Goal: Information Seeking & Learning: Learn about a topic

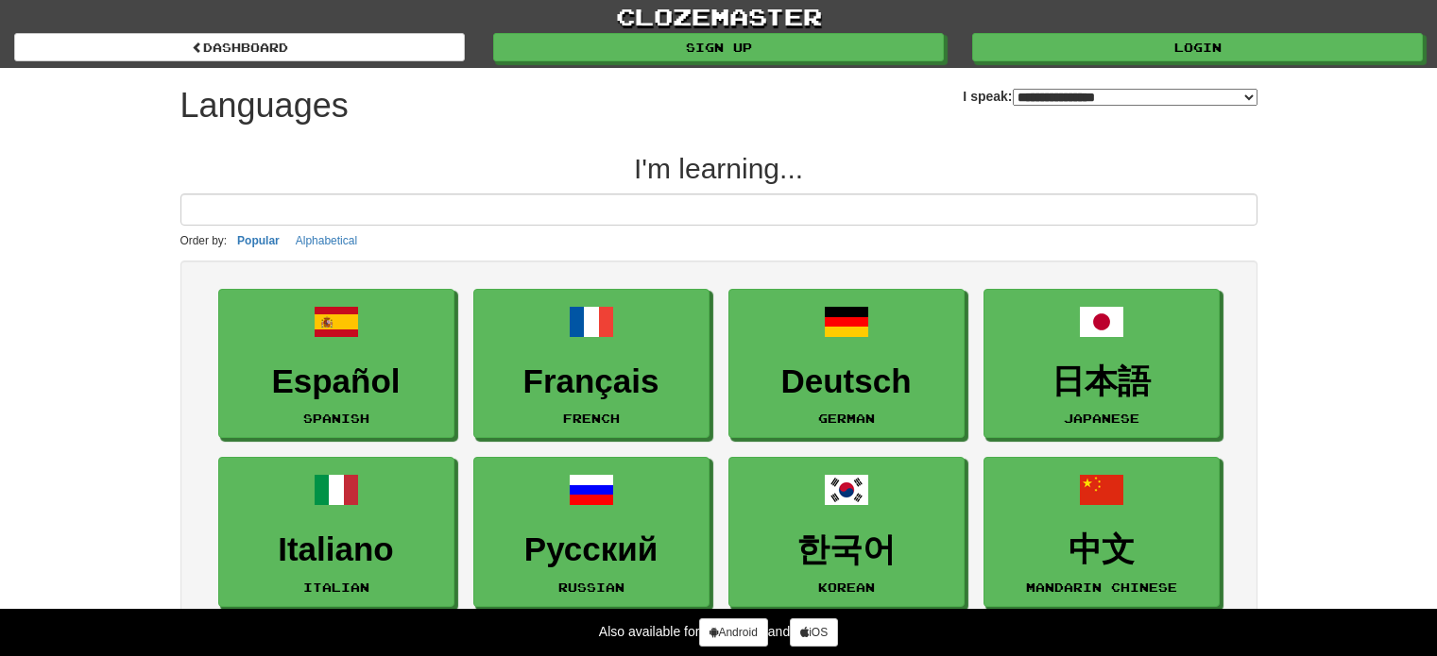
select select "*******"
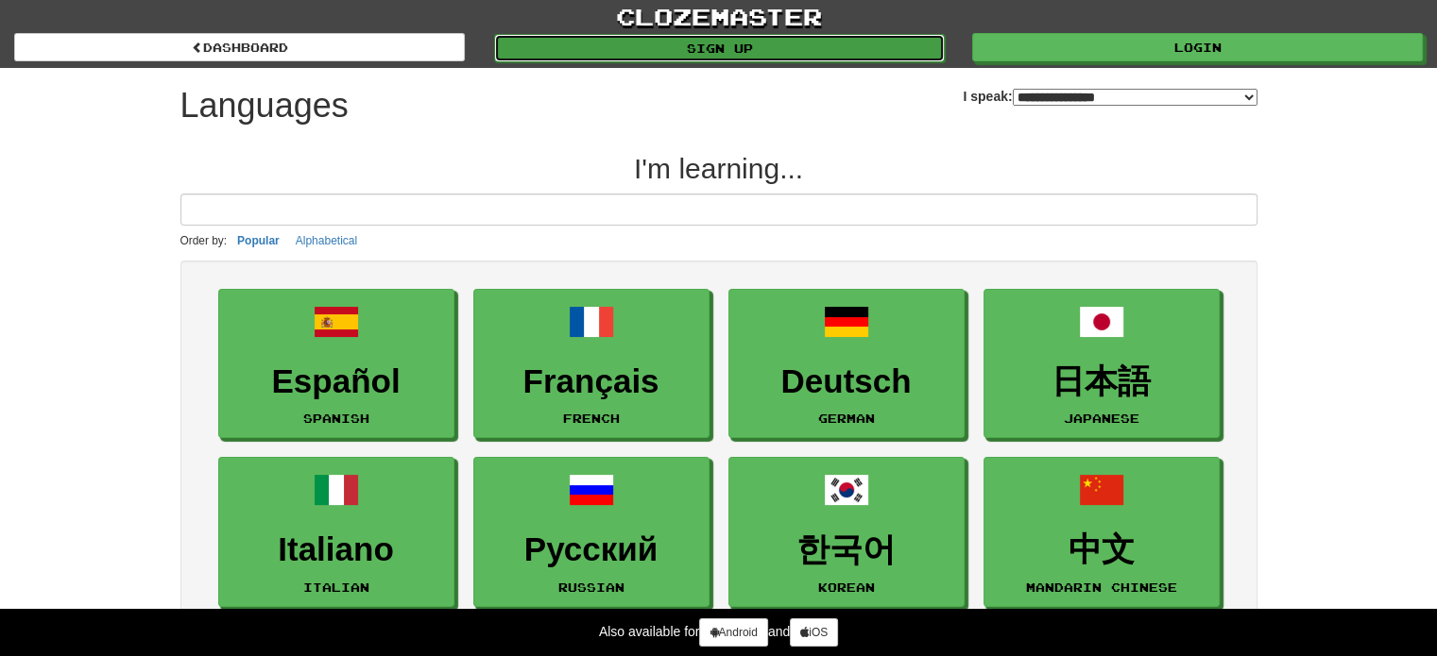
click at [882, 50] on link "Sign up" at bounding box center [719, 48] width 451 height 28
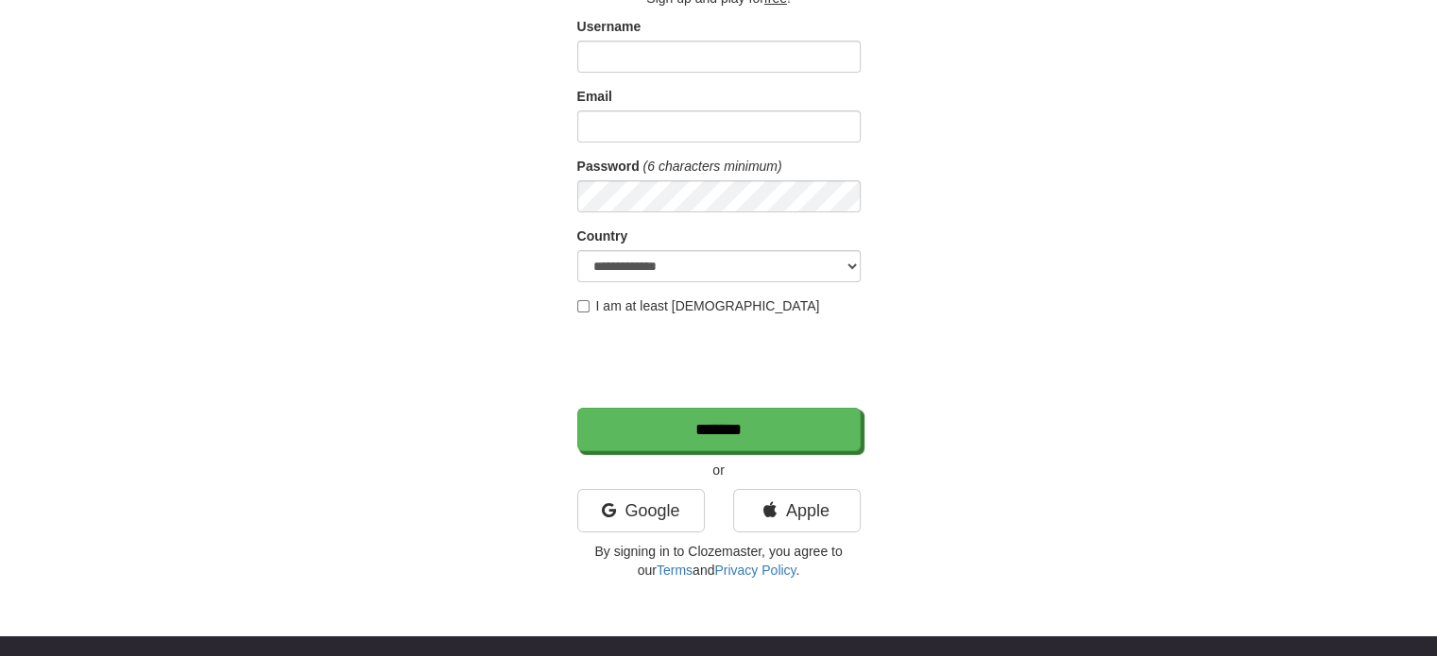
scroll to position [147, 0]
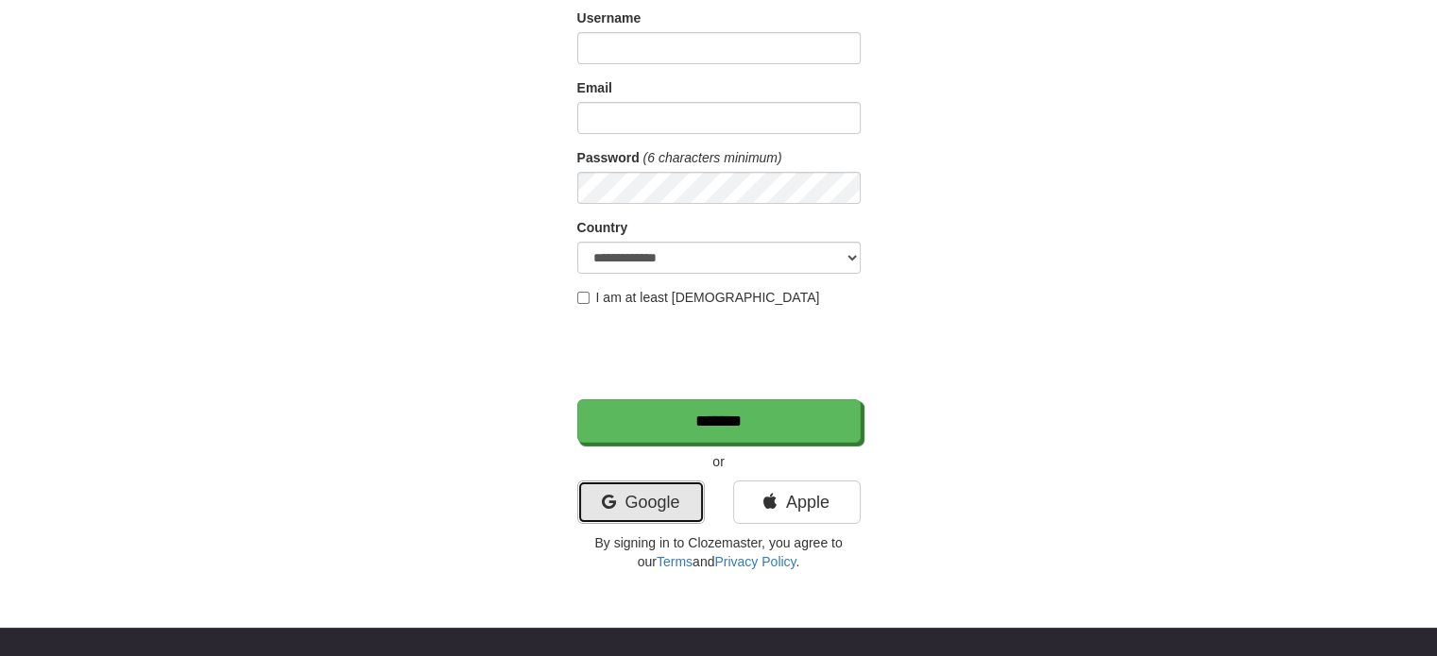
click at [651, 509] on link "Google" at bounding box center [641, 502] width 128 height 43
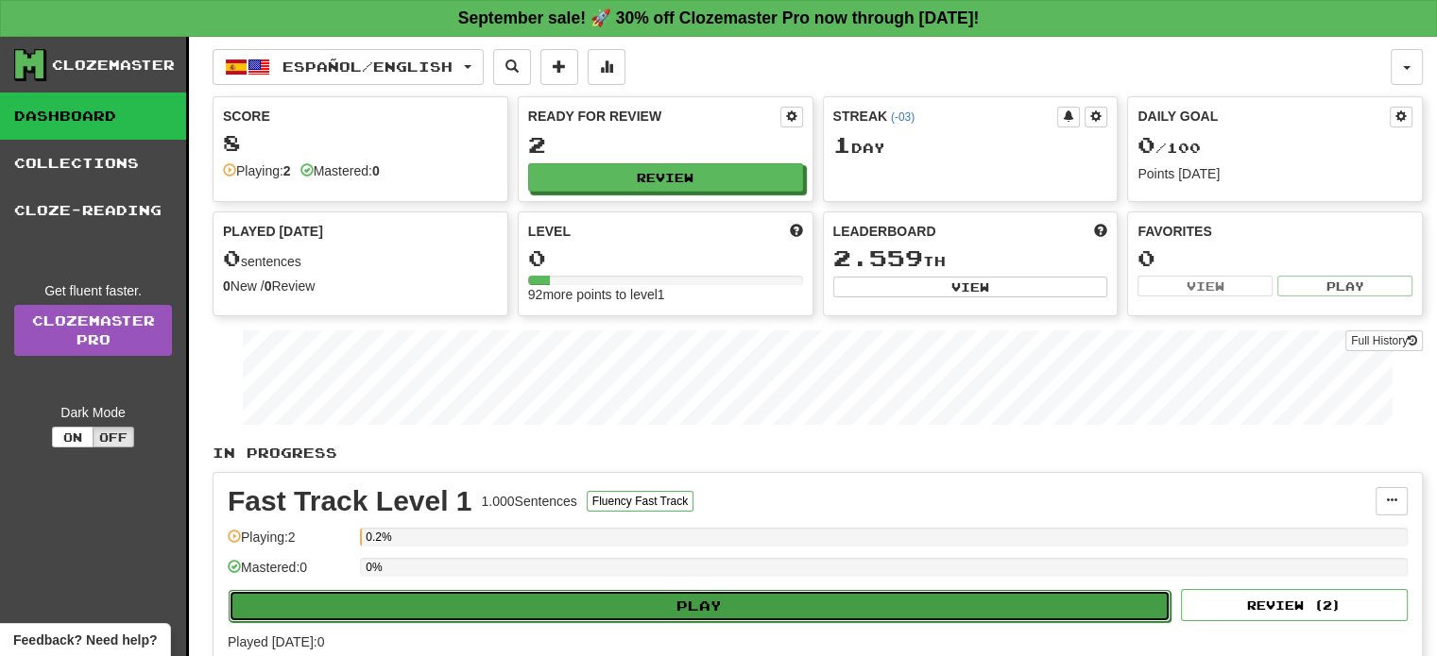
click at [826, 614] on button "Play" at bounding box center [700, 606] width 942 height 32
select select "**"
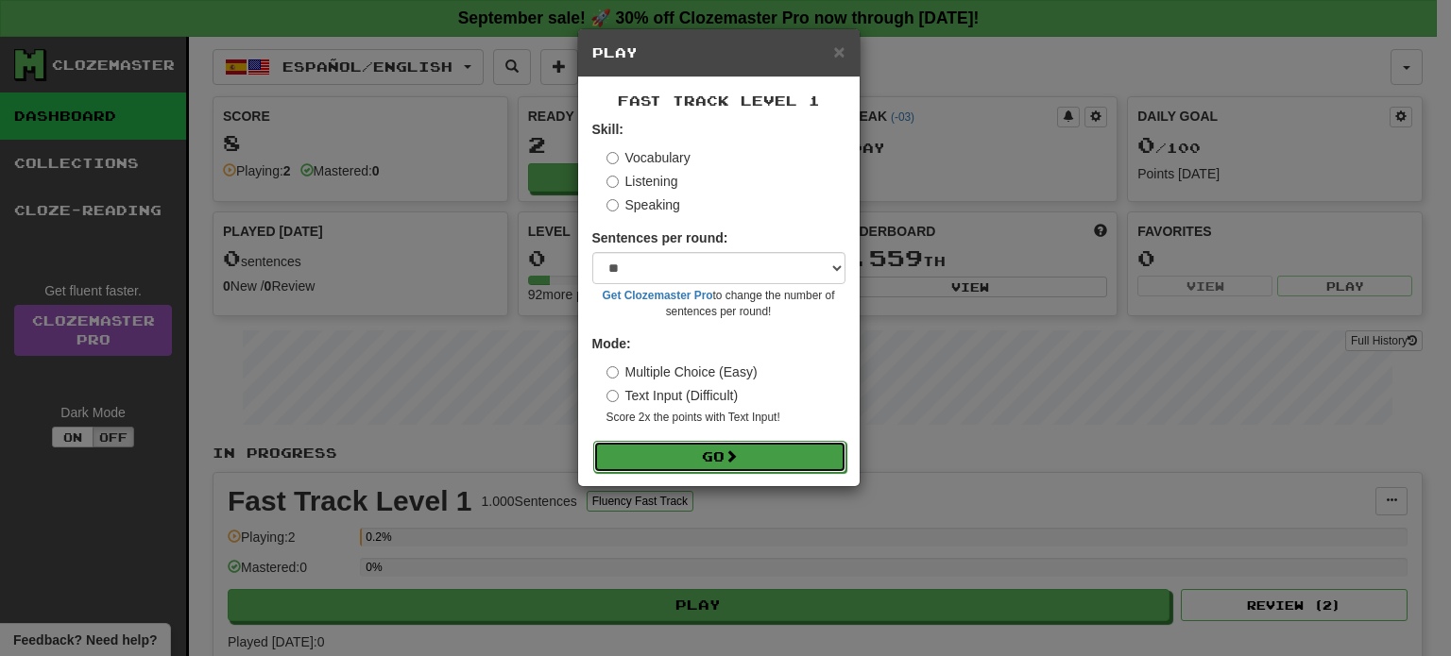
click at [723, 449] on button "Go" at bounding box center [719, 457] width 253 height 32
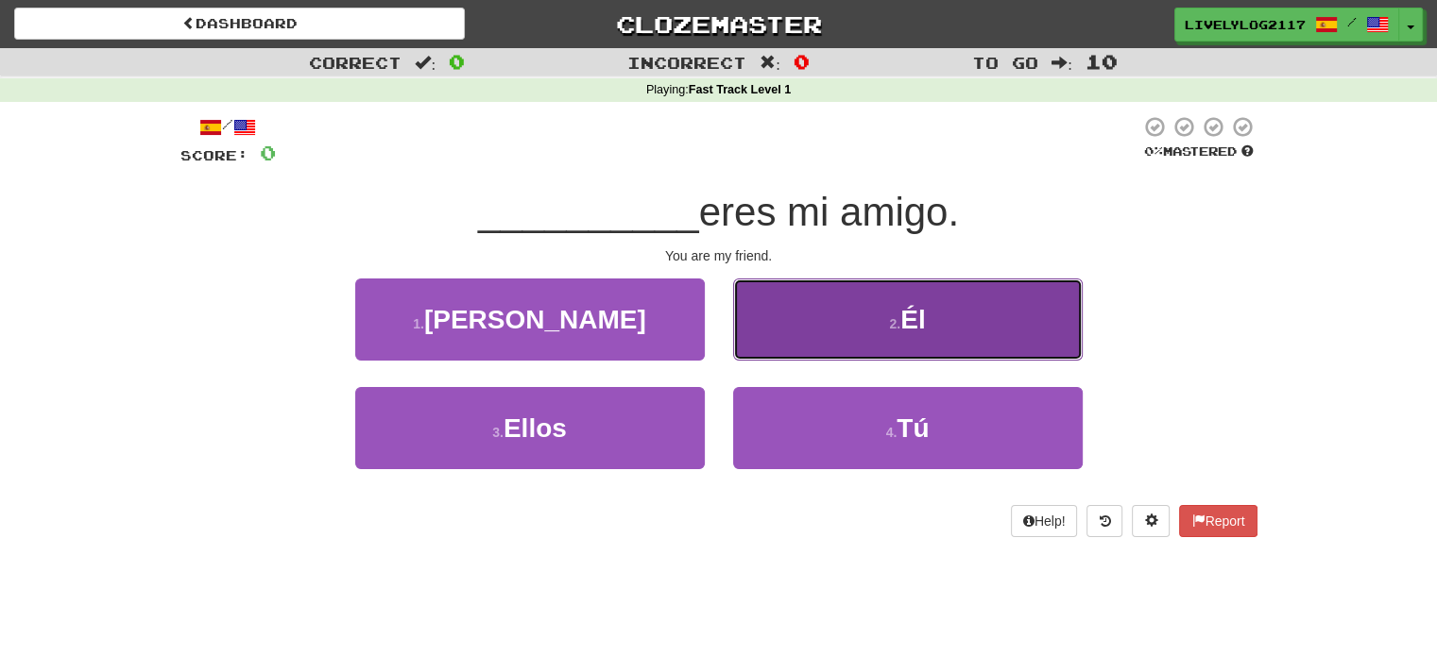
click at [899, 306] on button "2 . Él" at bounding box center [907, 320] width 349 height 82
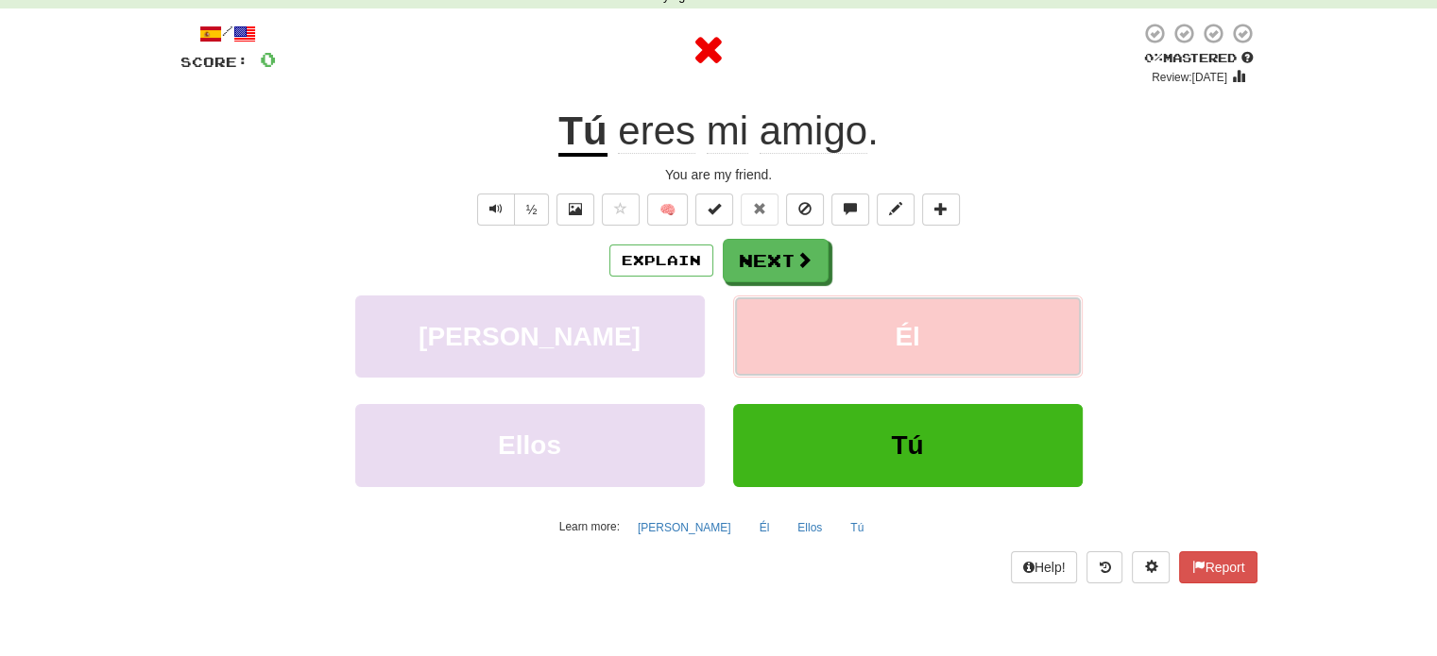
scroll to position [96, 0]
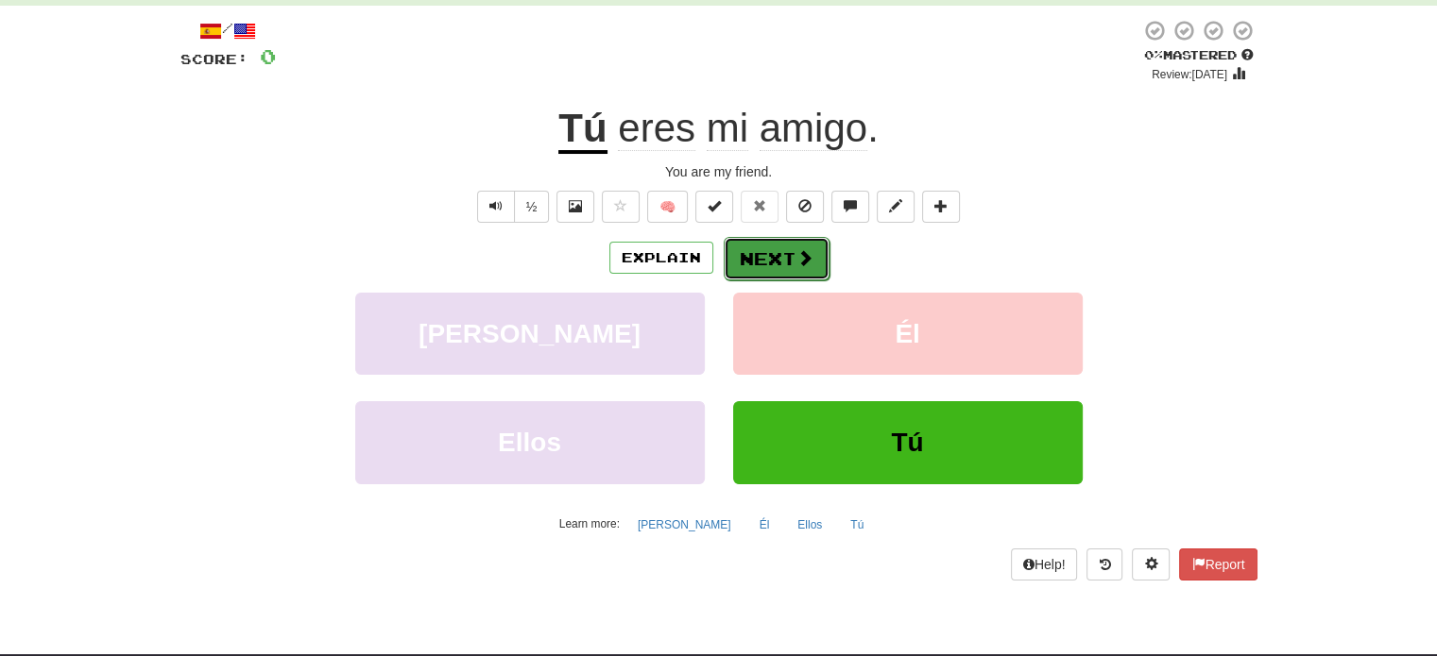
click at [789, 248] on button "Next" at bounding box center [776, 258] width 106 height 43
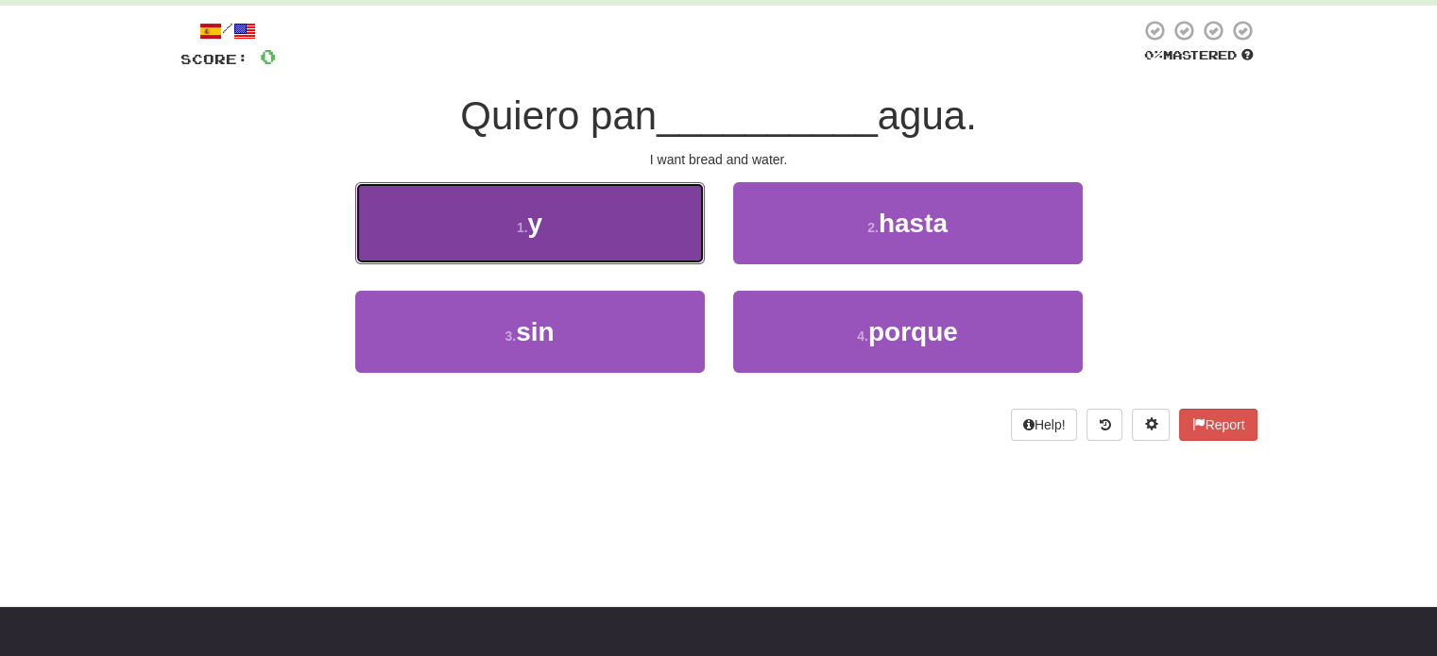
click at [662, 249] on button "1 . y" at bounding box center [529, 223] width 349 height 82
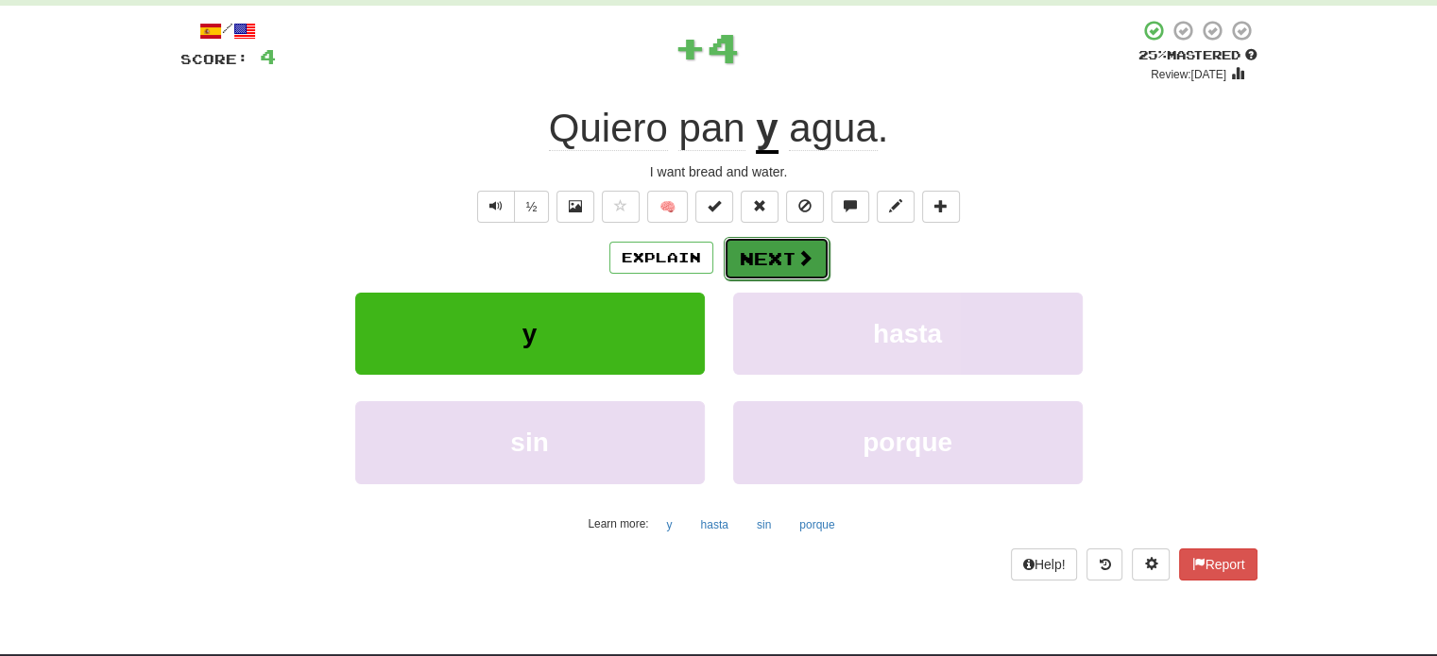
click at [792, 243] on button "Next" at bounding box center [776, 258] width 106 height 43
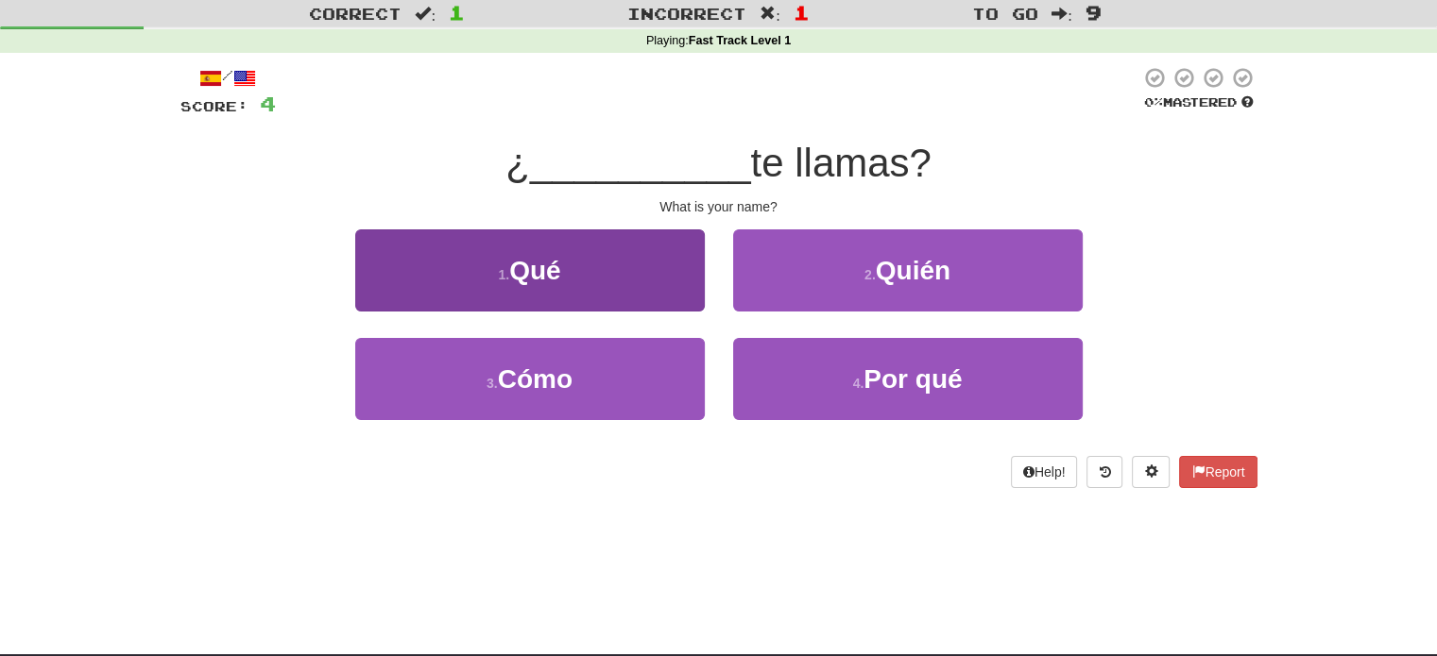
scroll to position [52, 0]
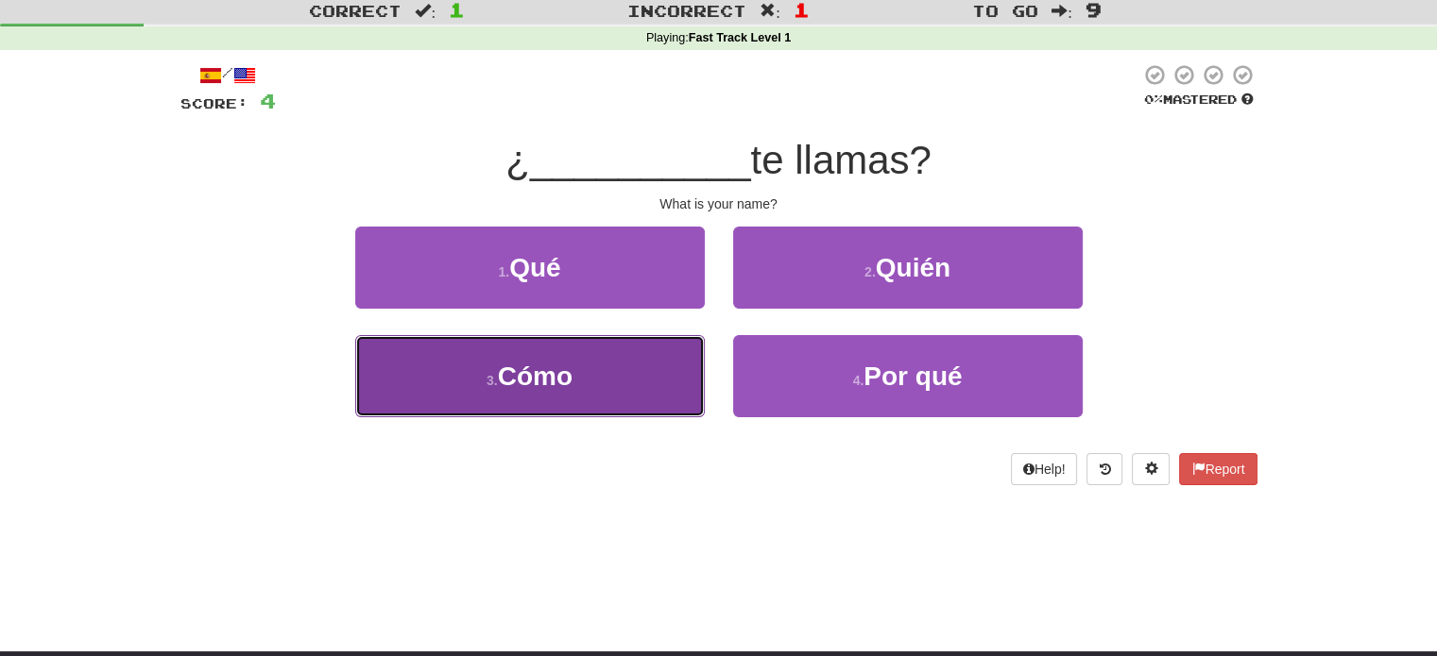
click at [625, 359] on button "3 . Cómo" at bounding box center [529, 376] width 349 height 82
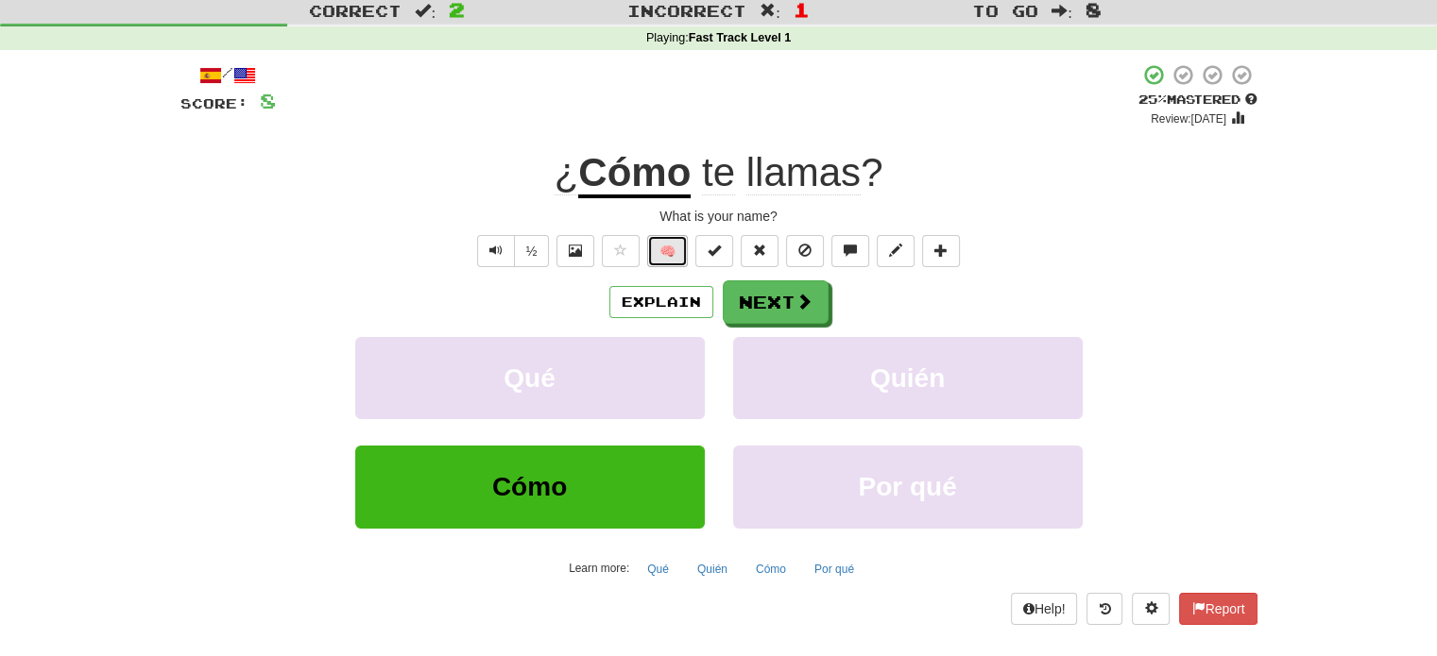
click at [652, 256] on button "🧠" at bounding box center [667, 251] width 41 height 32
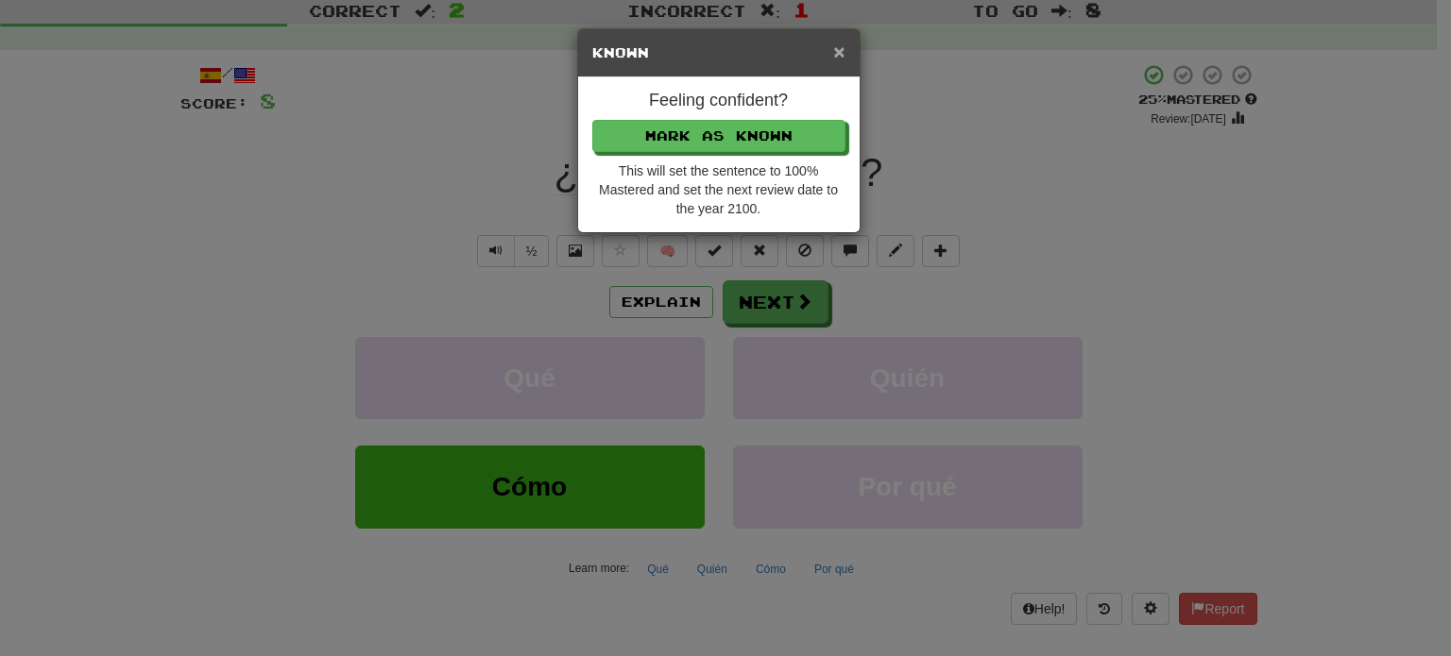
click at [839, 56] on span "×" at bounding box center [838, 52] width 11 height 22
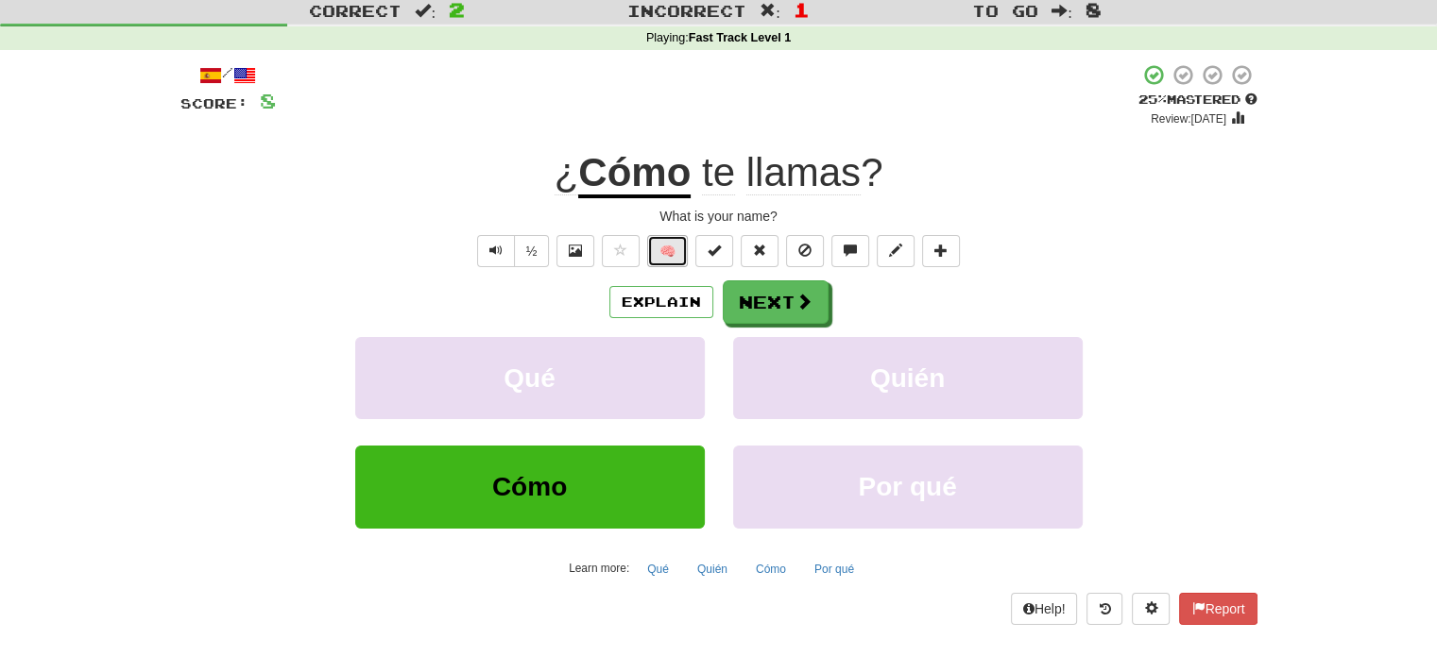
click at [669, 260] on button "🧠" at bounding box center [667, 251] width 41 height 32
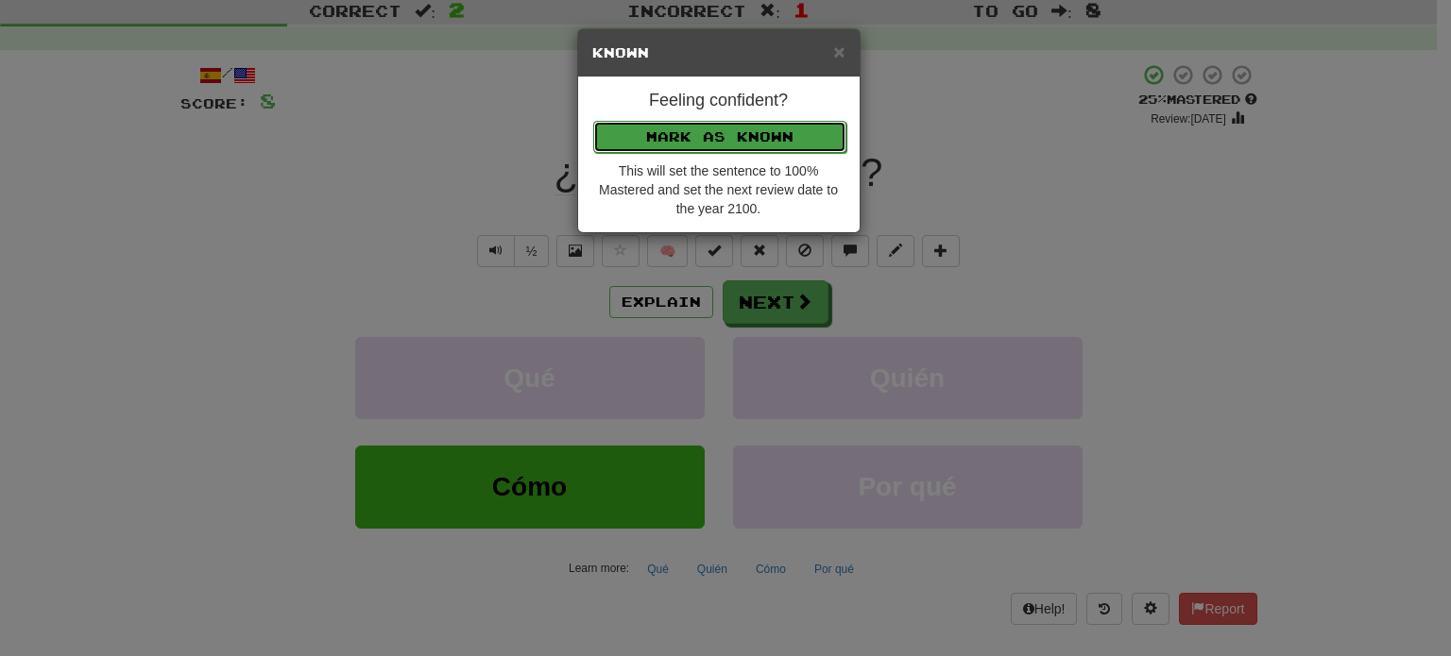
click at [765, 127] on button "Mark as Known" at bounding box center [719, 137] width 253 height 32
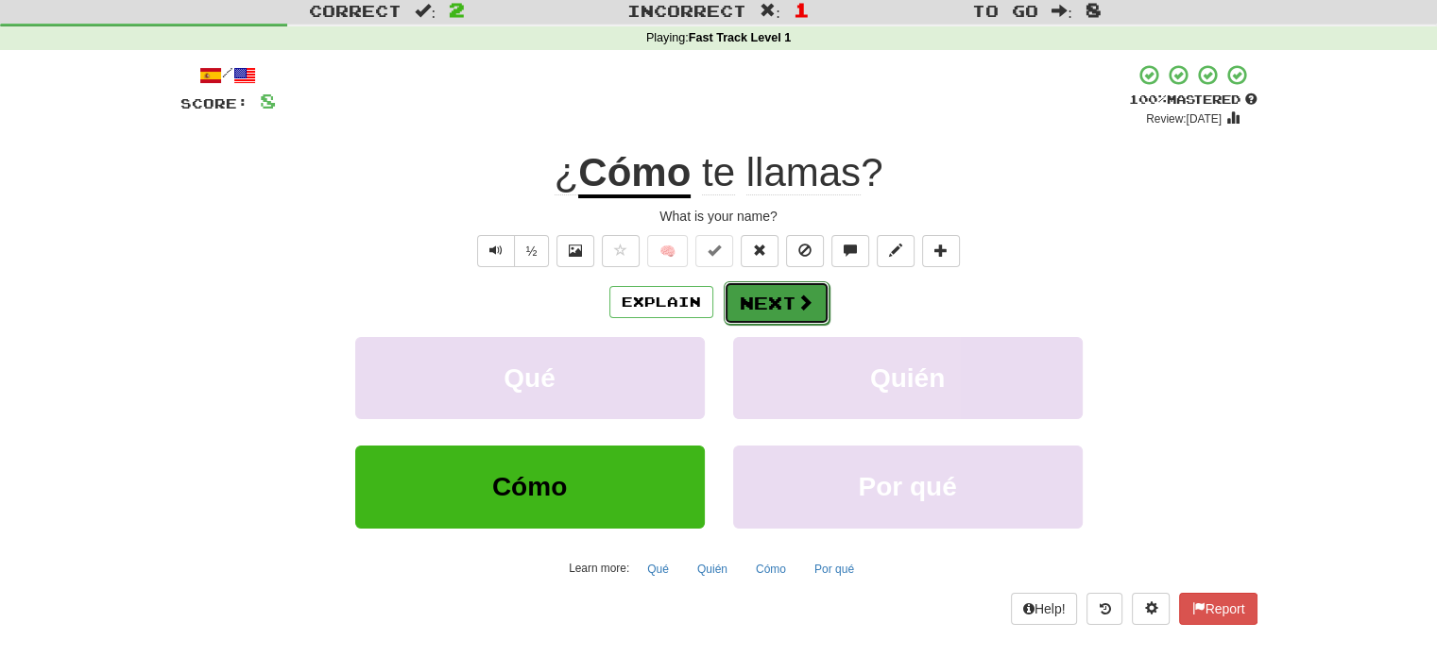
click at [794, 314] on button "Next" at bounding box center [776, 302] width 106 height 43
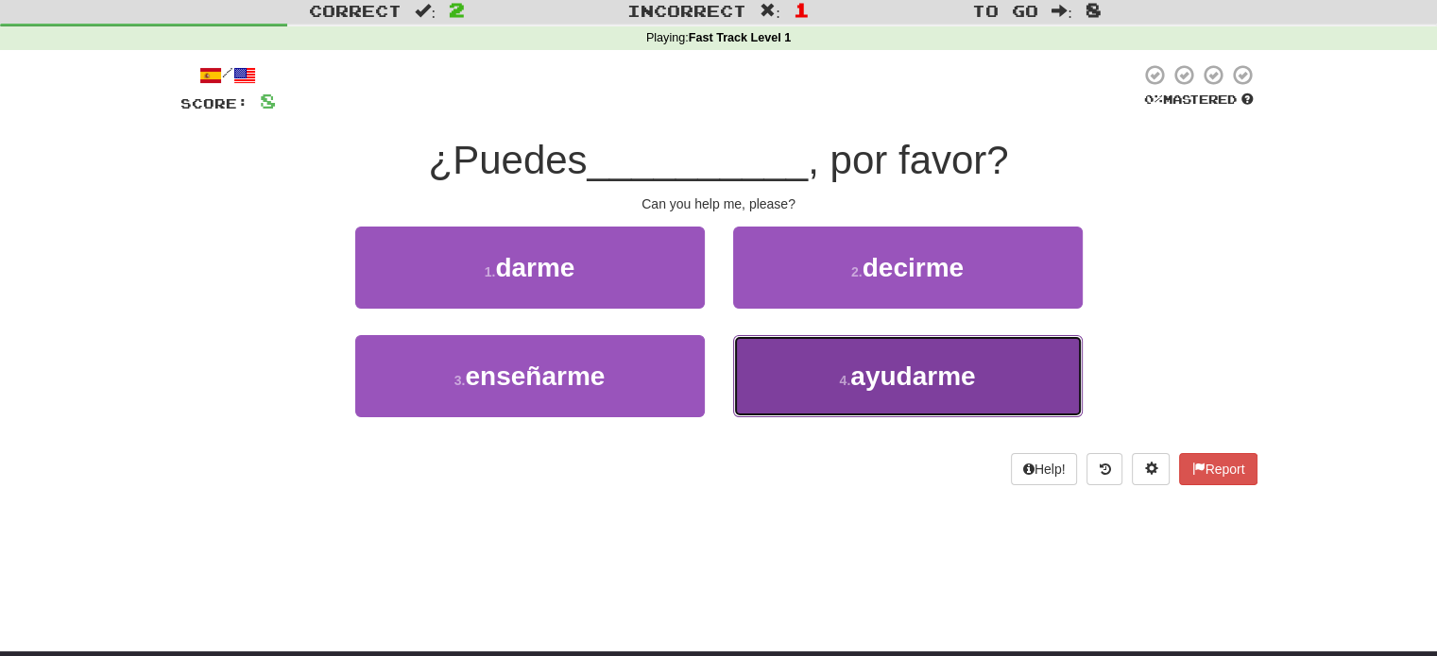
click at [877, 349] on button "4 . ayudarme" at bounding box center [907, 376] width 349 height 82
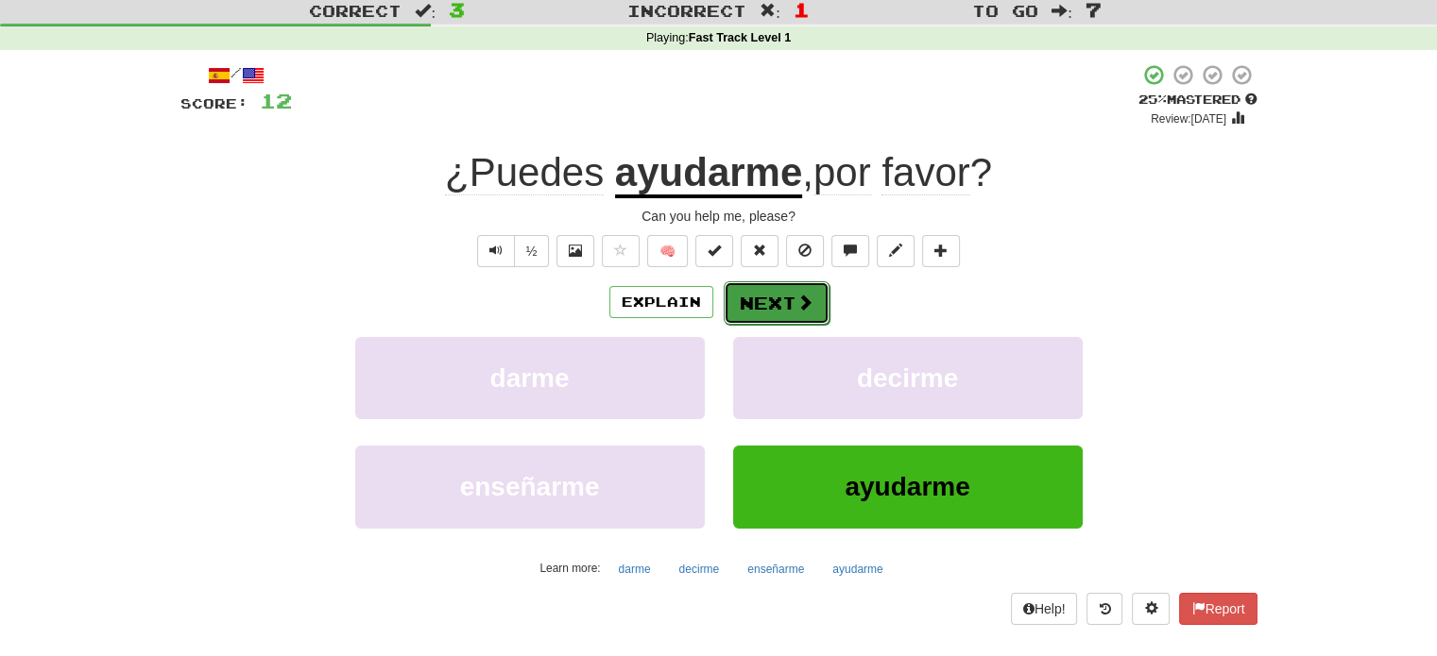
click at [752, 311] on button "Next" at bounding box center [776, 302] width 106 height 43
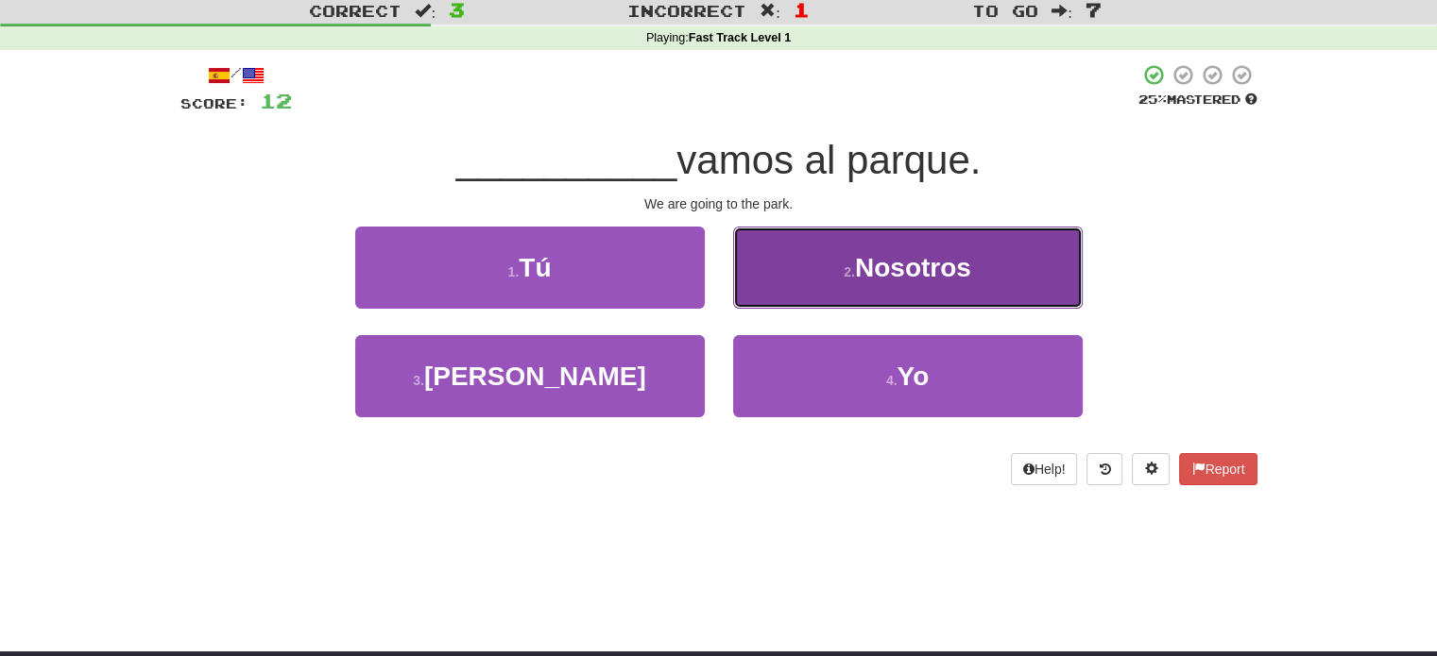
click at [917, 253] on span "Nosotros" at bounding box center [913, 267] width 116 height 29
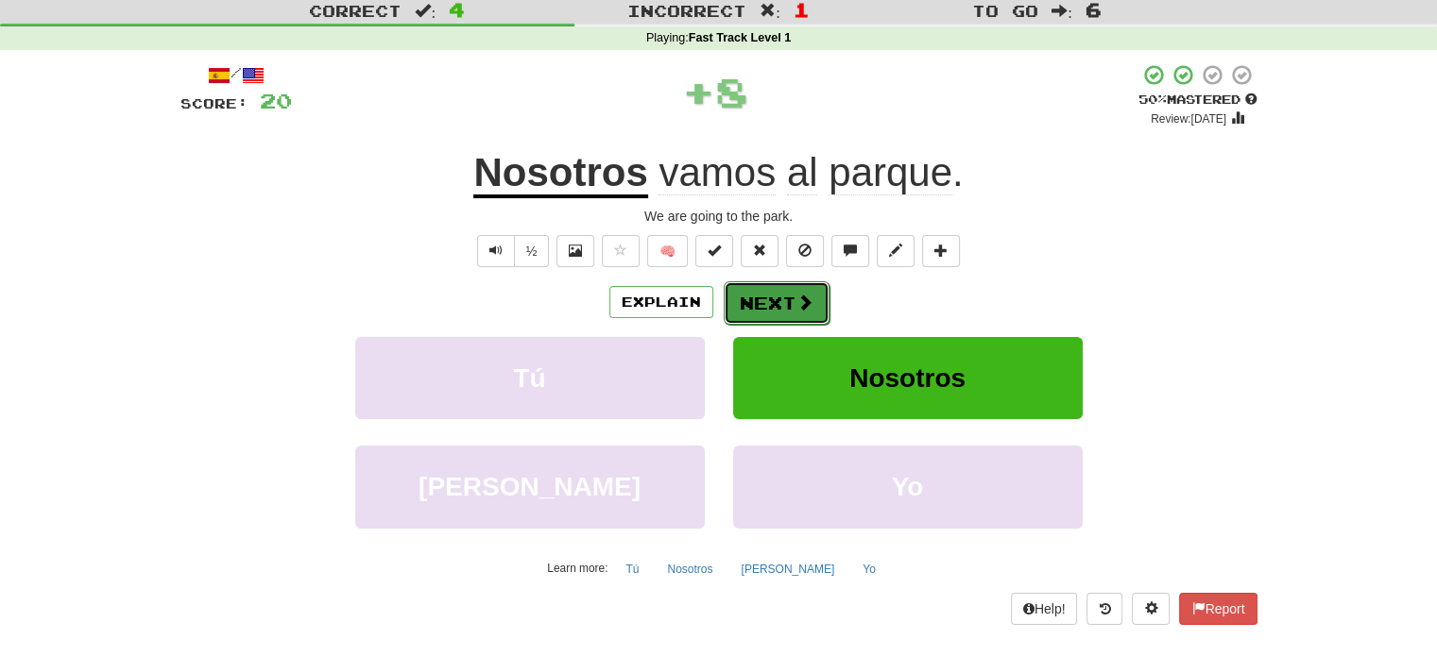
click at [775, 315] on button "Next" at bounding box center [776, 302] width 106 height 43
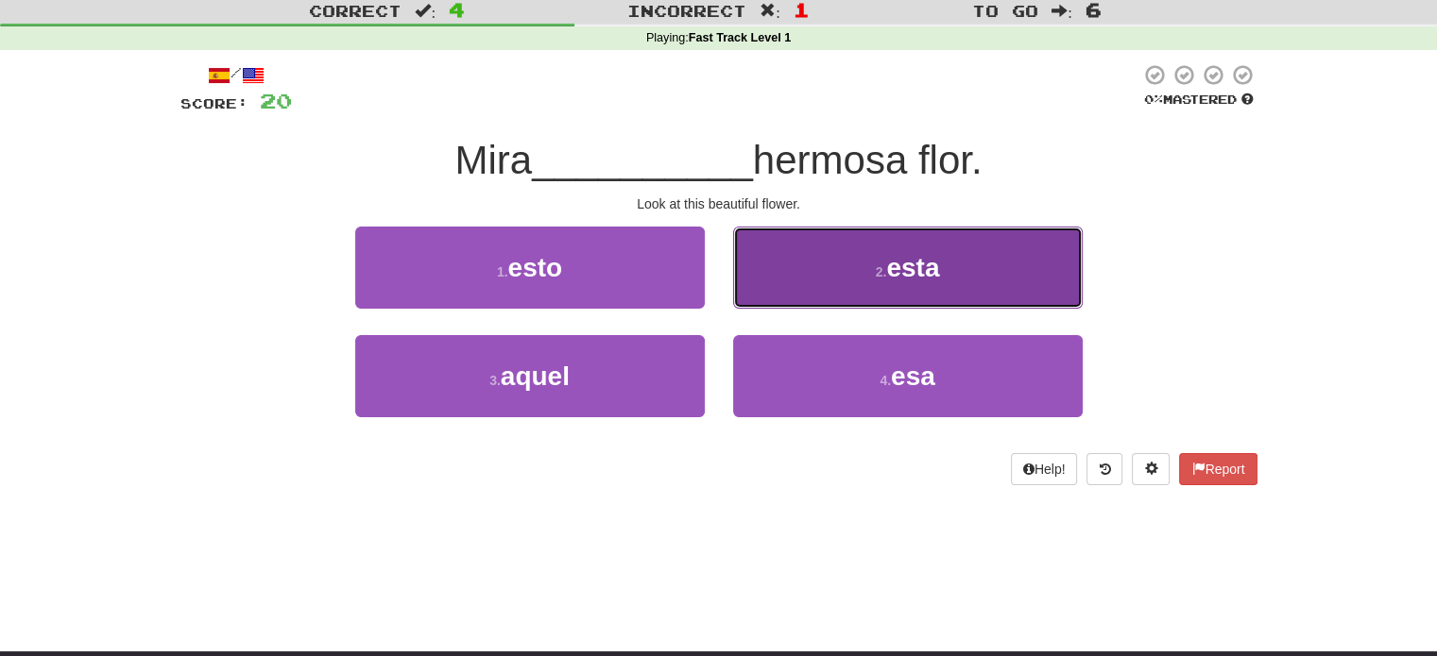
click at [877, 296] on button "2 . esta" at bounding box center [907, 268] width 349 height 82
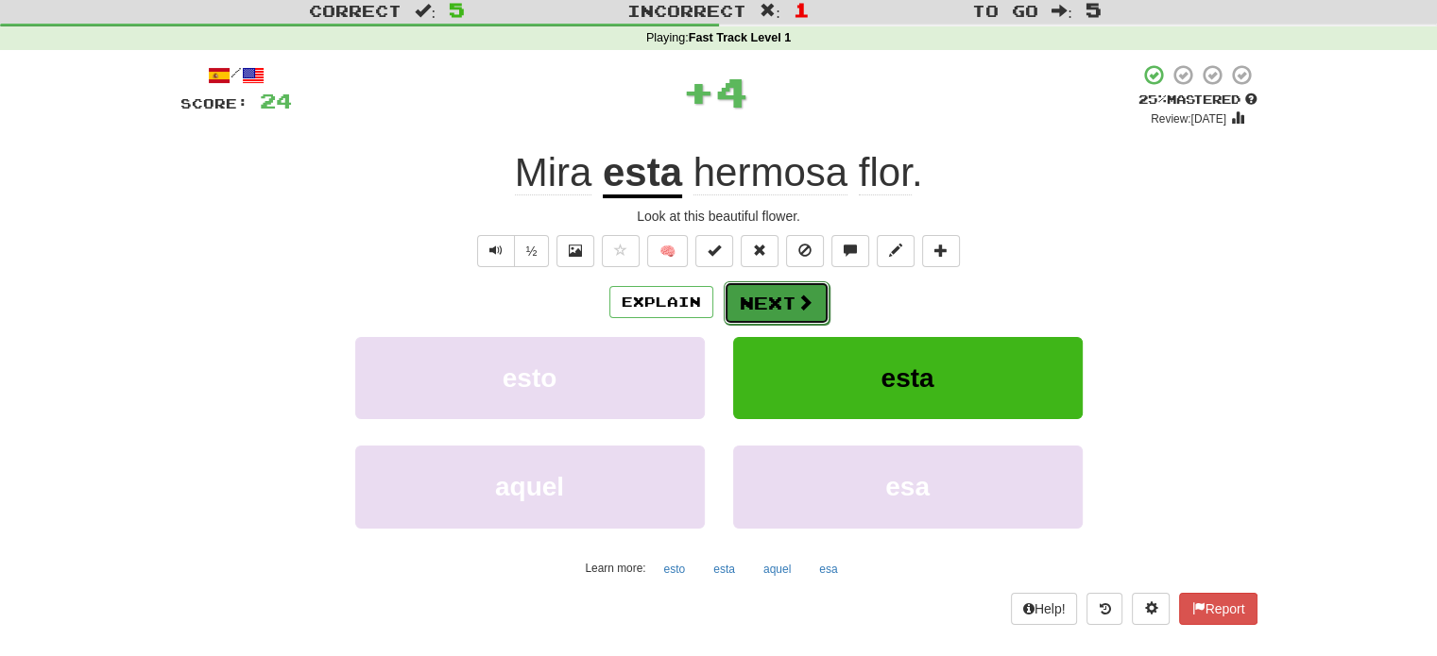
click at [760, 301] on button "Next" at bounding box center [776, 302] width 106 height 43
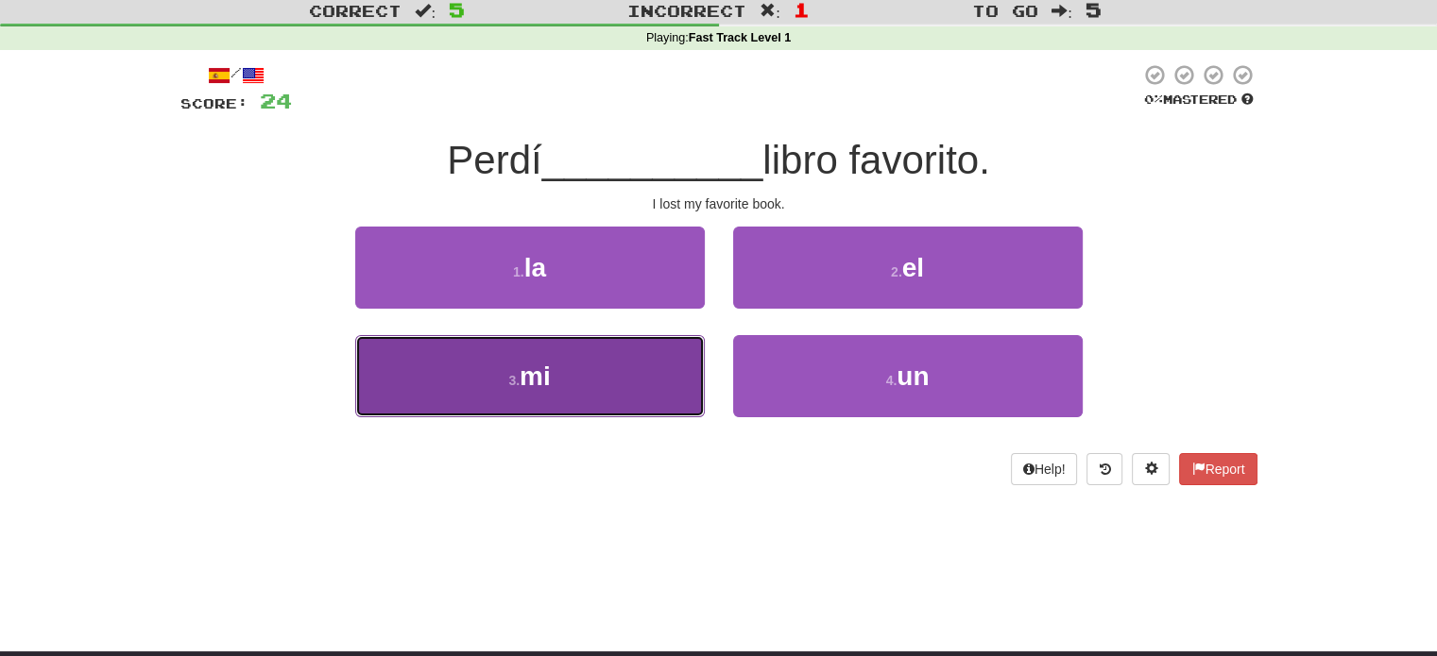
click at [680, 369] on button "3 . mi" at bounding box center [529, 376] width 349 height 82
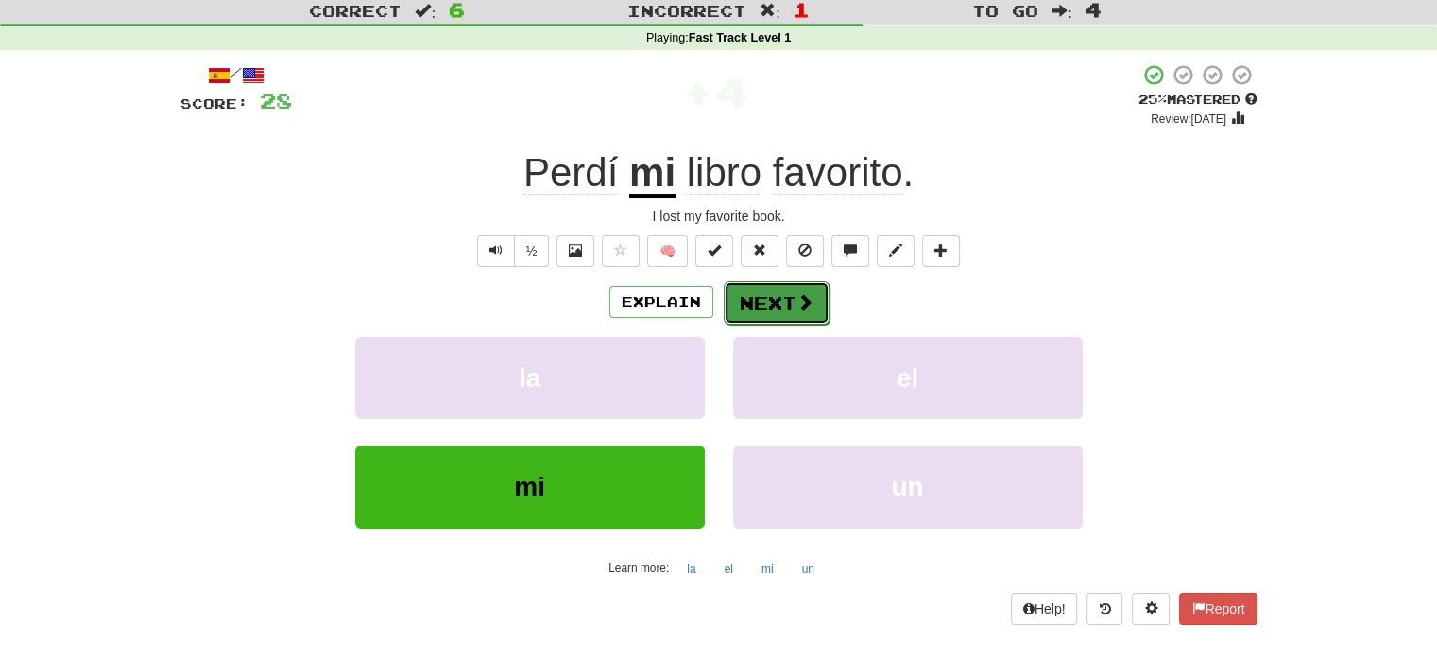
click at [809, 311] on span at bounding box center [804, 302] width 17 height 17
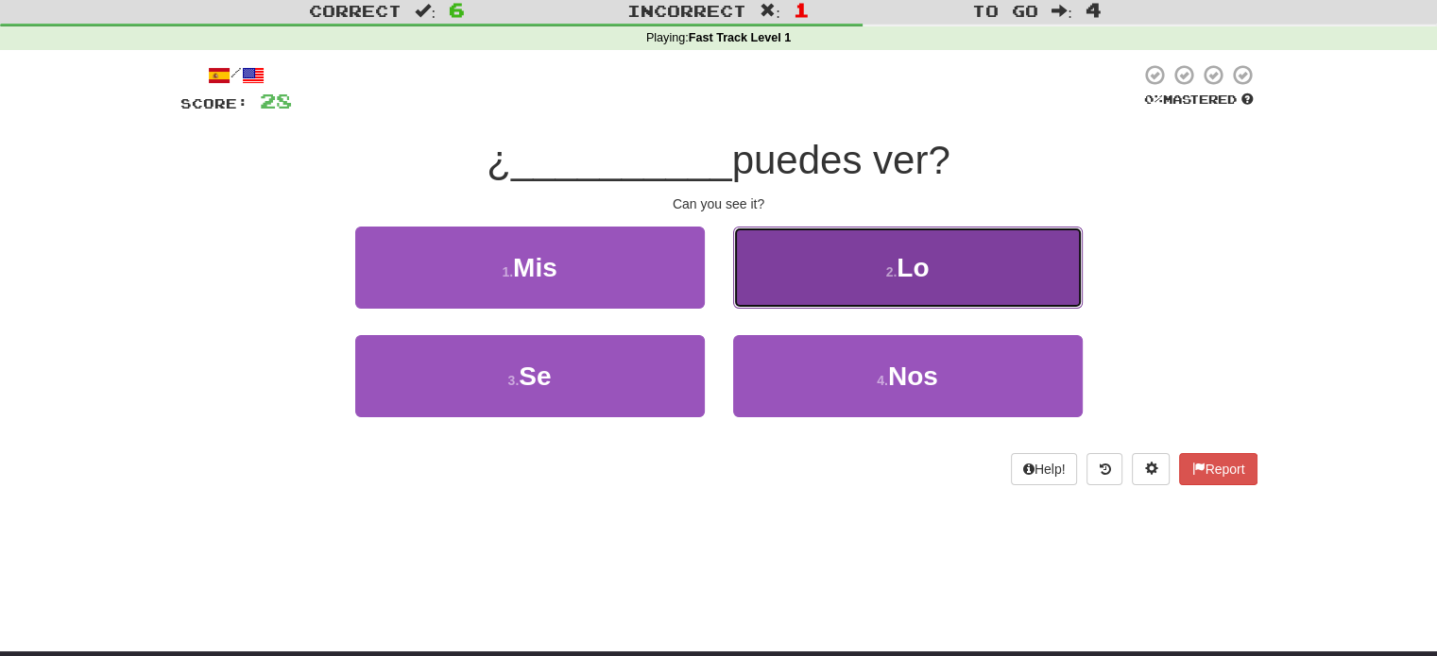
click at [812, 252] on button "2 . Lo" at bounding box center [907, 268] width 349 height 82
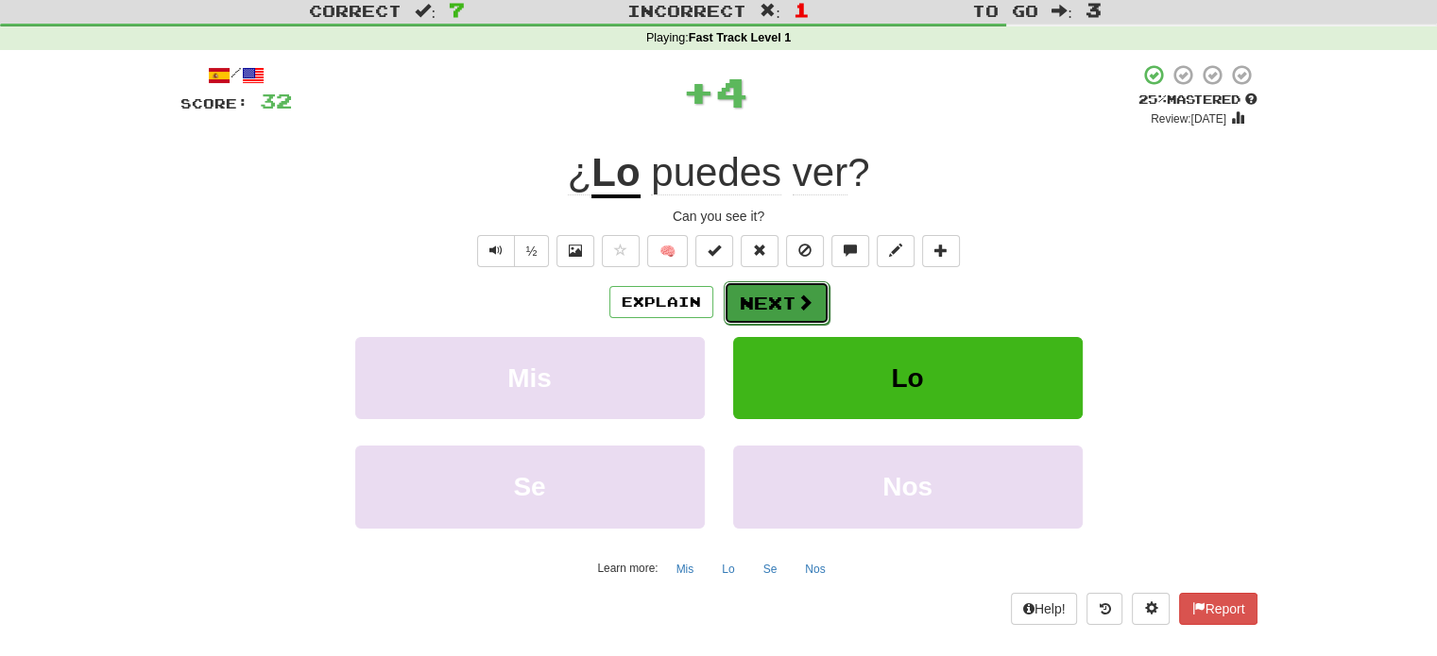
click at [809, 286] on button "Next" at bounding box center [776, 302] width 106 height 43
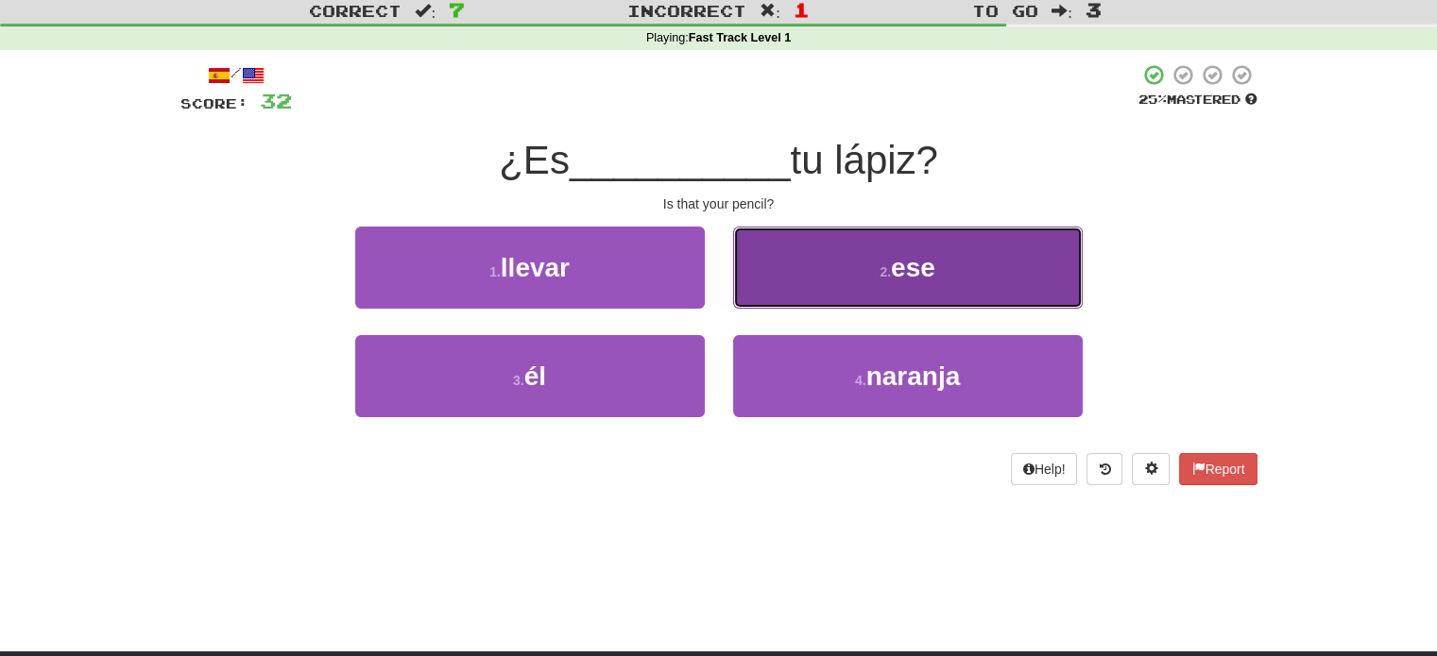
click at [806, 286] on button "2 . ese" at bounding box center [907, 268] width 349 height 82
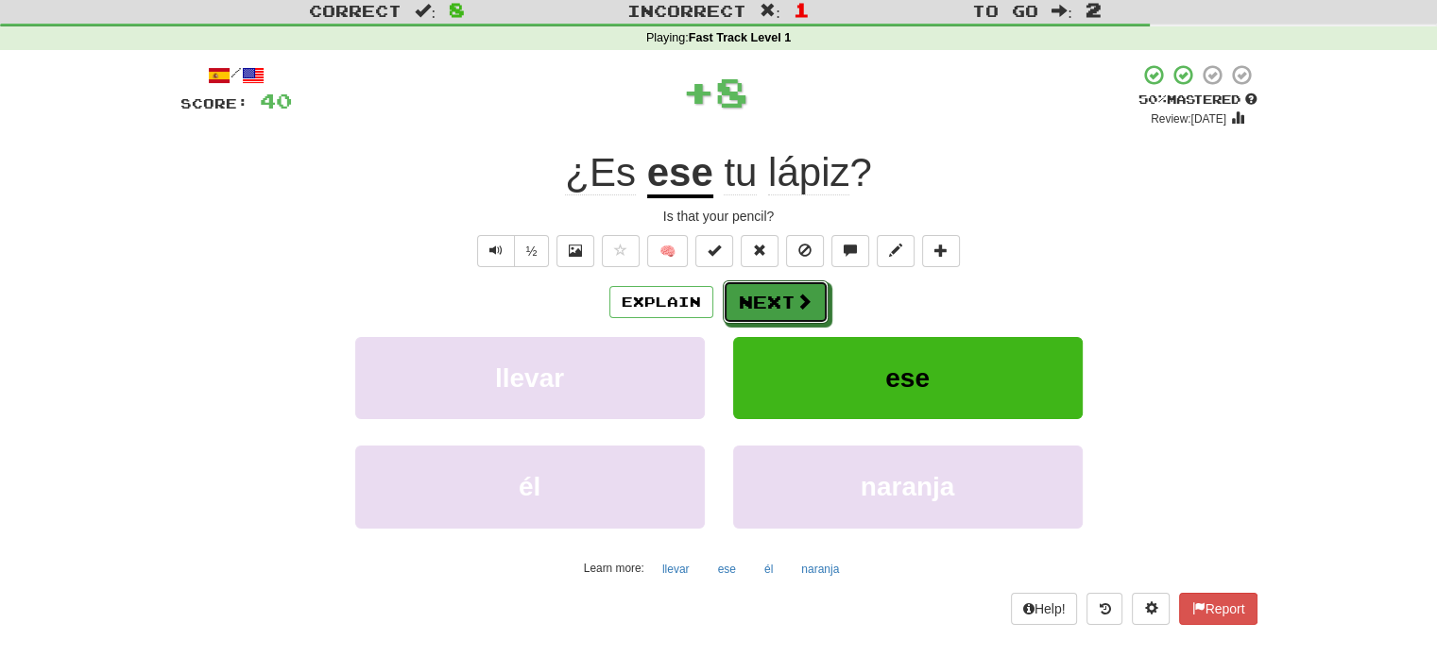
click at [806, 286] on button "Next" at bounding box center [776, 302] width 106 height 43
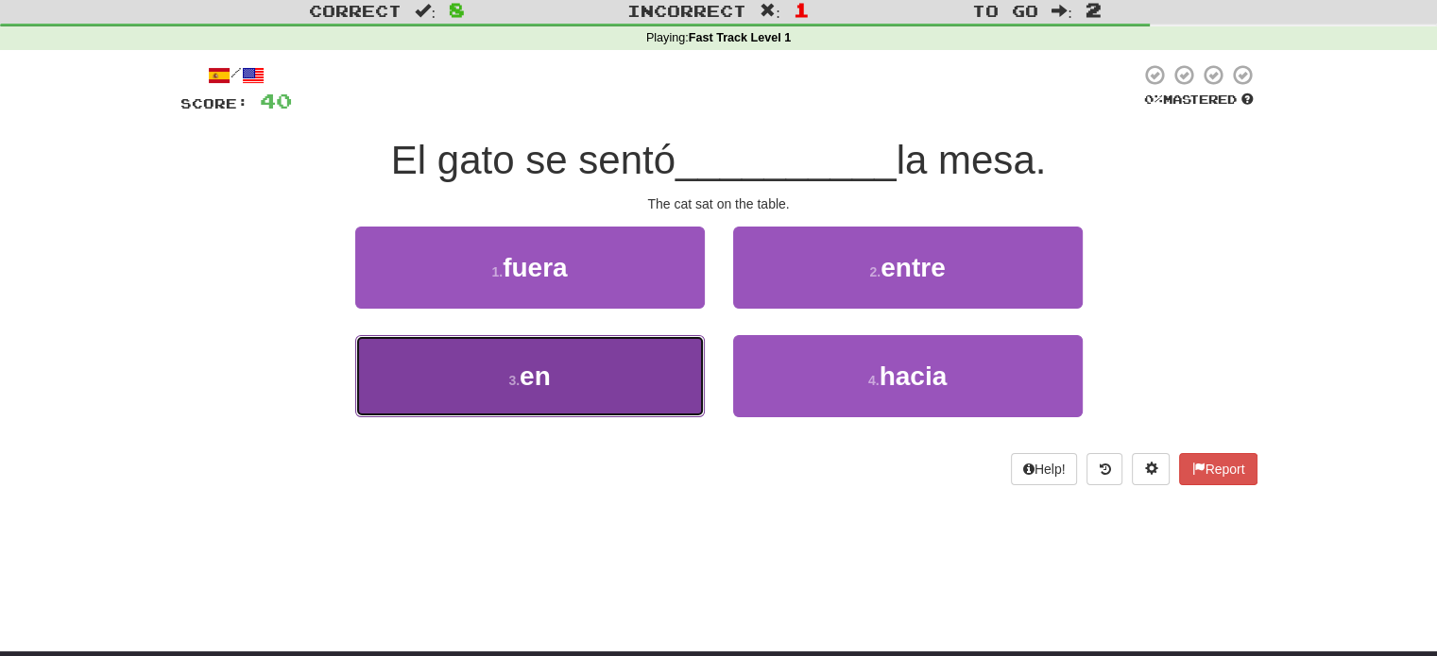
click at [695, 358] on button "3 . en" at bounding box center [529, 376] width 349 height 82
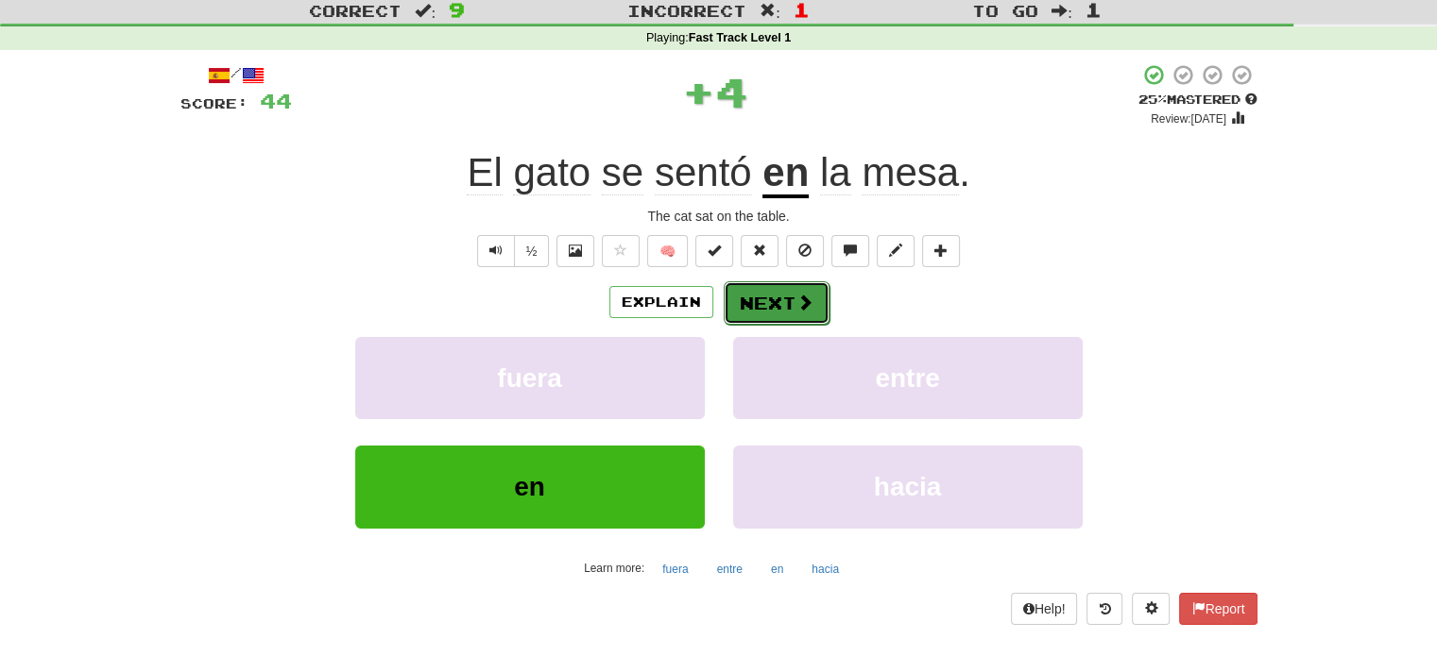
click at [774, 309] on button "Next" at bounding box center [776, 302] width 106 height 43
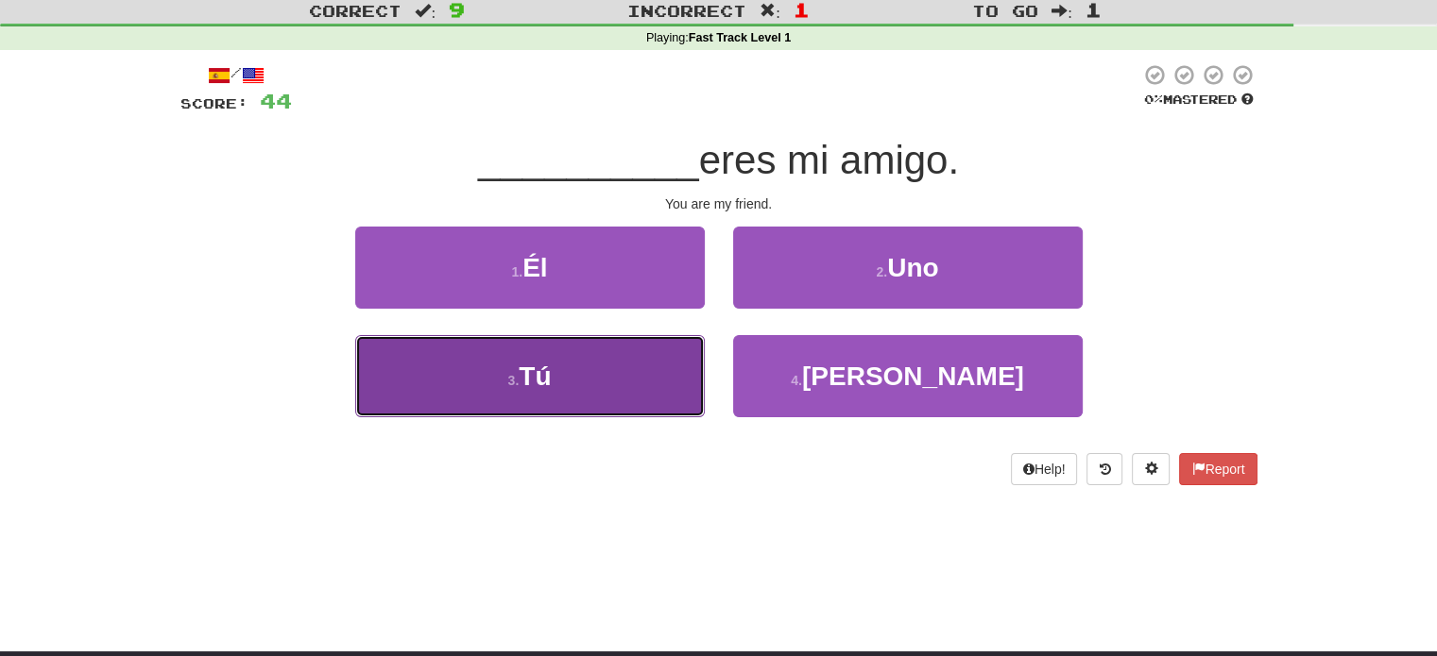
click at [660, 343] on button "3 . Tú" at bounding box center [529, 376] width 349 height 82
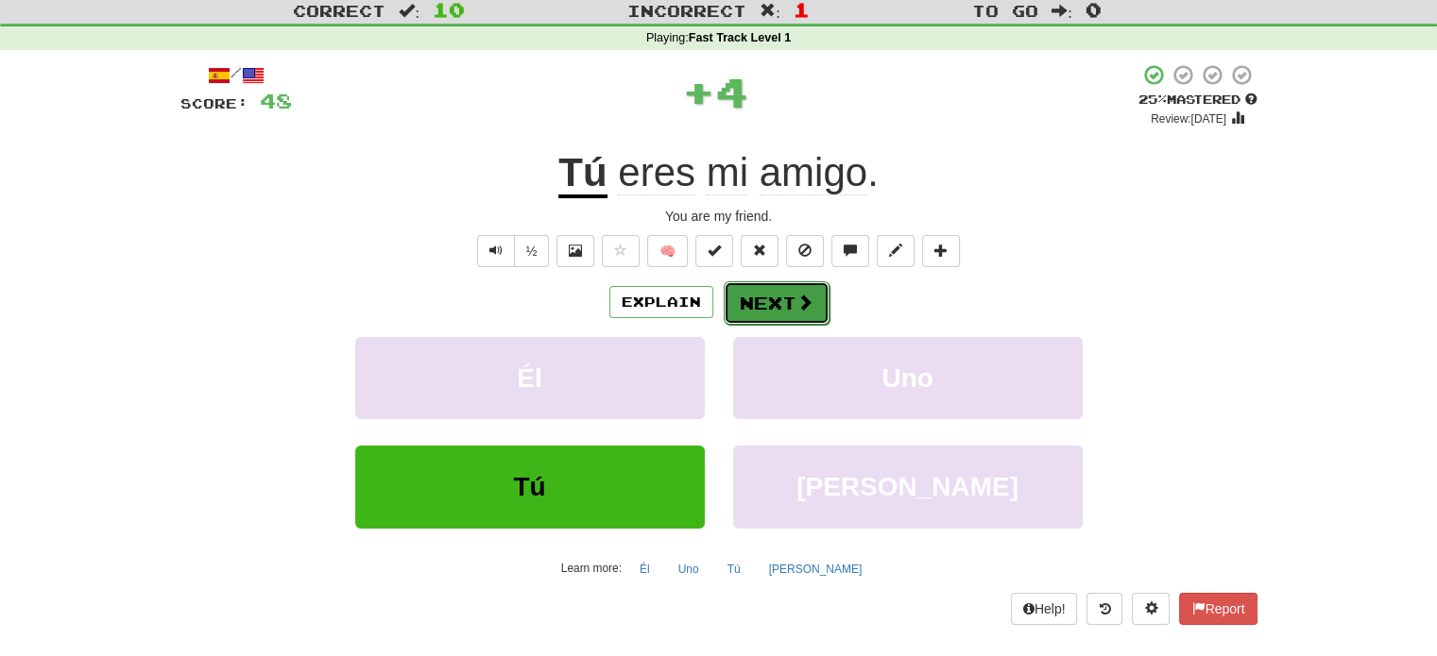
click at [792, 285] on button "Next" at bounding box center [776, 302] width 106 height 43
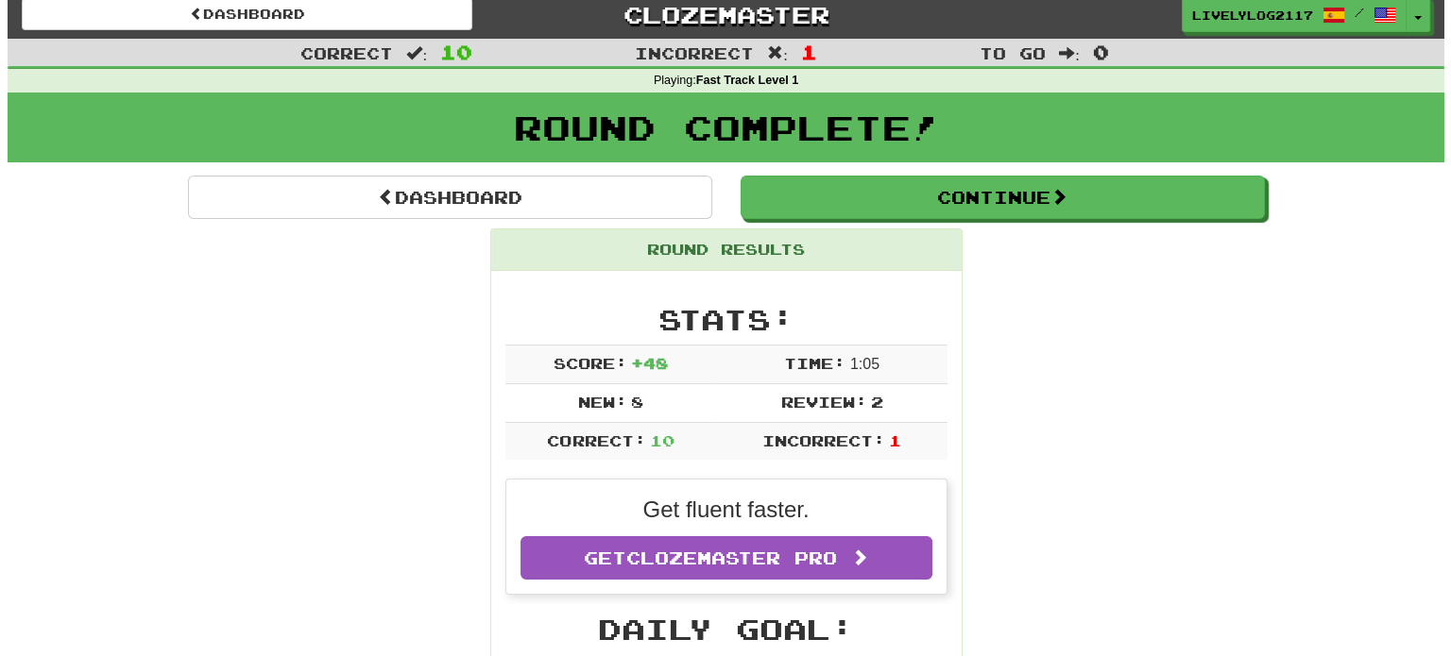
scroll to position [0, 0]
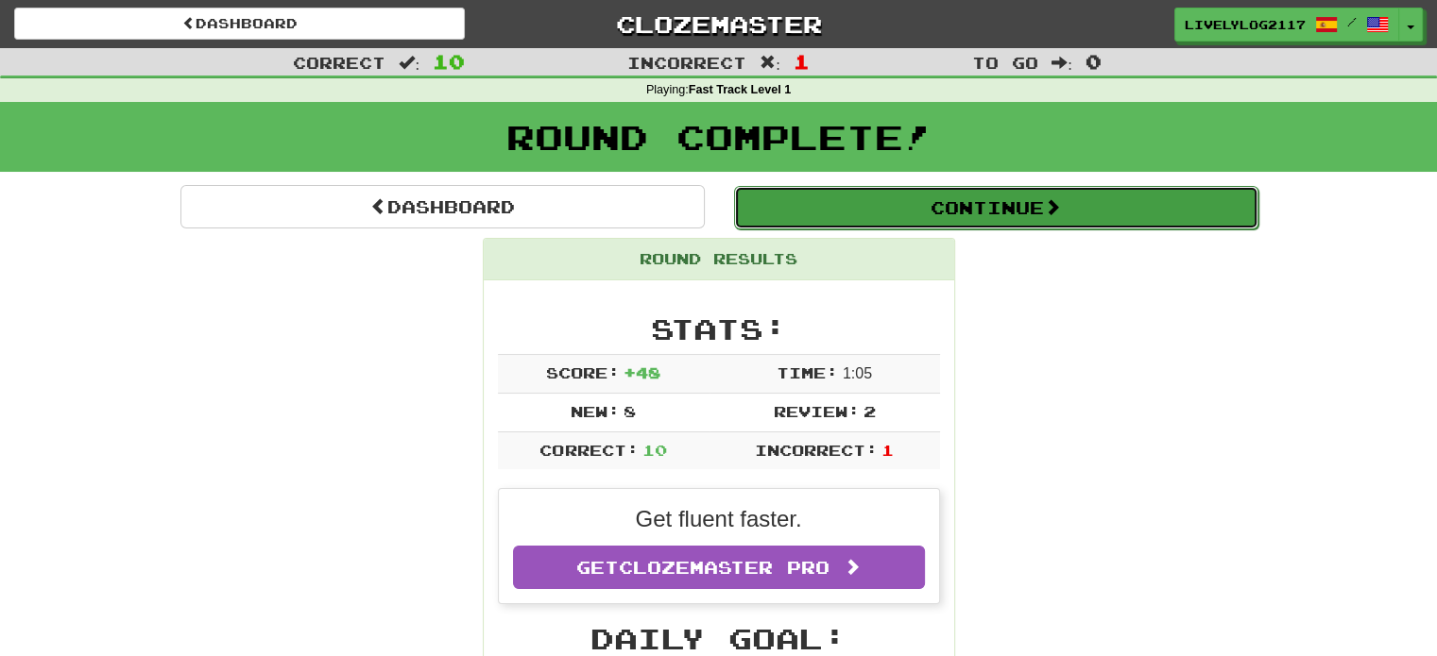
click at [886, 198] on button "Continue" at bounding box center [996, 207] width 524 height 43
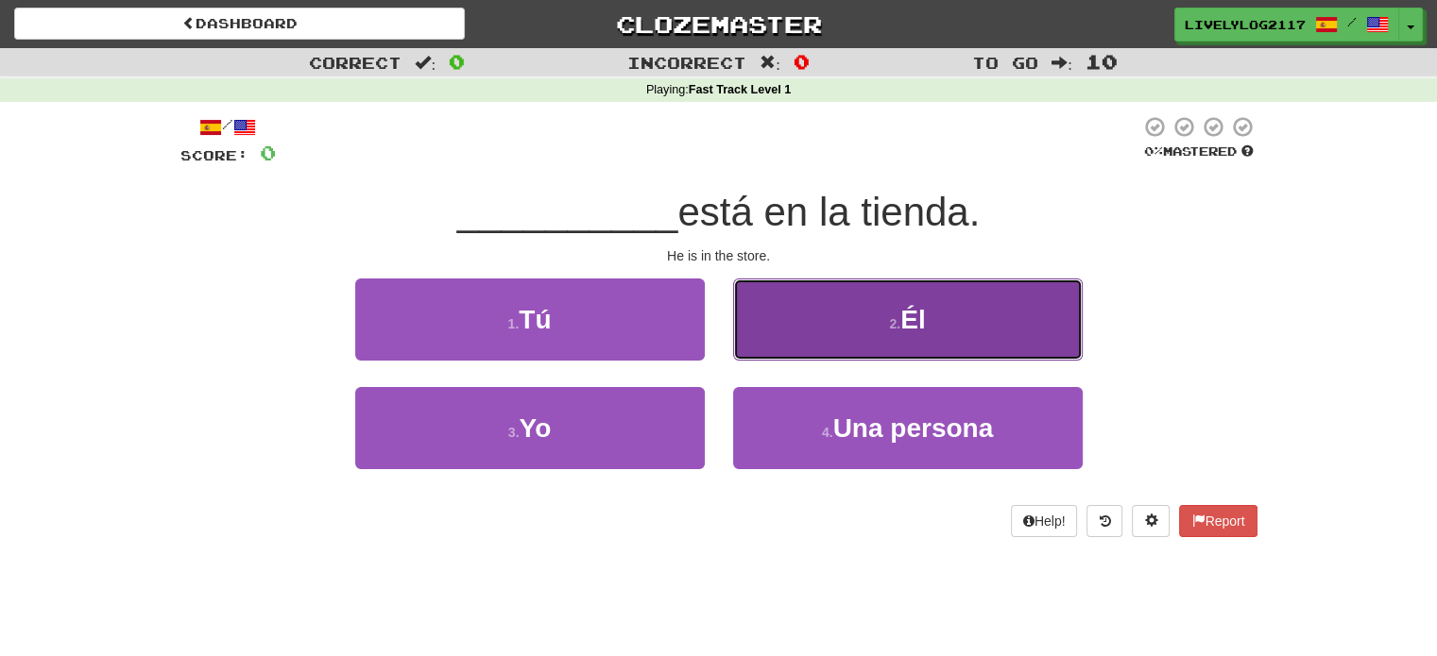
click at [805, 312] on button "2 . Él" at bounding box center [907, 320] width 349 height 82
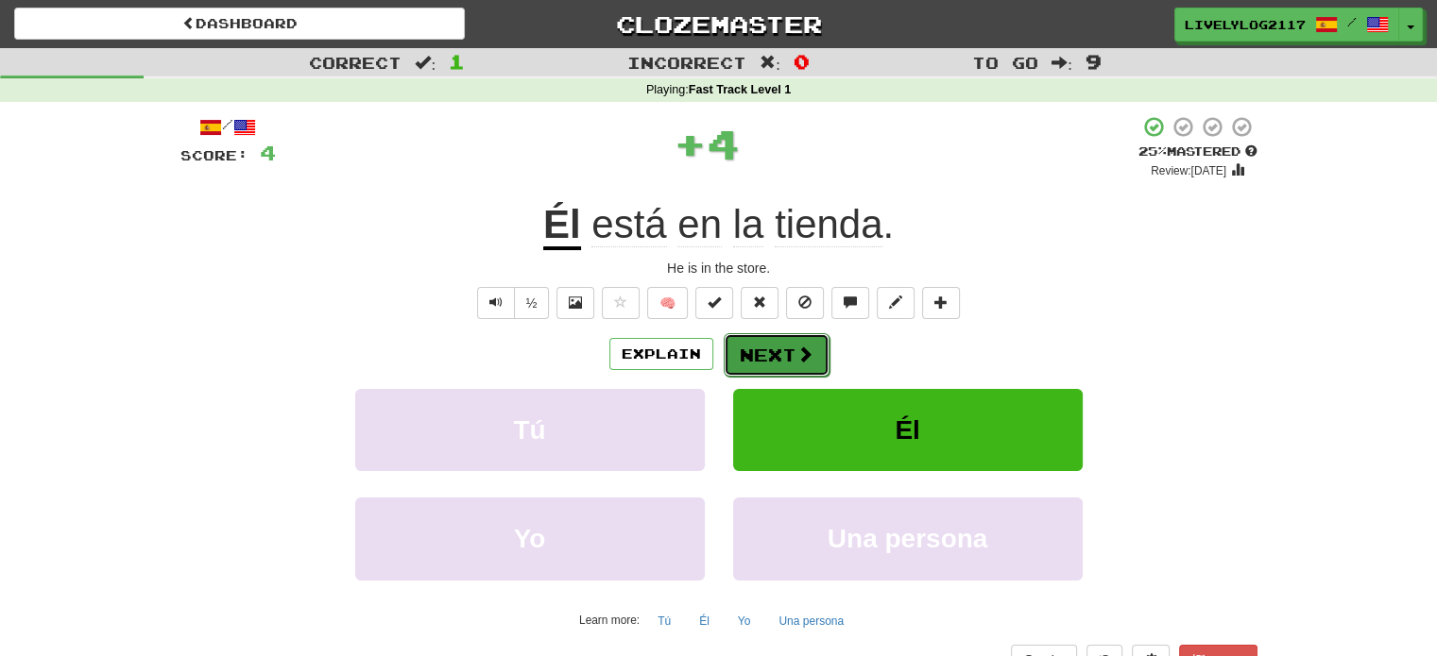
click at [823, 350] on button "Next" at bounding box center [776, 354] width 106 height 43
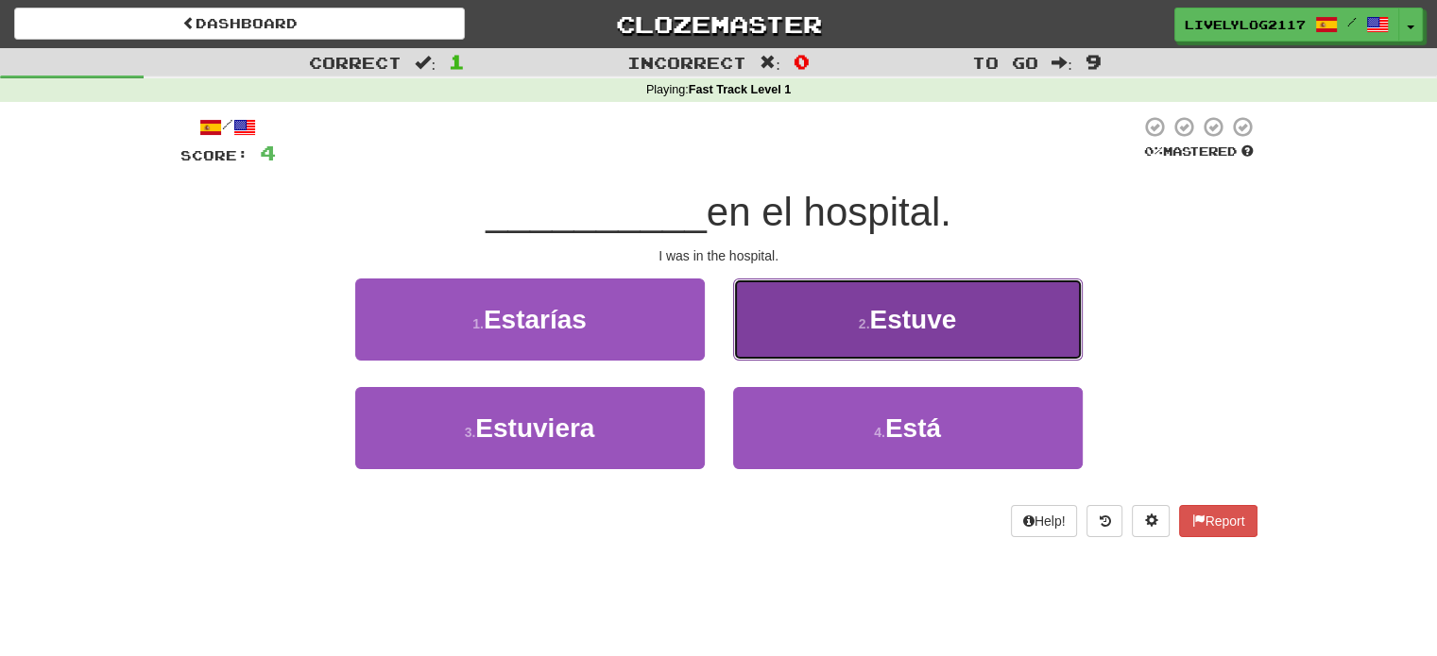
click at [832, 302] on button "2 . Estuve" at bounding box center [907, 320] width 349 height 82
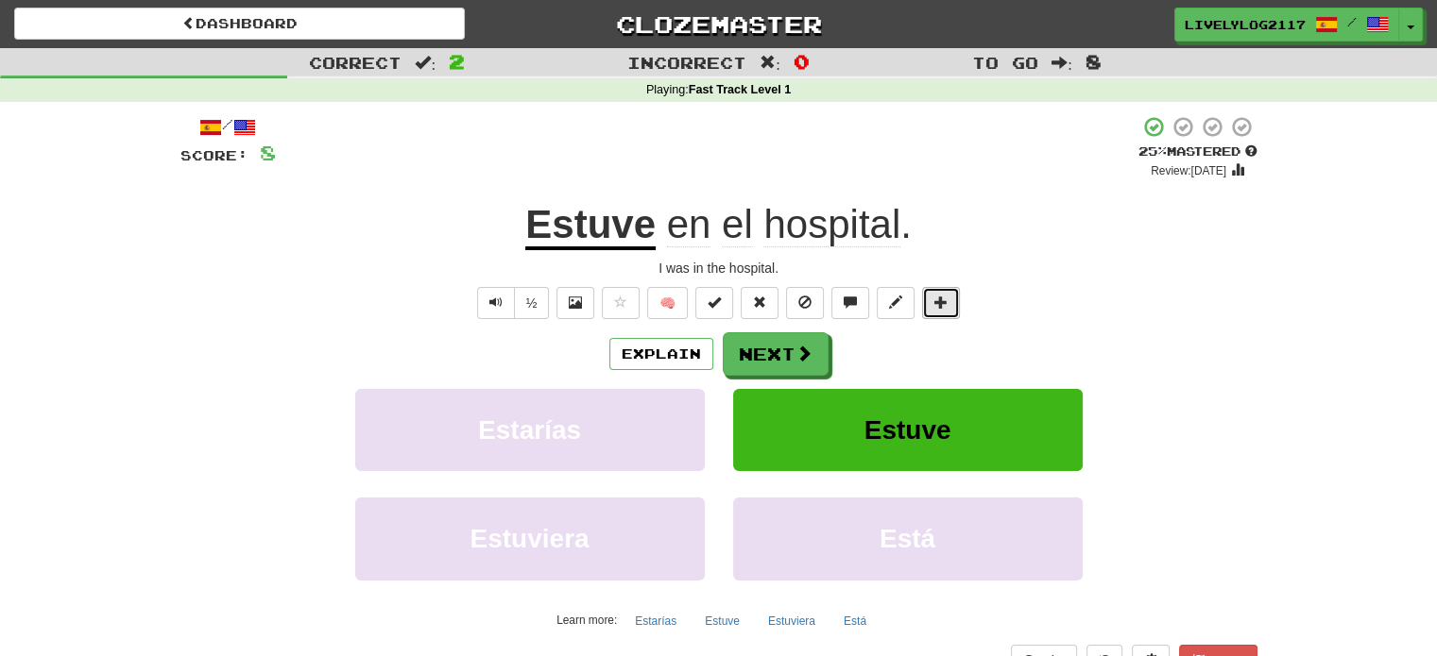
click at [940, 290] on button at bounding box center [941, 303] width 38 height 32
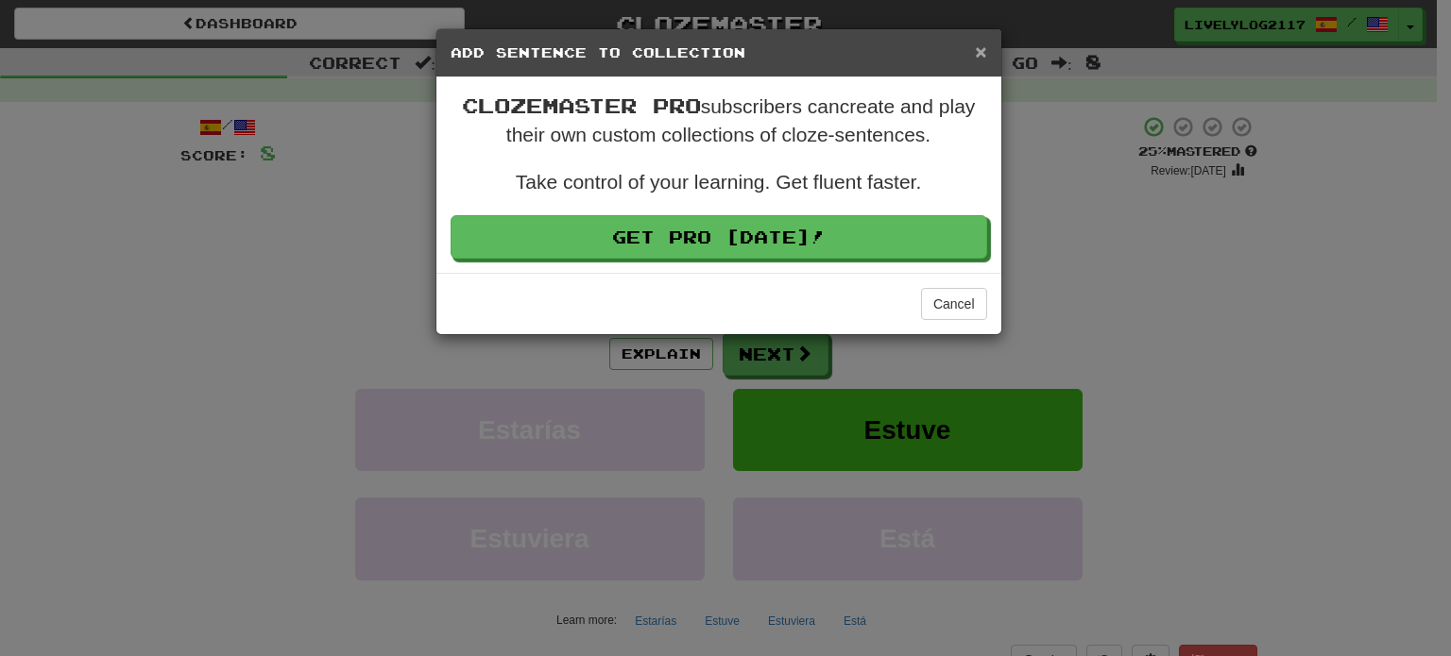
click at [980, 46] on span "×" at bounding box center [980, 52] width 11 height 22
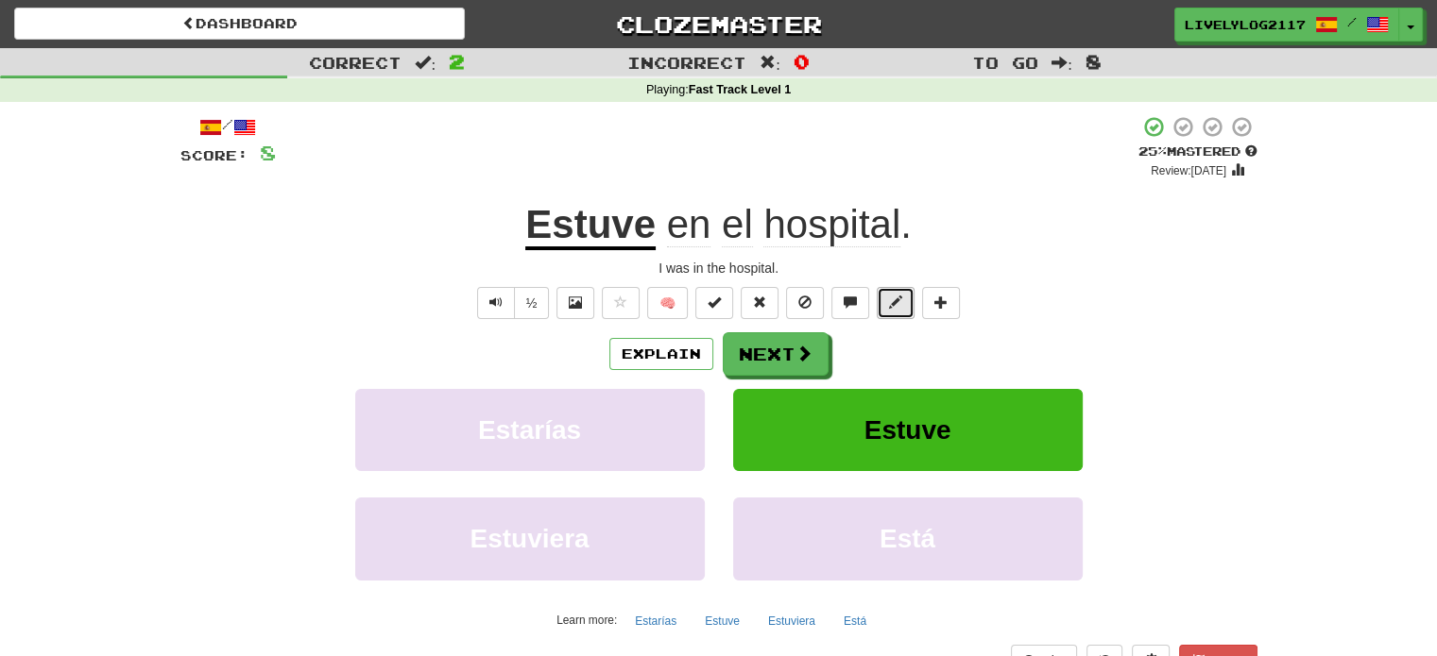
click at [893, 309] on span at bounding box center [895, 302] width 13 height 13
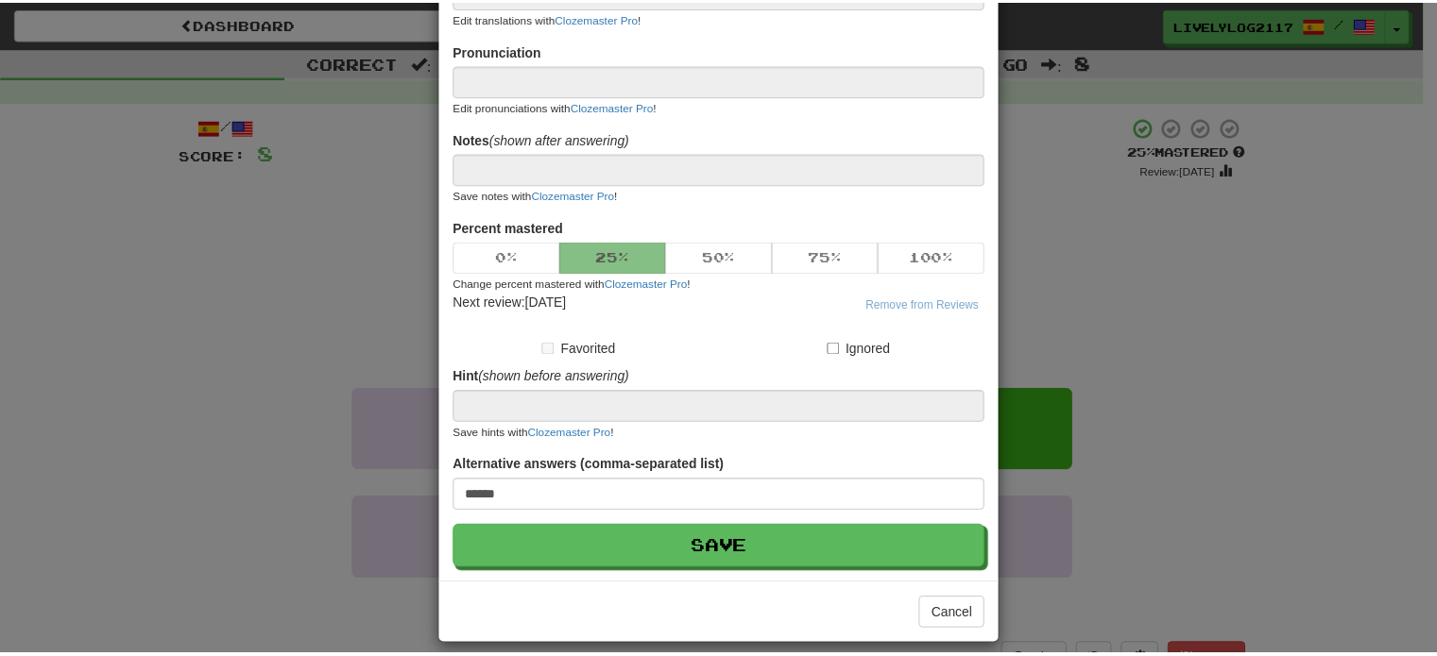
scroll to position [193, 0]
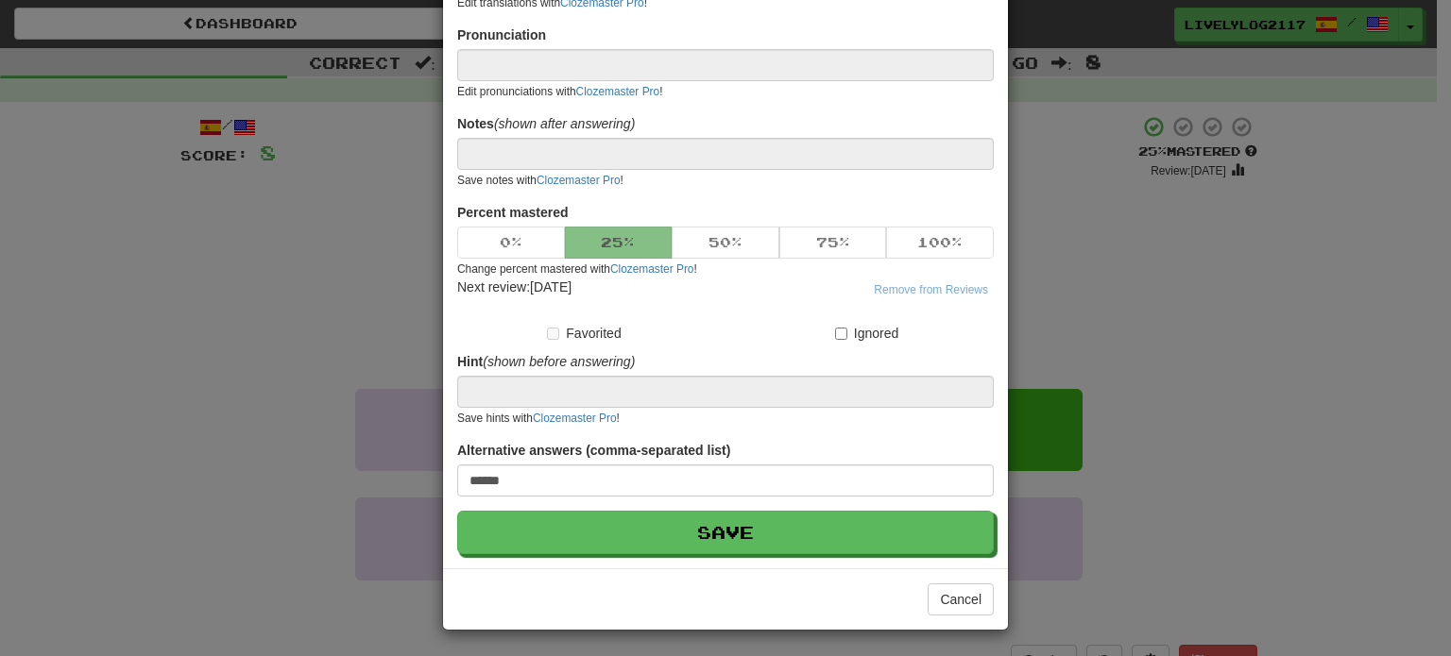
click at [1081, 200] on div "**********" at bounding box center [725, 328] width 1451 height 656
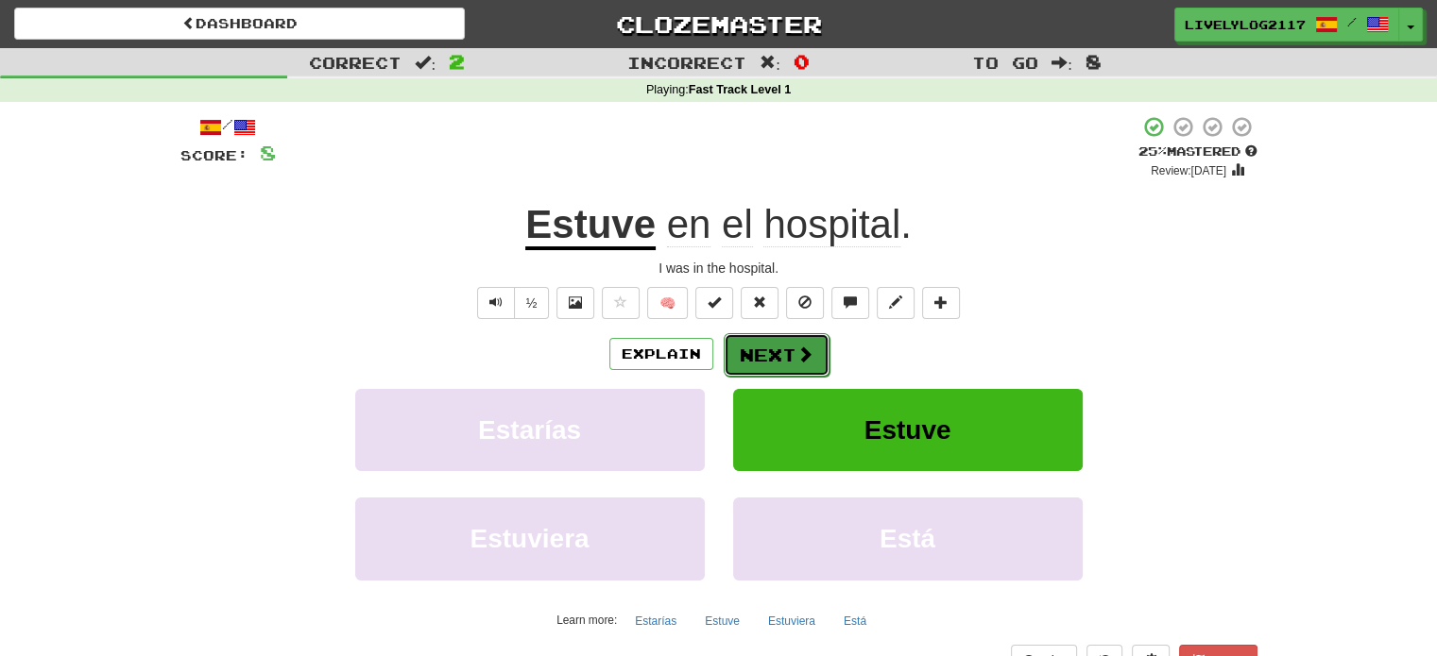
click at [773, 361] on button "Next" at bounding box center [776, 354] width 106 height 43
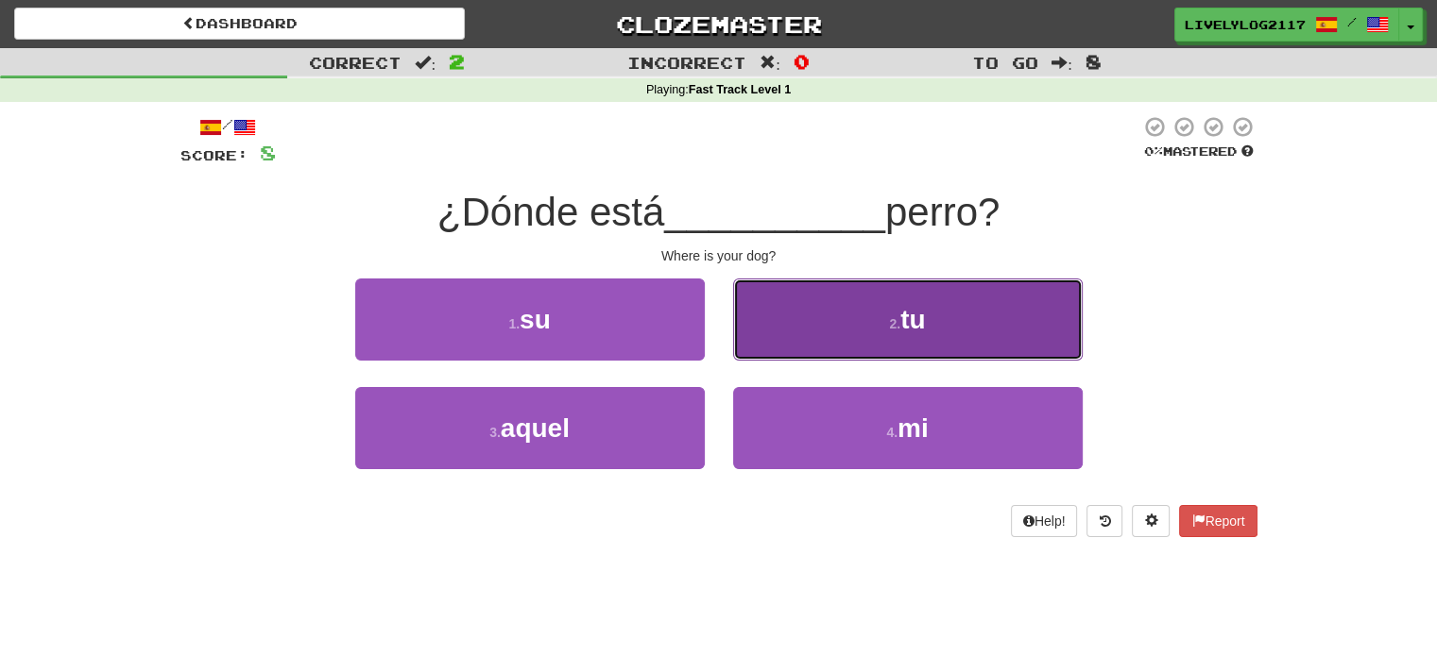
click at [849, 316] on button "2 . tu" at bounding box center [907, 320] width 349 height 82
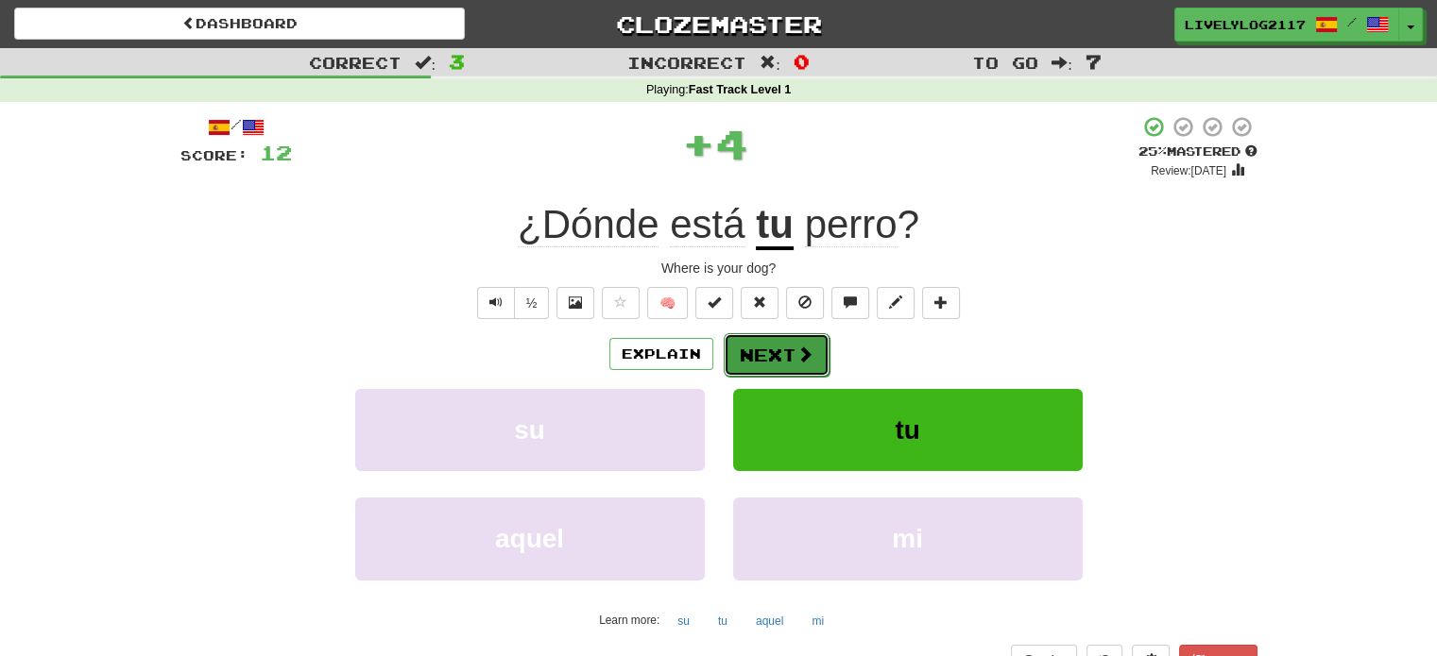
click at [739, 351] on button "Next" at bounding box center [776, 354] width 106 height 43
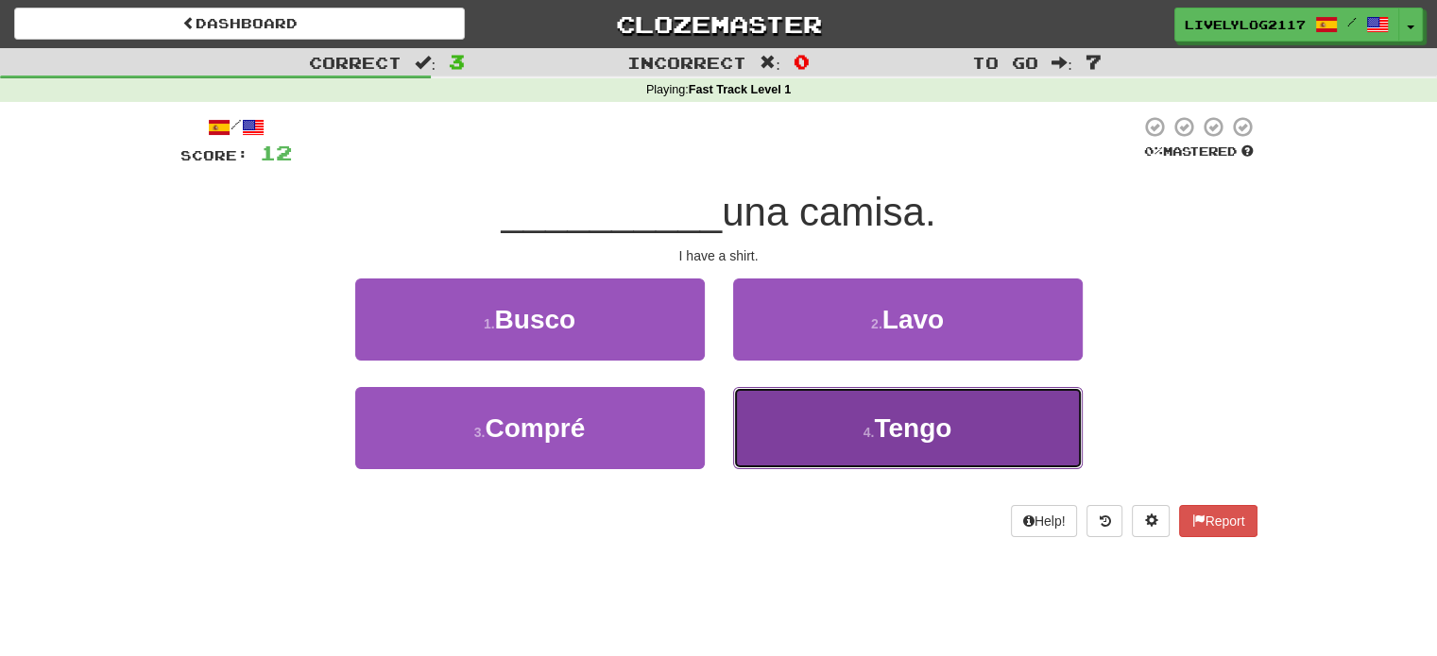
click at [836, 415] on button "4 . Tengo" at bounding box center [907, 428] width 349 height 82
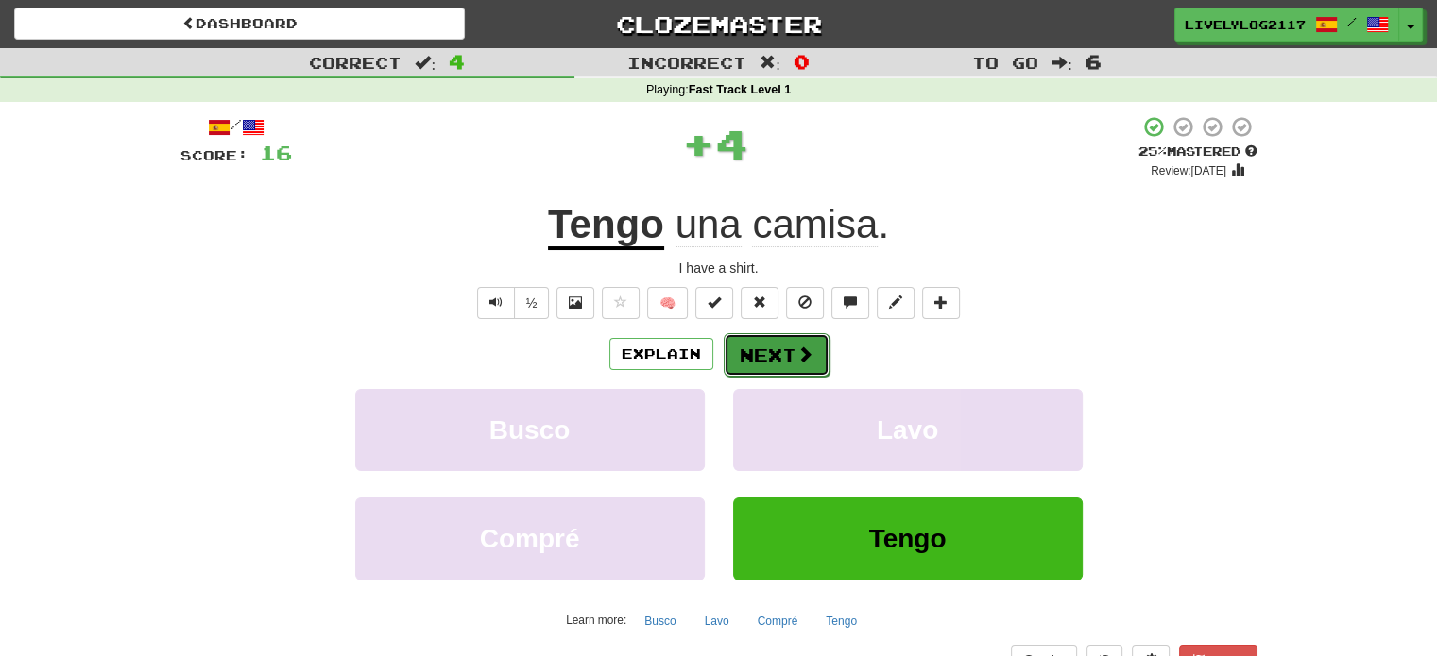
click at [787, 339] on button "Next" at bounding box center [776, 354] width 106 height 43
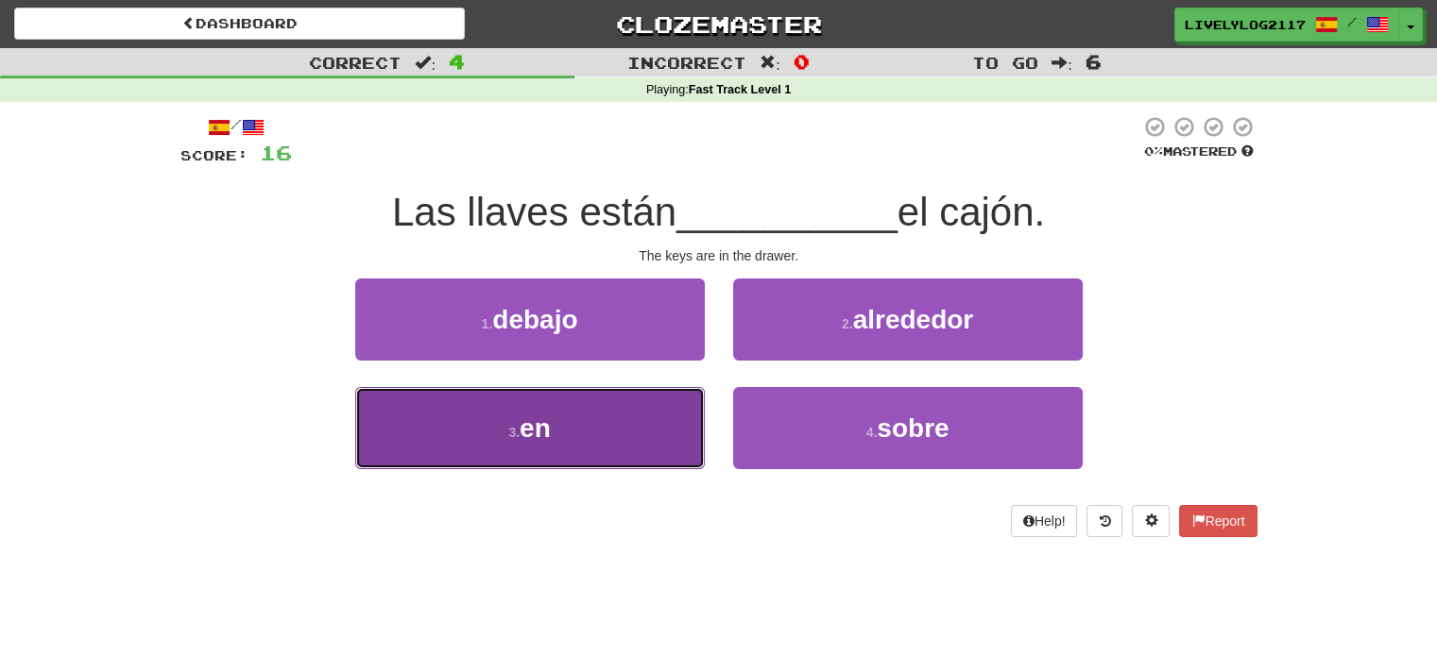
click at [680, 422] on button "3 . en" at bounding box center [529, 428] width 349 height 82
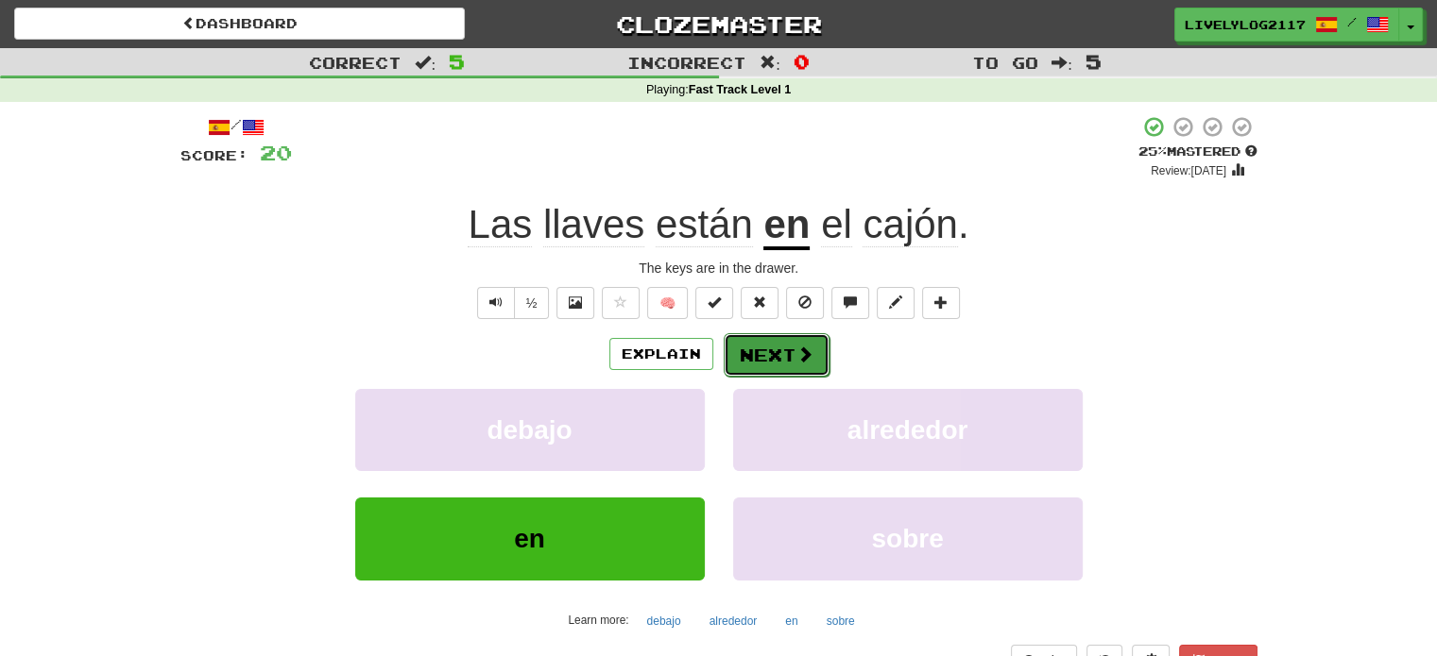
click at [817, 352] on button "Next" at bounding box center [776, 354] width 106 height 43
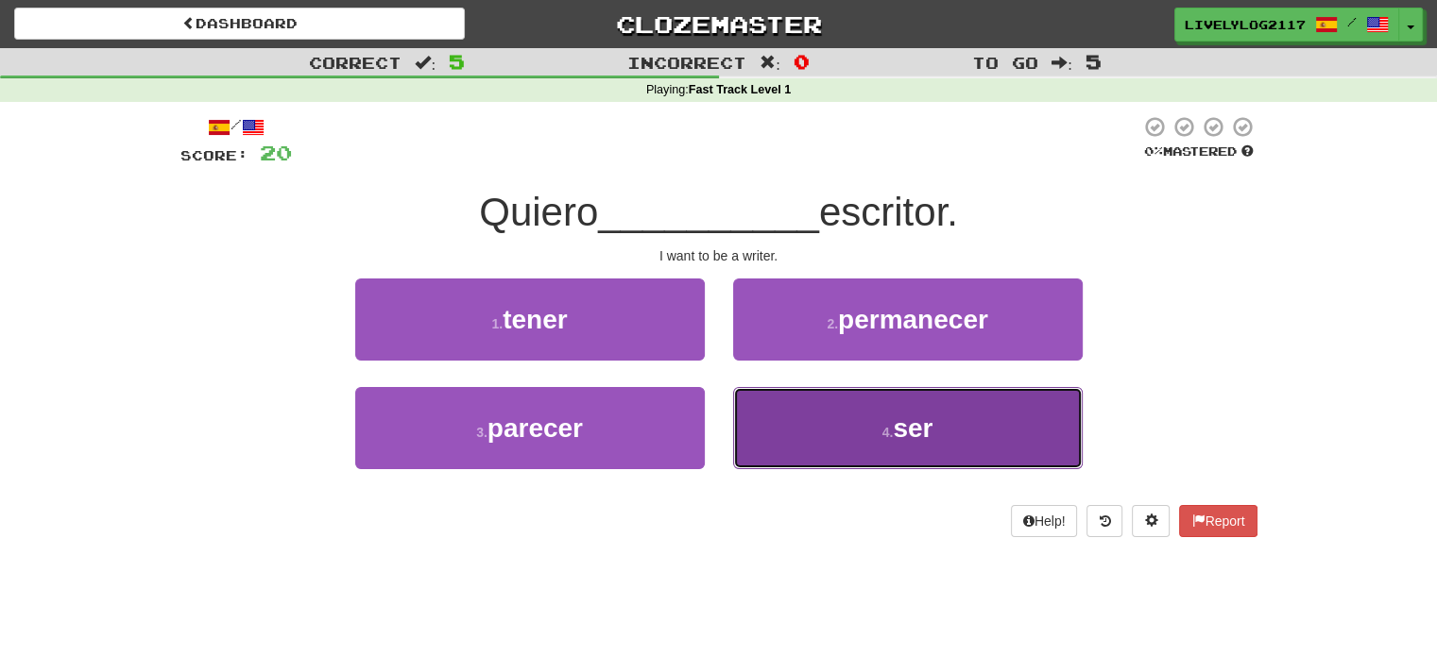
click at [892, 393] on button "4 . ser" at bounding box center [907, 428] width 349 height 82
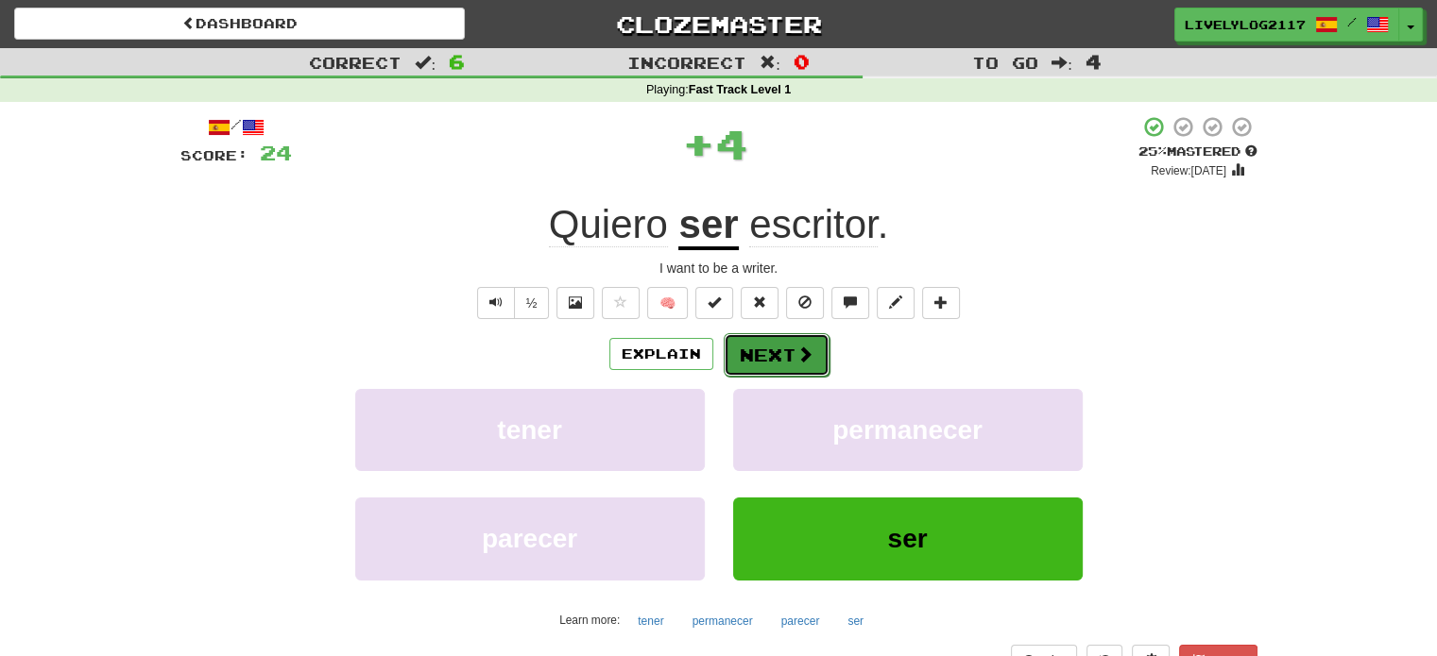
click at [771, 339] on button "Next" at bounding box center [776, 354] width 106 height 43
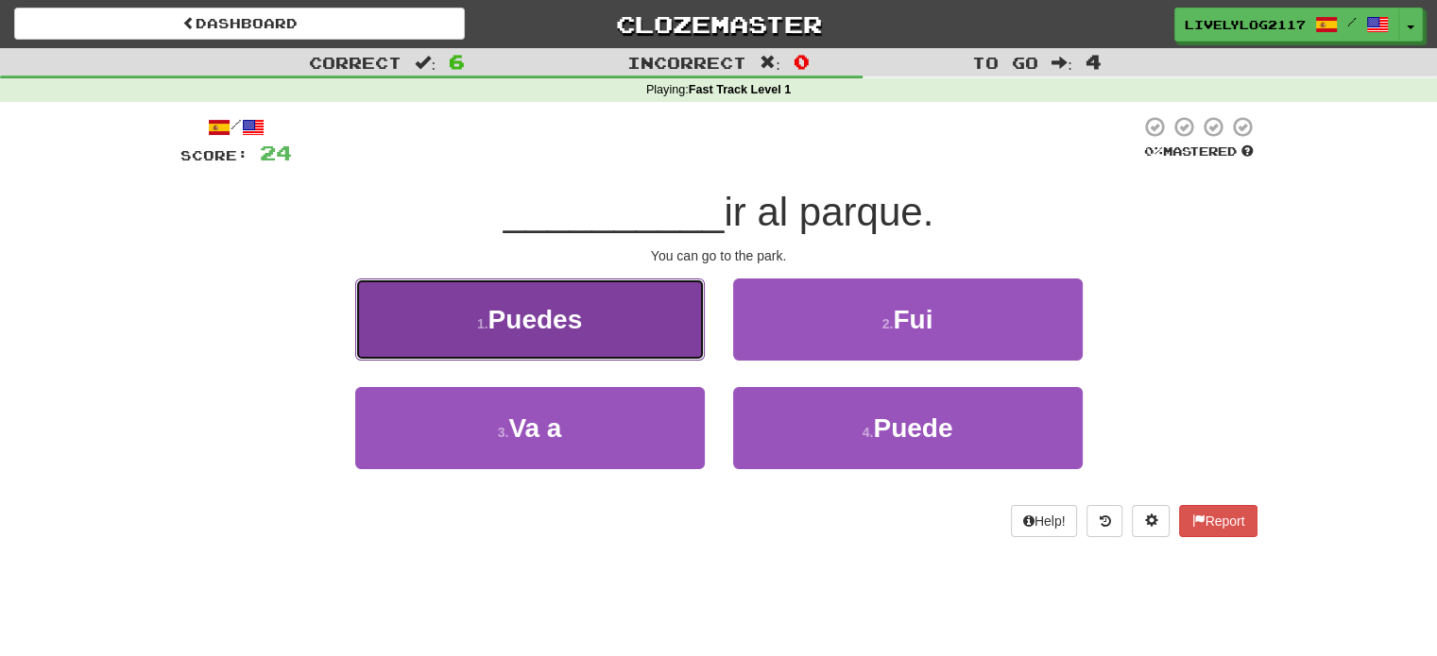
click at [627, 298] on button "1 . Puedes" at bounding box center [529, 320] width 349 height 82
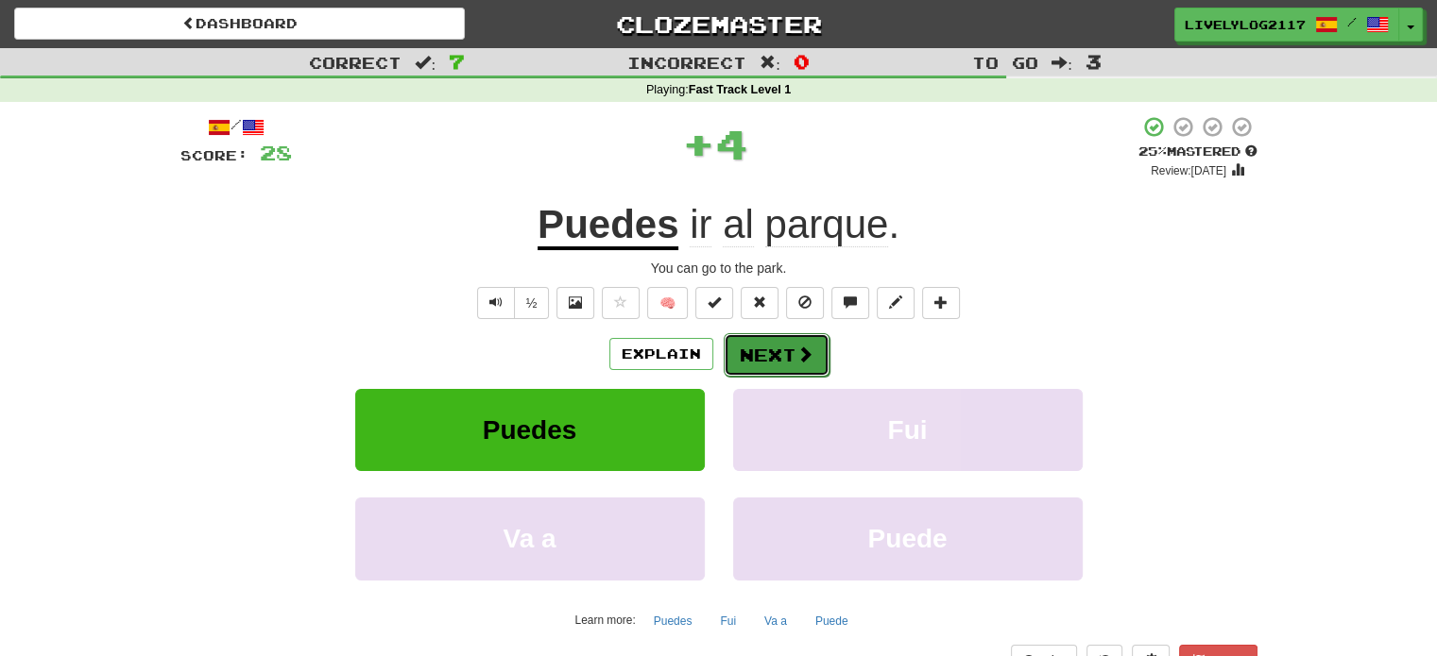
click at [799, 363] on span at bounding box center [804, 354] width 17 height 17
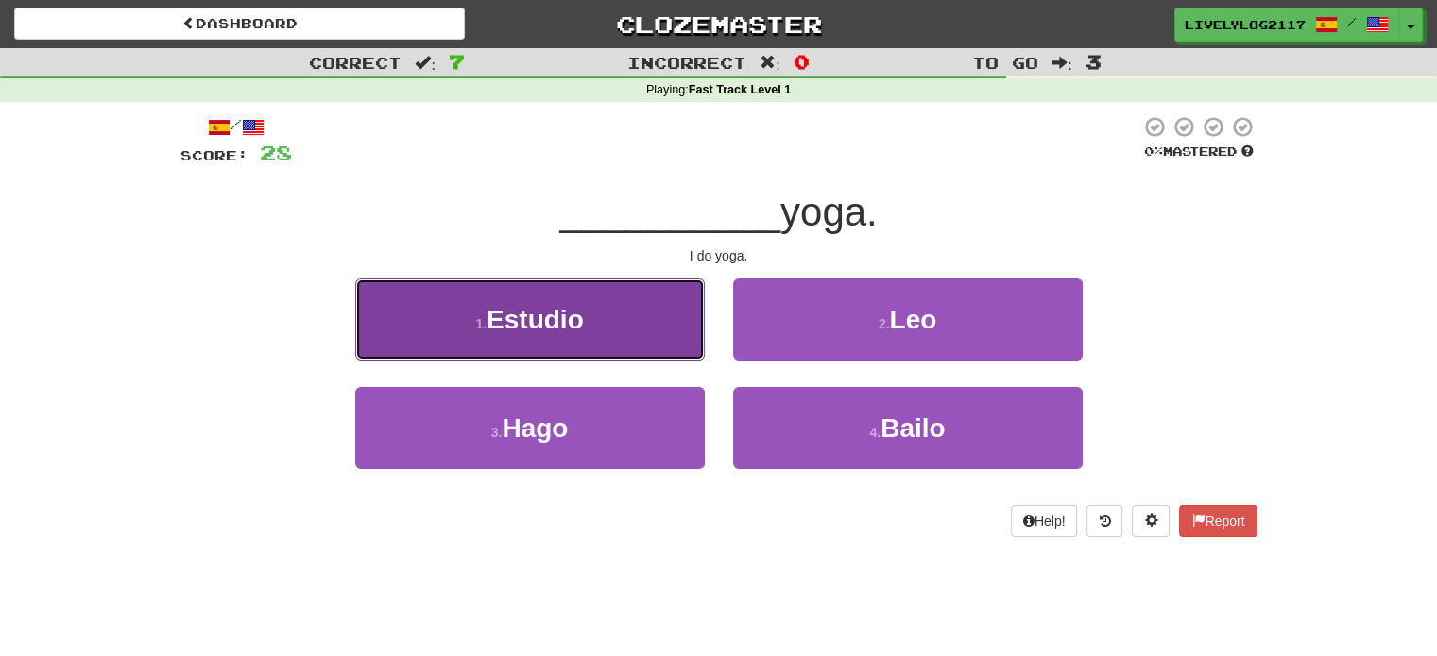
click at [651, 347] on button "1 . Estudio" at bounding box center [529, 320] width 349 height 82
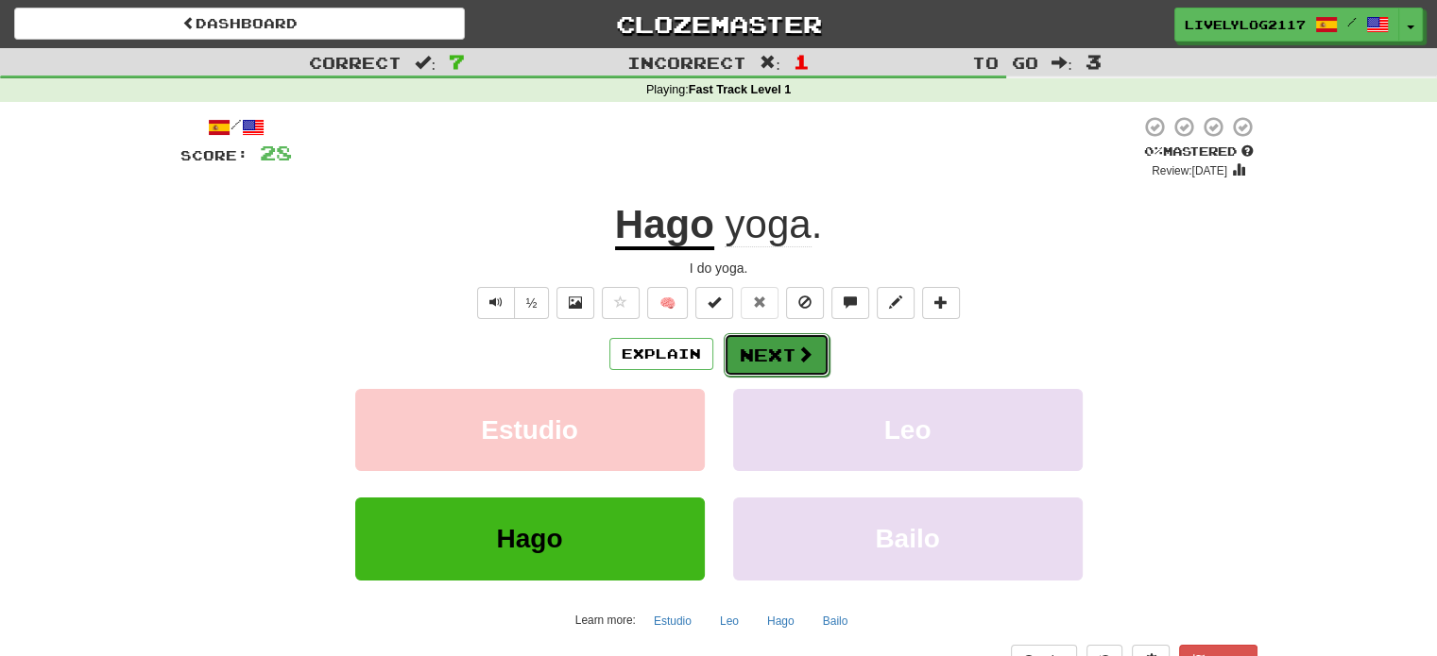
click at [791, 362] on button "Next" at bounding box center [776, 354] width 106 height 43
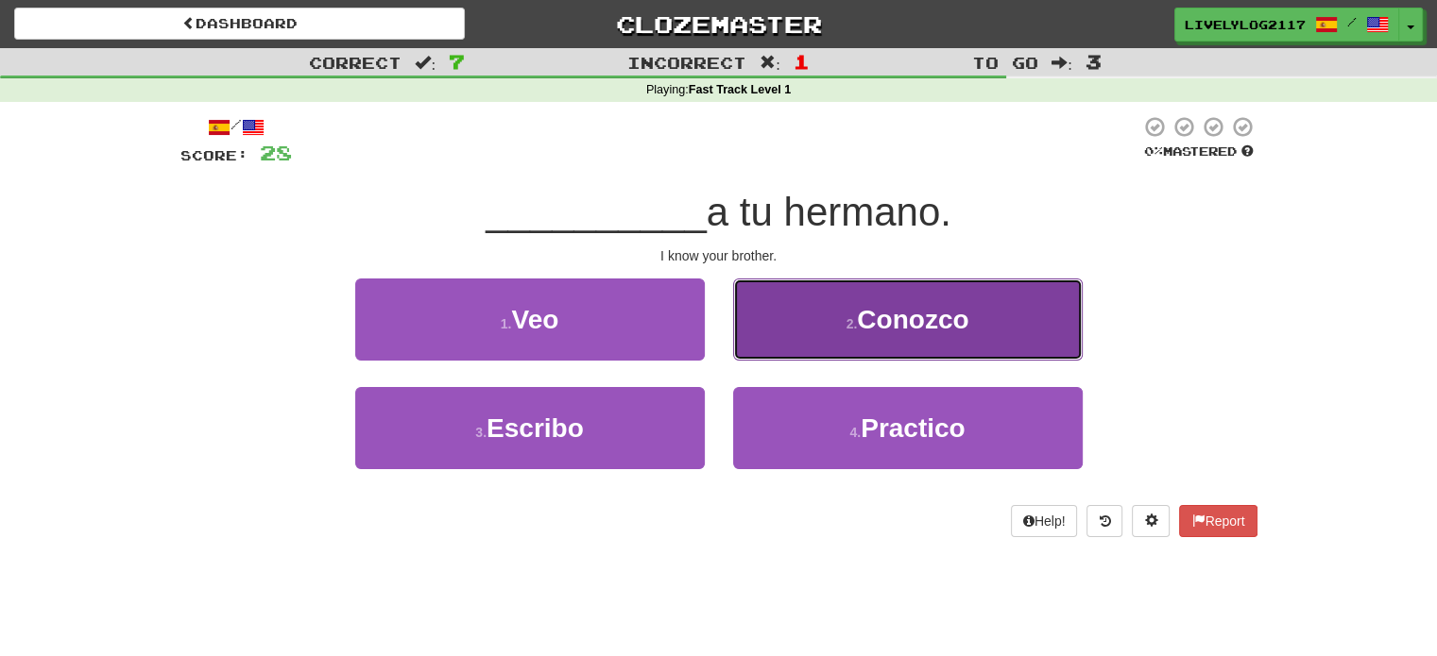
click at [926, 305] on span "Conozco" at bounding box center [912, 319] width 111 height 29
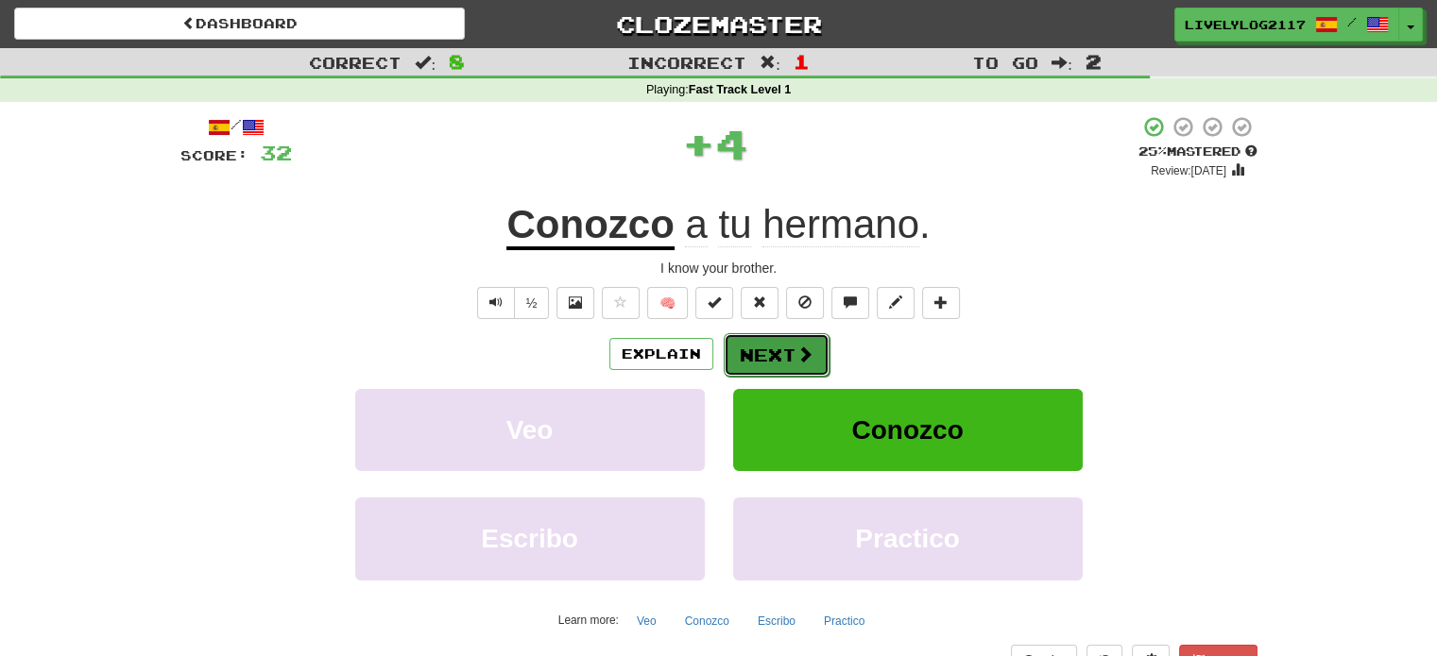
click at [800, 354] on span at bounding box center [804, 354] width 17 height 17
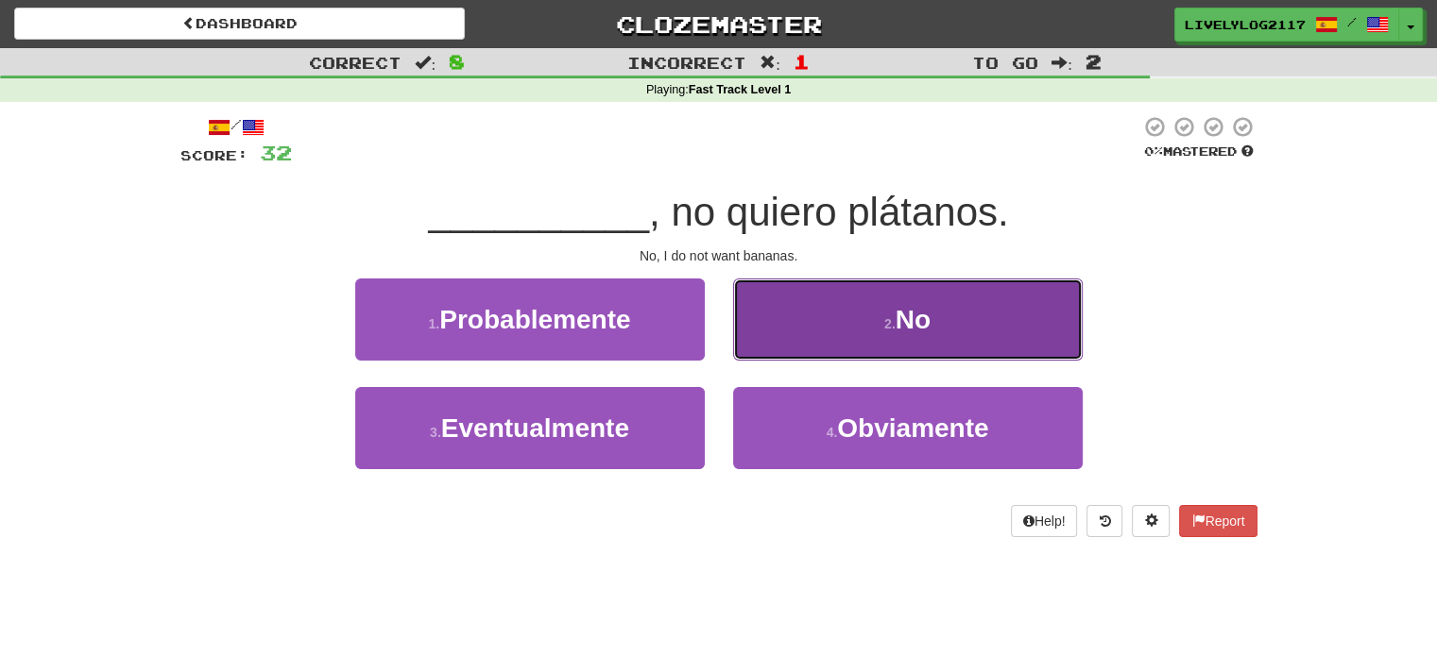
click at [816, 329] on button "2 . No" at bounding box center [907, 320] width 349 height 82
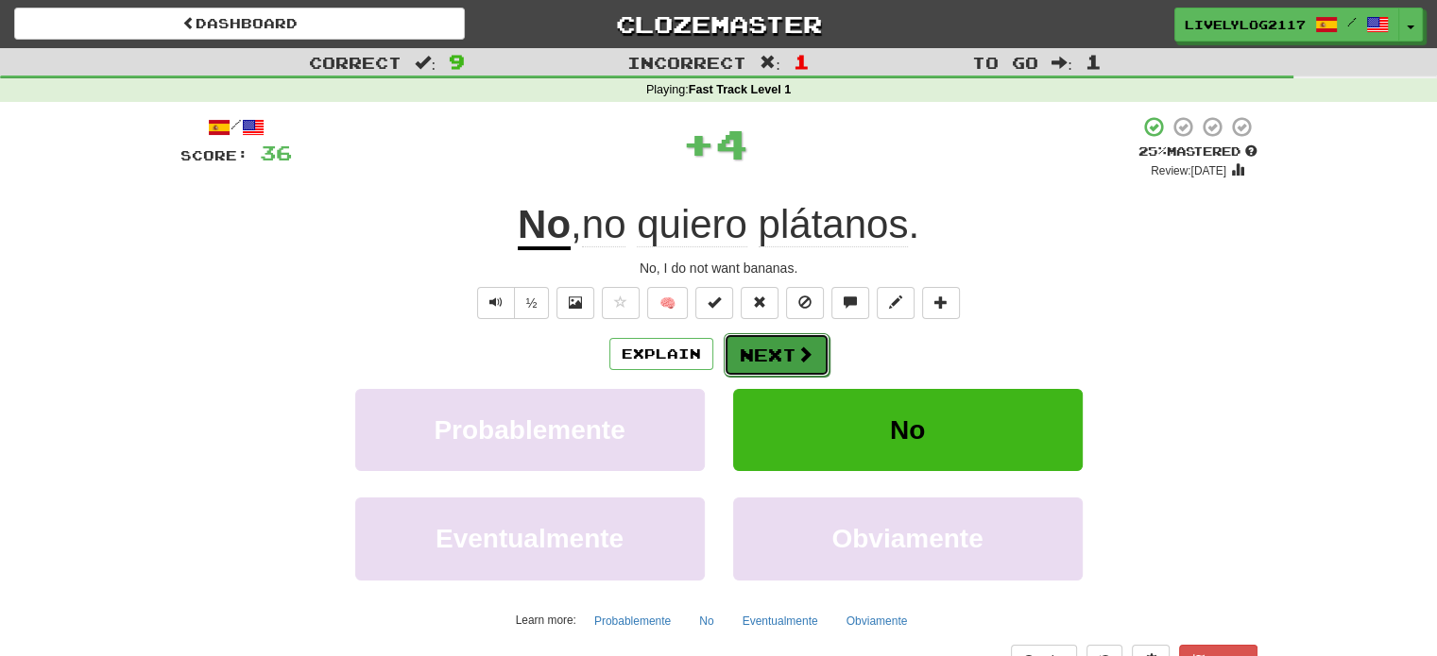
click at [752, 362] on button "Next" at bounding box center [776, 354] width 106 height 43
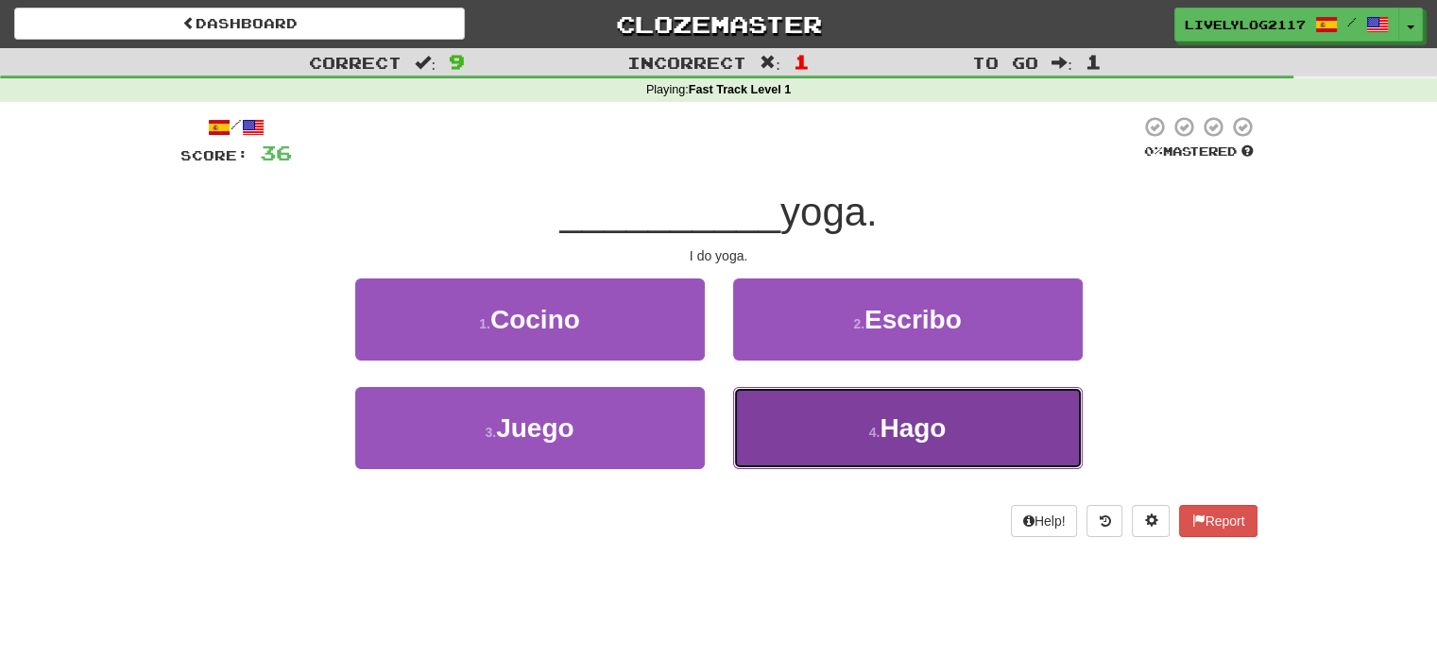
click at [893, 409] on button "4 . Hago" at bounding box center [907, 428] width 349 height 82
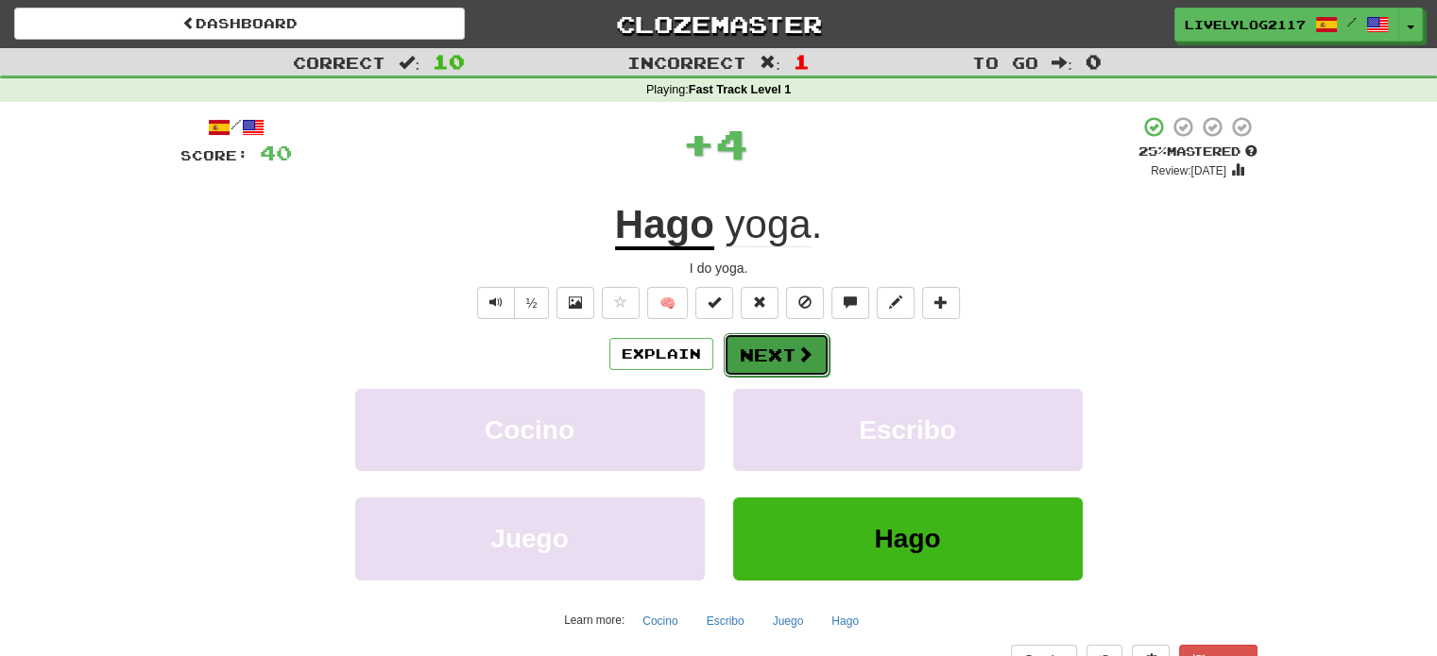
click at [796, 349] on span at bounding box center [804, 354] width 17 height 17
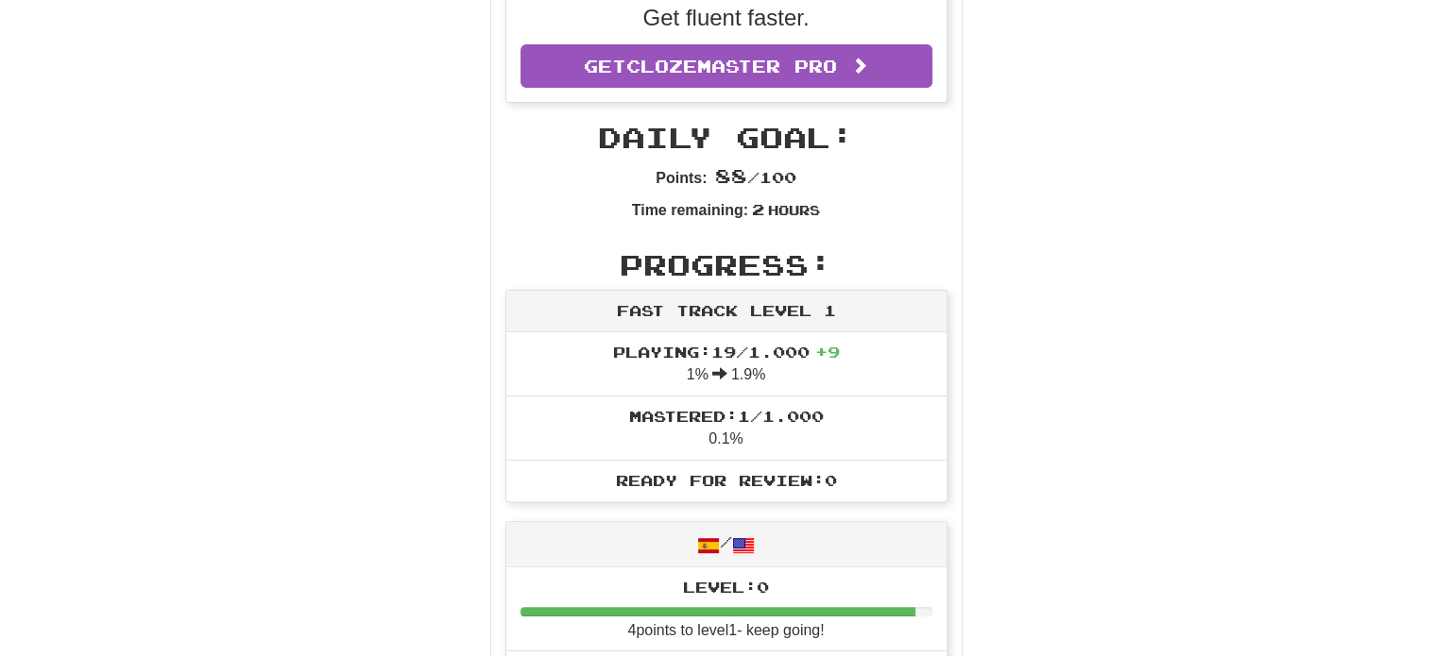
scroll to position [0, 0]
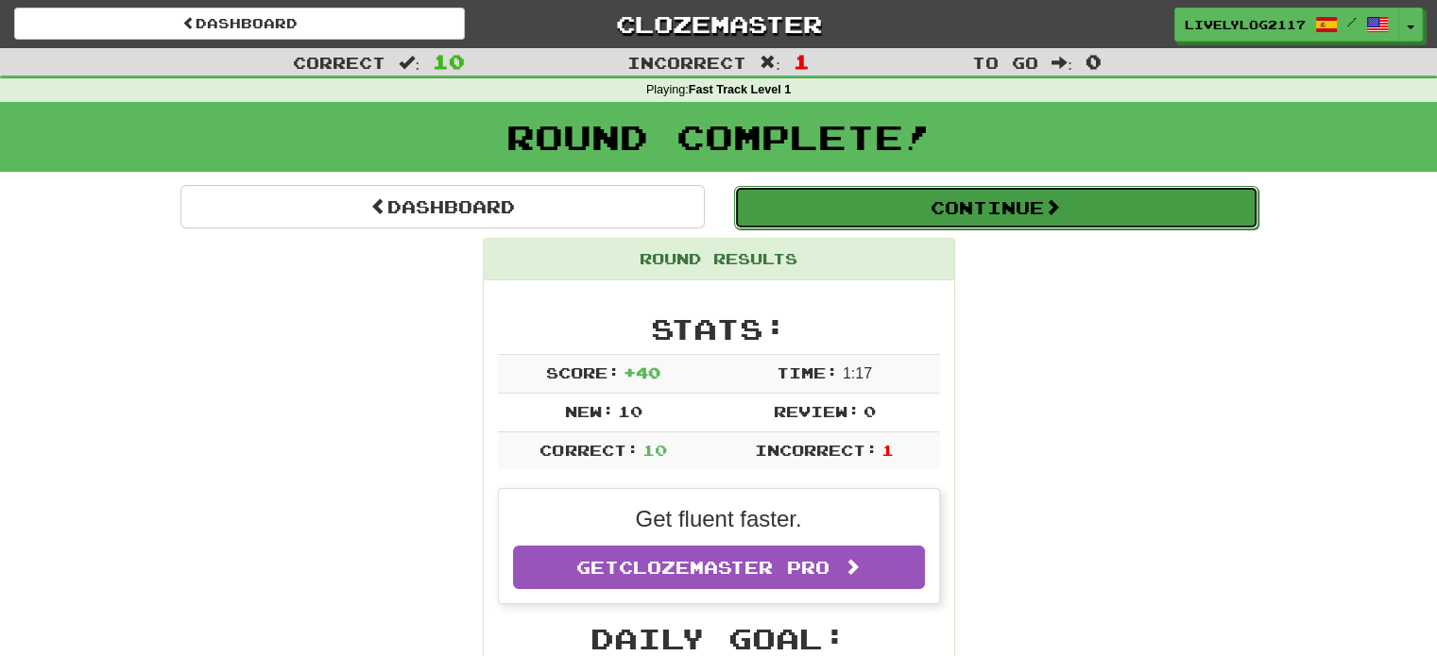
click at [1103, 199] on button "Continue" at bounding box center [996, 207] width 524 height 43
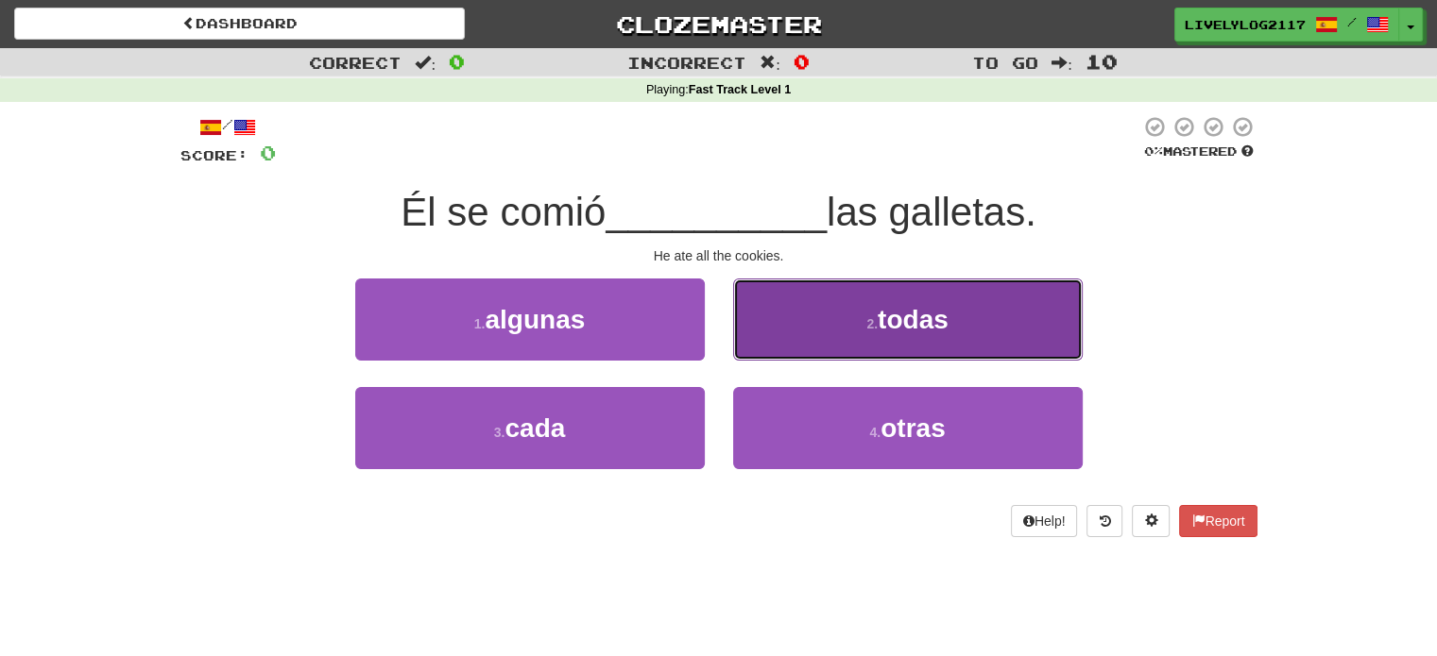
click at [779, 331] on button "2 . todas" at bounding box center [907, 320] width 349 height 82
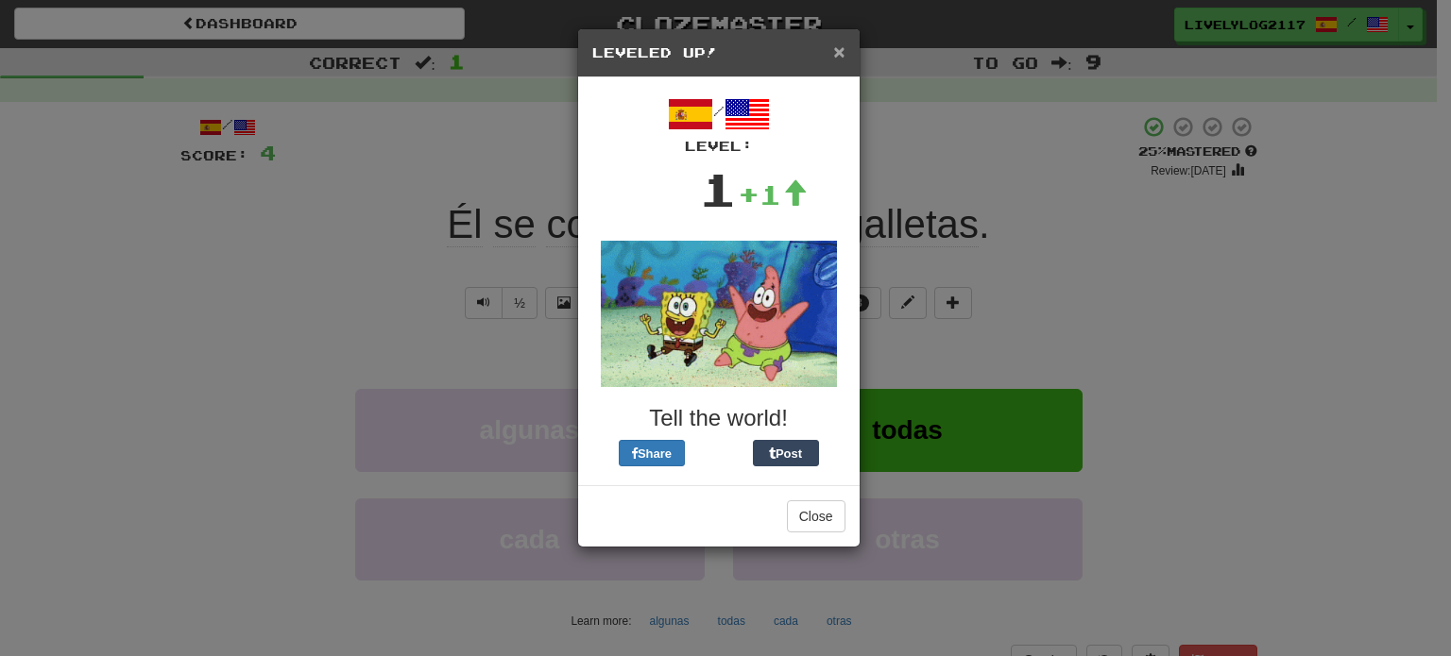
click at [842, 45] on span "×" at bounding box center [838, 52] width 11 height 22
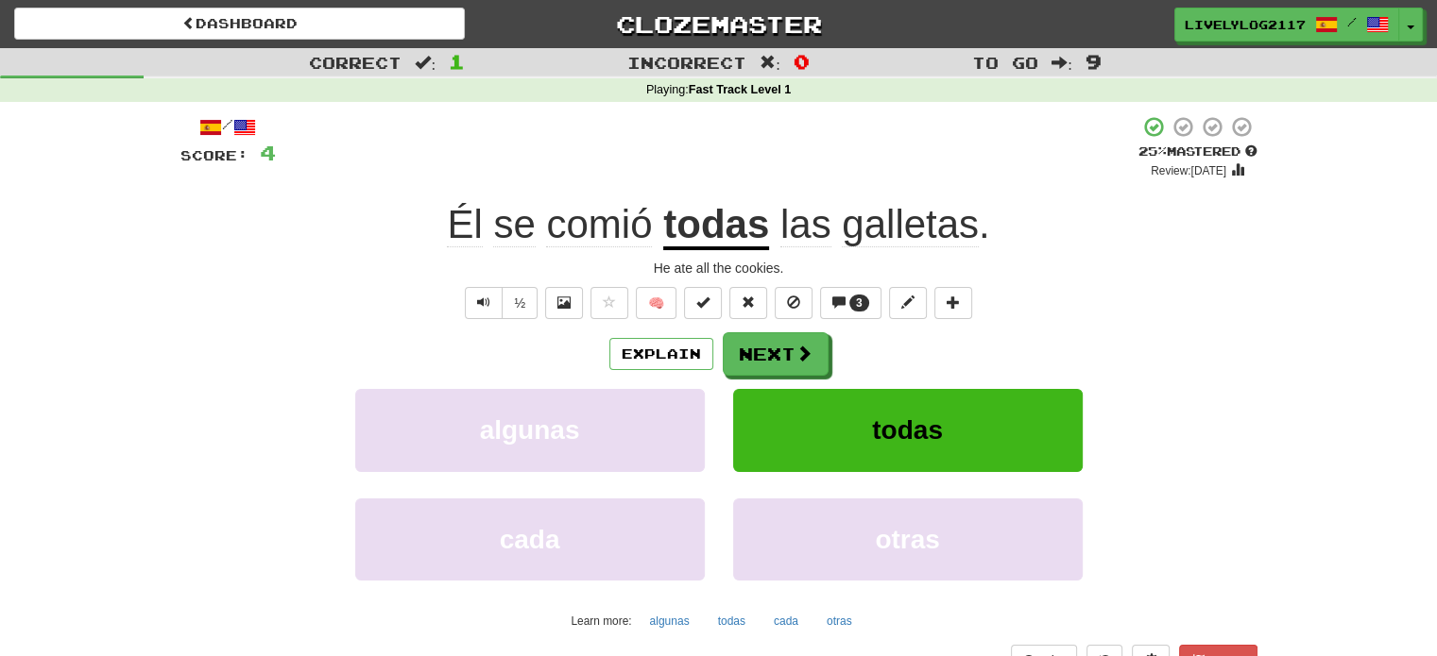
click at [888, 234] on span "galletas" at bounding box center [910, 224] width 137 height 45
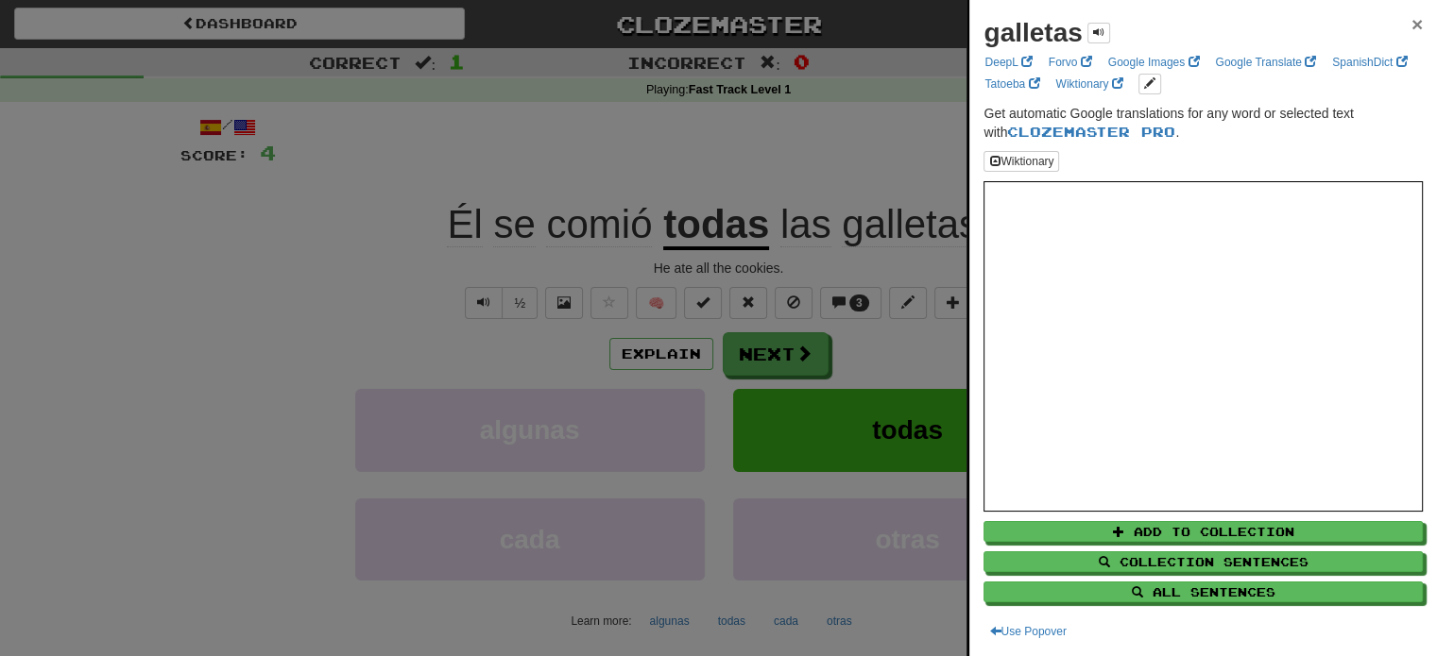
click at [1411, 22] on span "×" at bounding box center [1416, 24] width 11 height 22
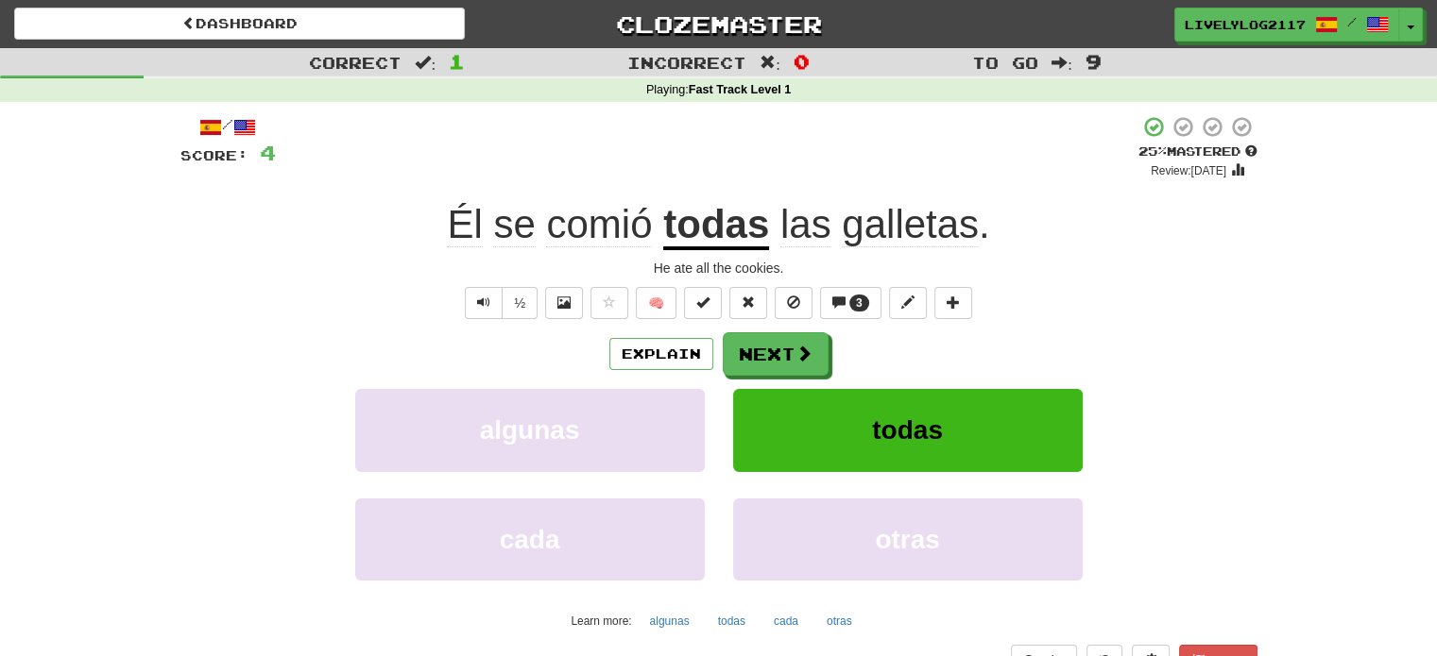
click at [1239, 260] on div "He ate all the cookies." at bounding box center [718, 268] width 1077 height 19
click at [809, 365] on button "Next" at bounding box center [776, 354] width 106 height 43
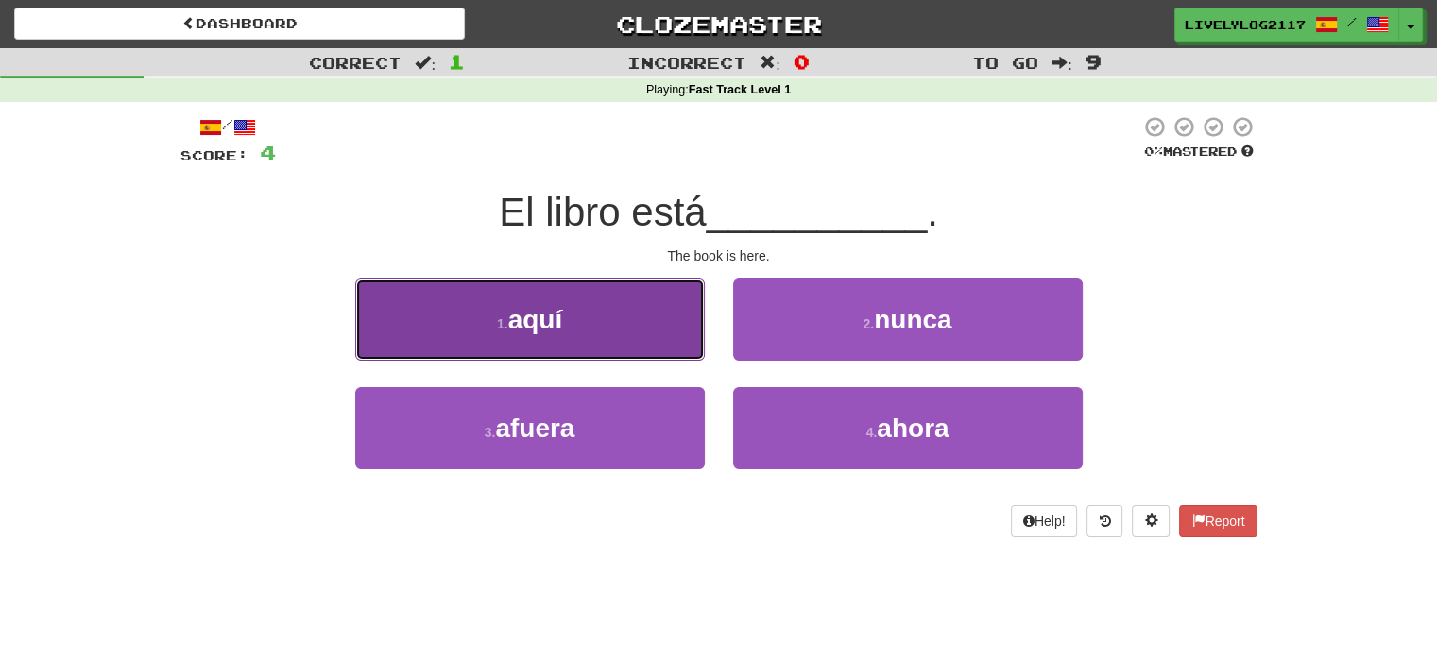
click at [619, 301] on button "1 . aquí" at bounding box center [529, 320] width 349 height 82
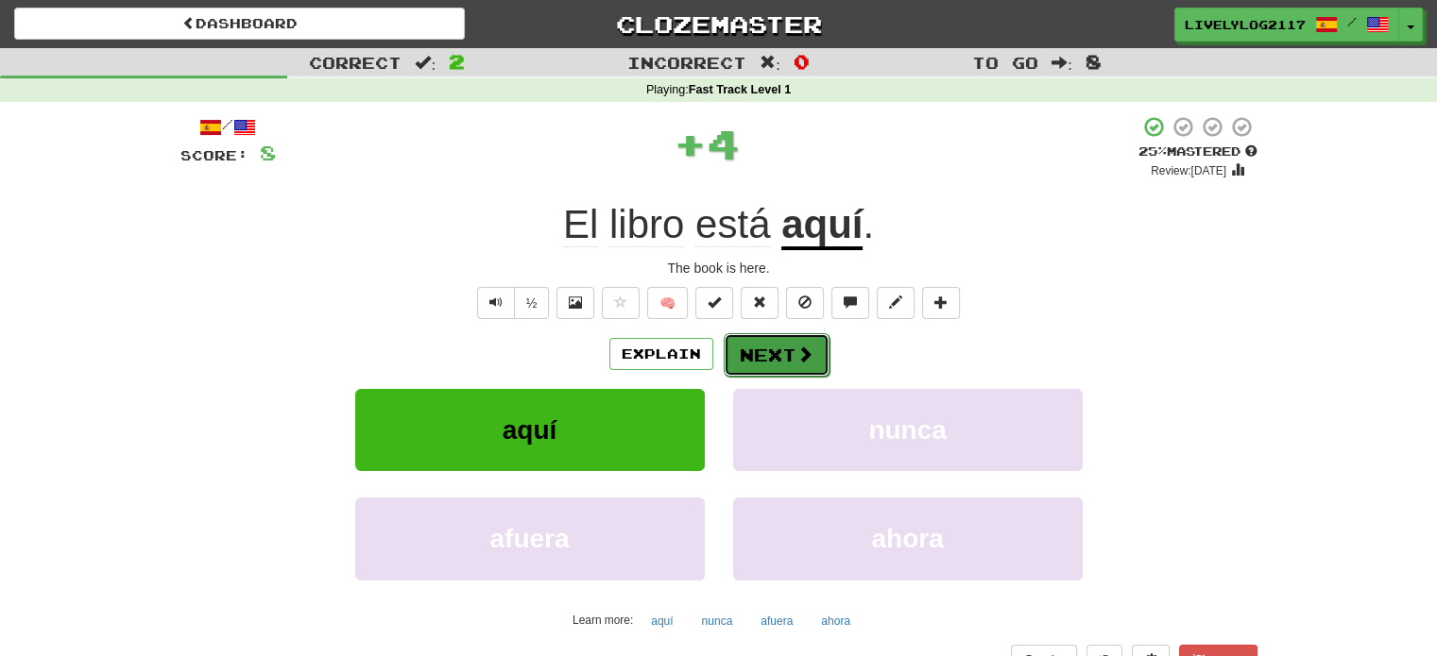
click at [761, 344] on button "Next" at bounding box center [776, 354] width 106 height 43
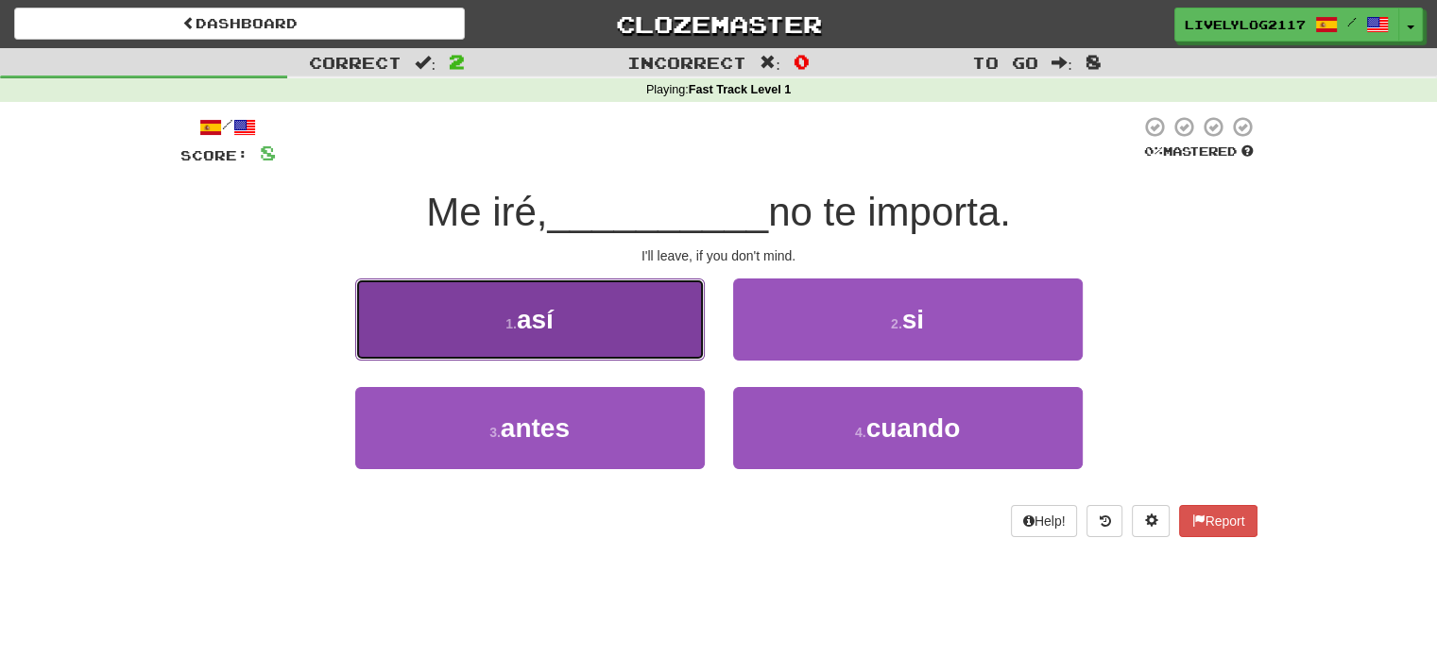
click at [635, 342] on button "1 . así" at bounding box center [529, 320] width 349 height 82
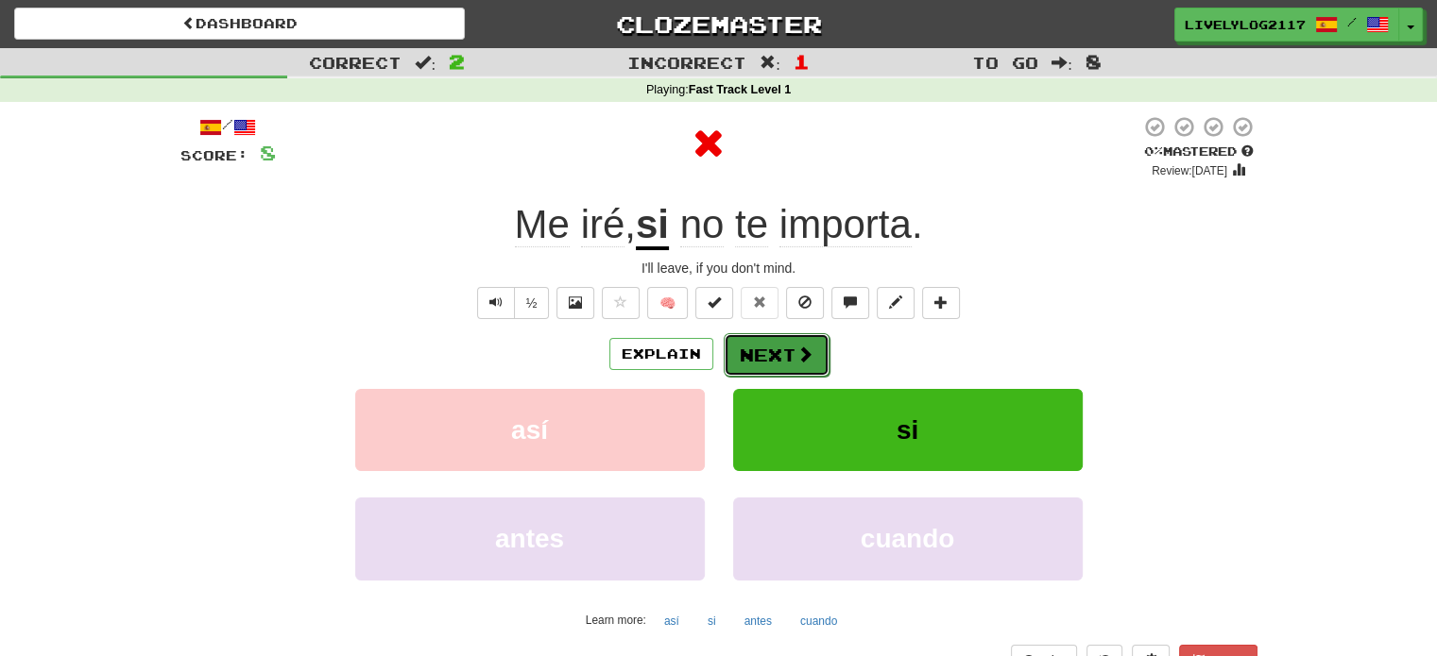
click at [801, 366] on button "Next" at bounding box center [776, 354] width 106 height 43
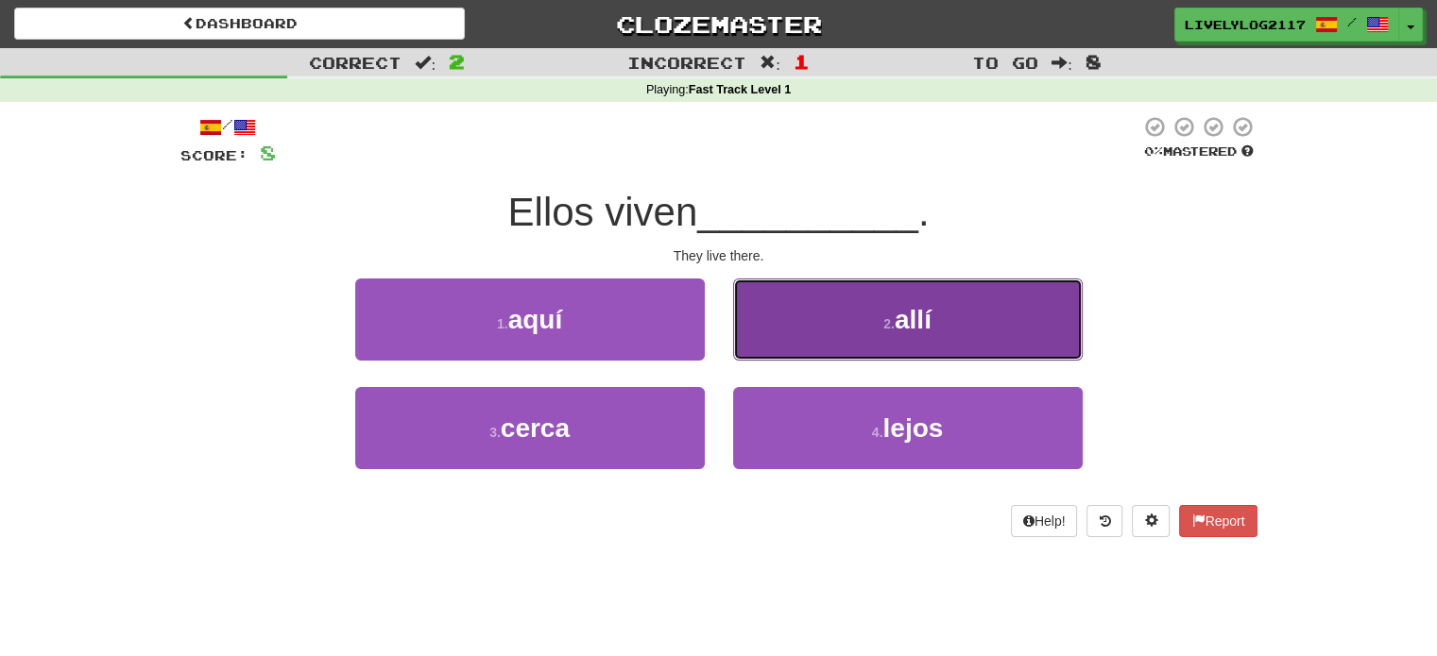
click at [885, 345] on button "2 . allí" at bounding box center [907, 320] width 349 height 82
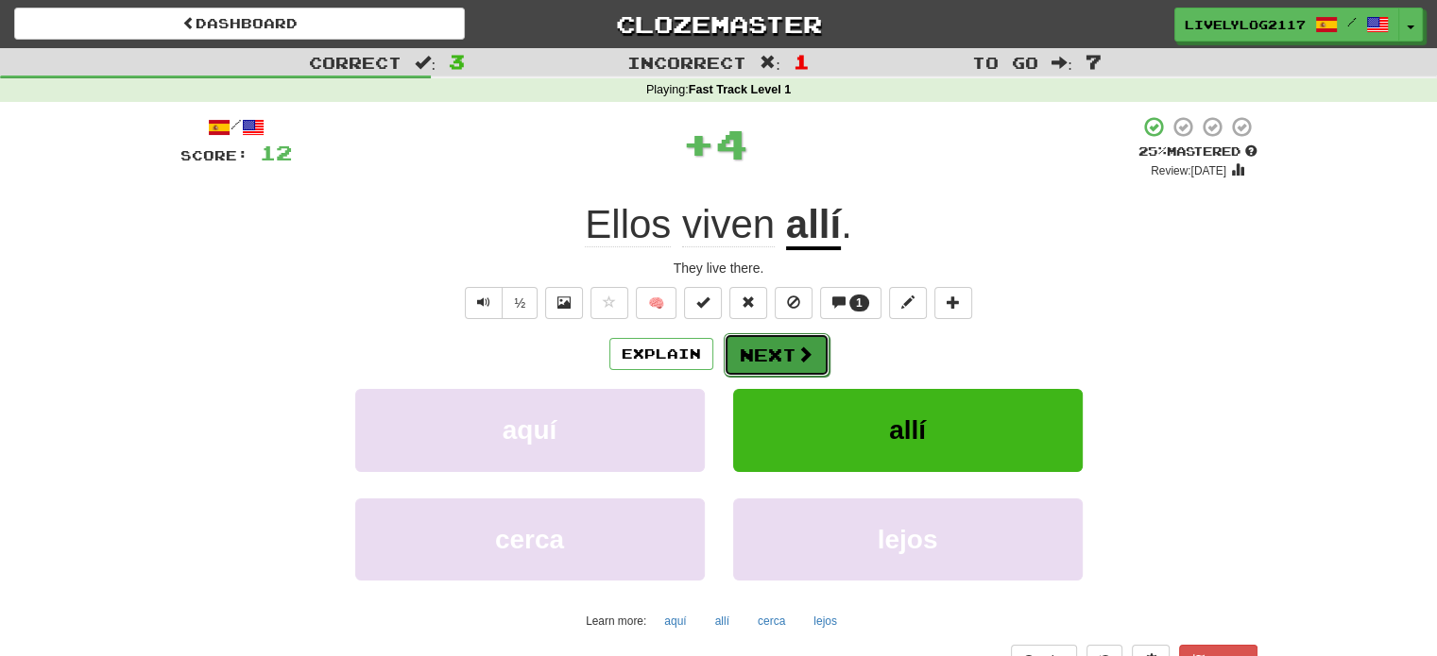
click at [800, 347] on span at bounding box center [804, 354] width 17 height 17
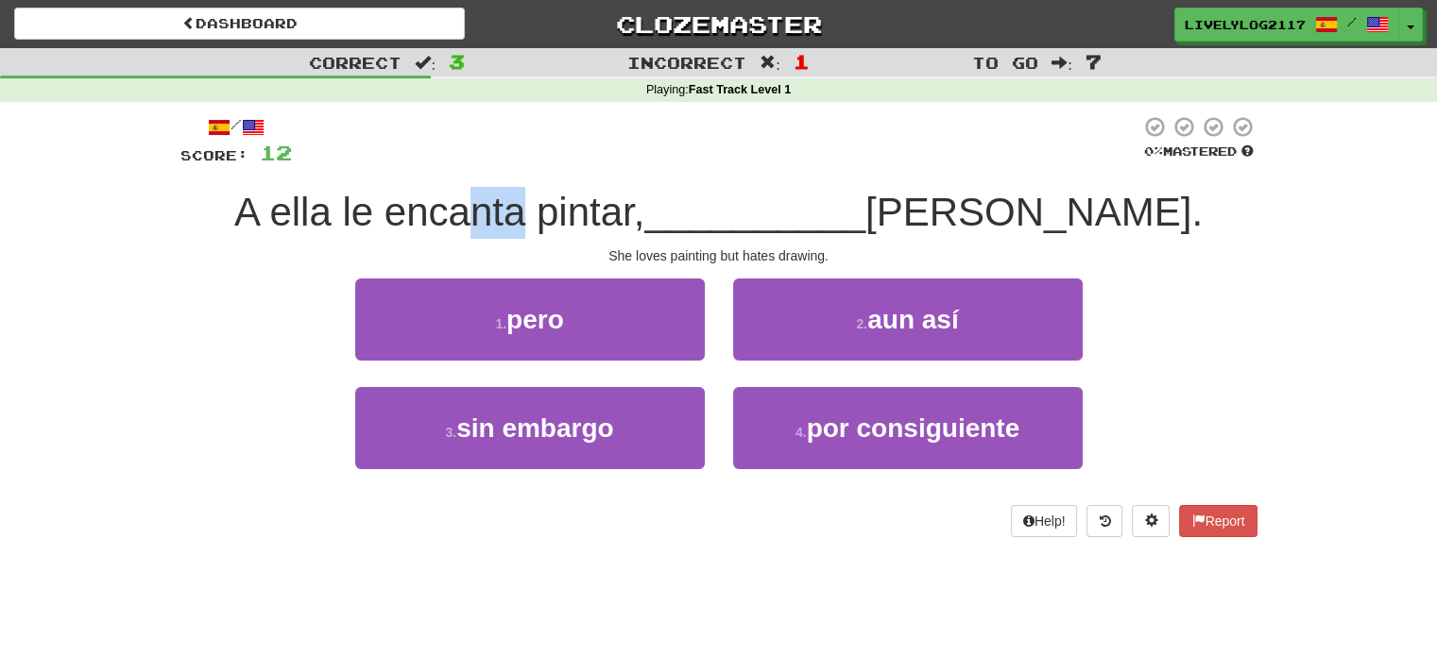
drag, startPoint x: 514, startPoint y: 195, endPoint x: 590, endPoint y: 189, distance: 76.7
click at [590, 189] on div "A ella le encanta pintar, __________ odia dibujar." at bounding box center [718, 213] width 1077 height 52
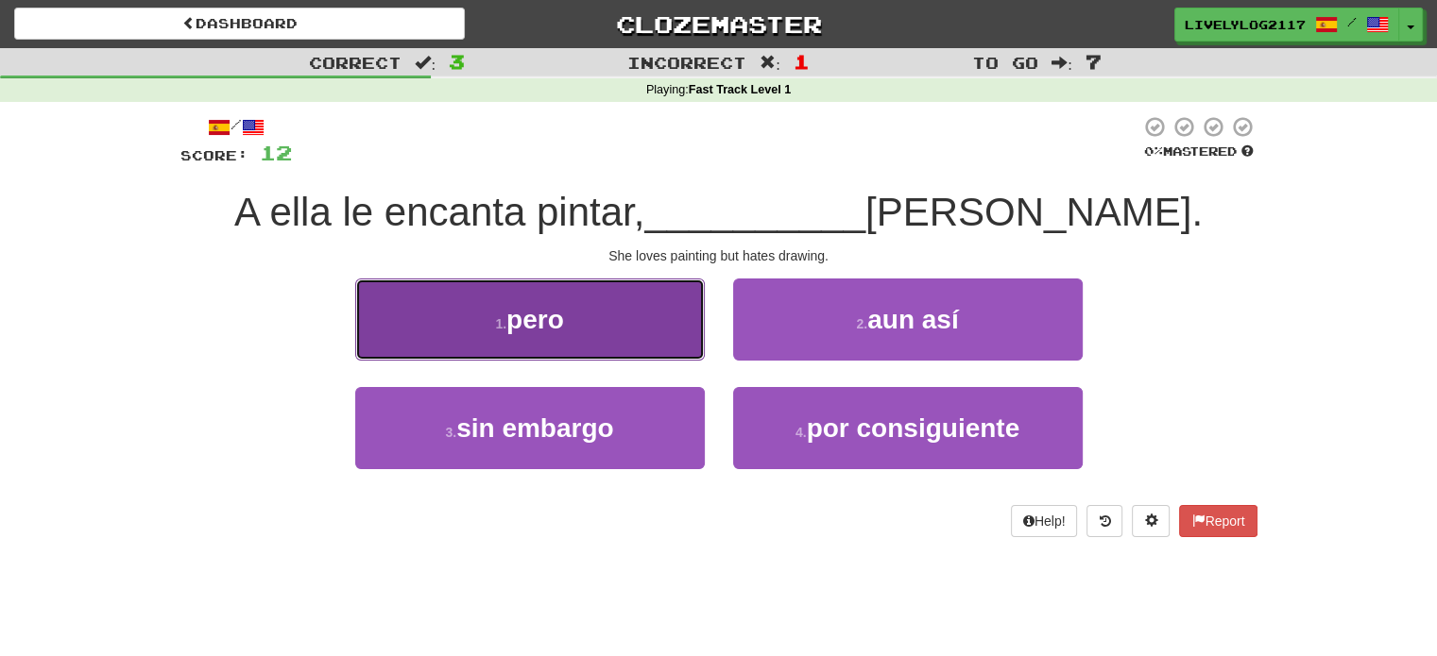
click at [543, 315] on span "pero" at bounding box center [535, 319] width 58 height 29
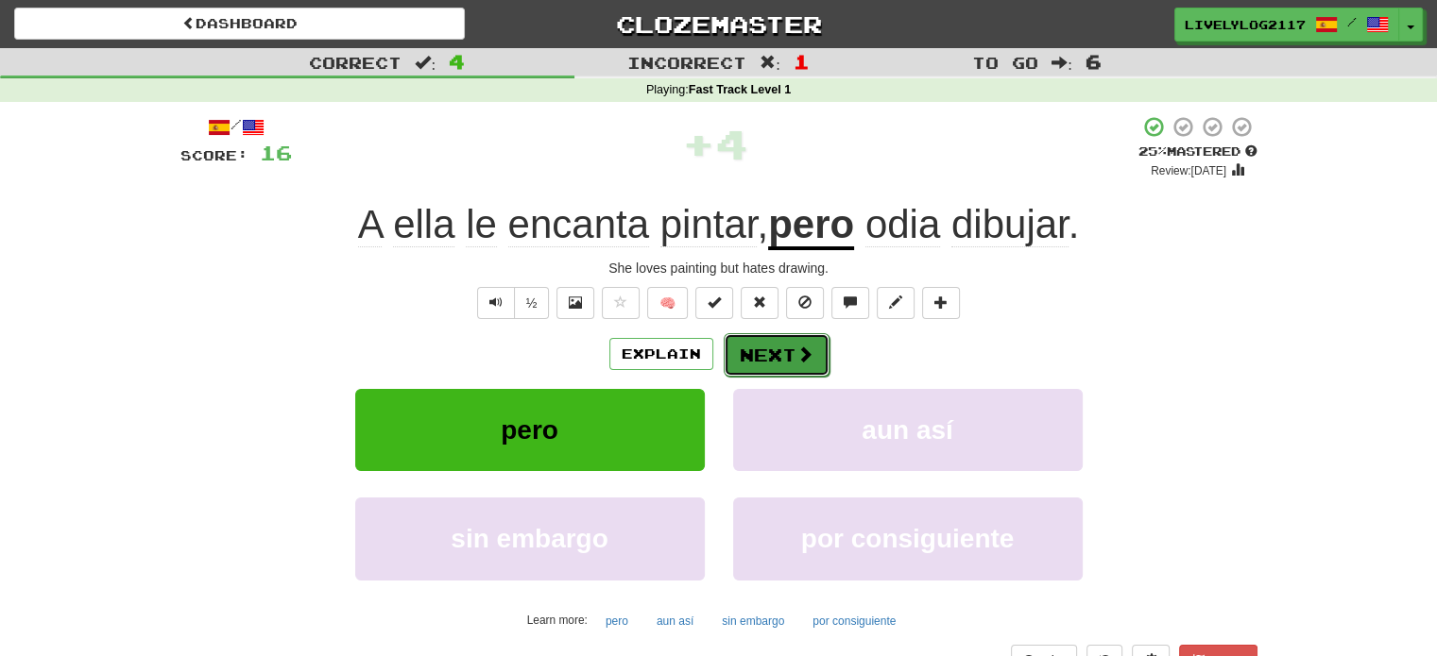
click at [798, 358] on span at bounding box center [804, 354] width 17 height 17
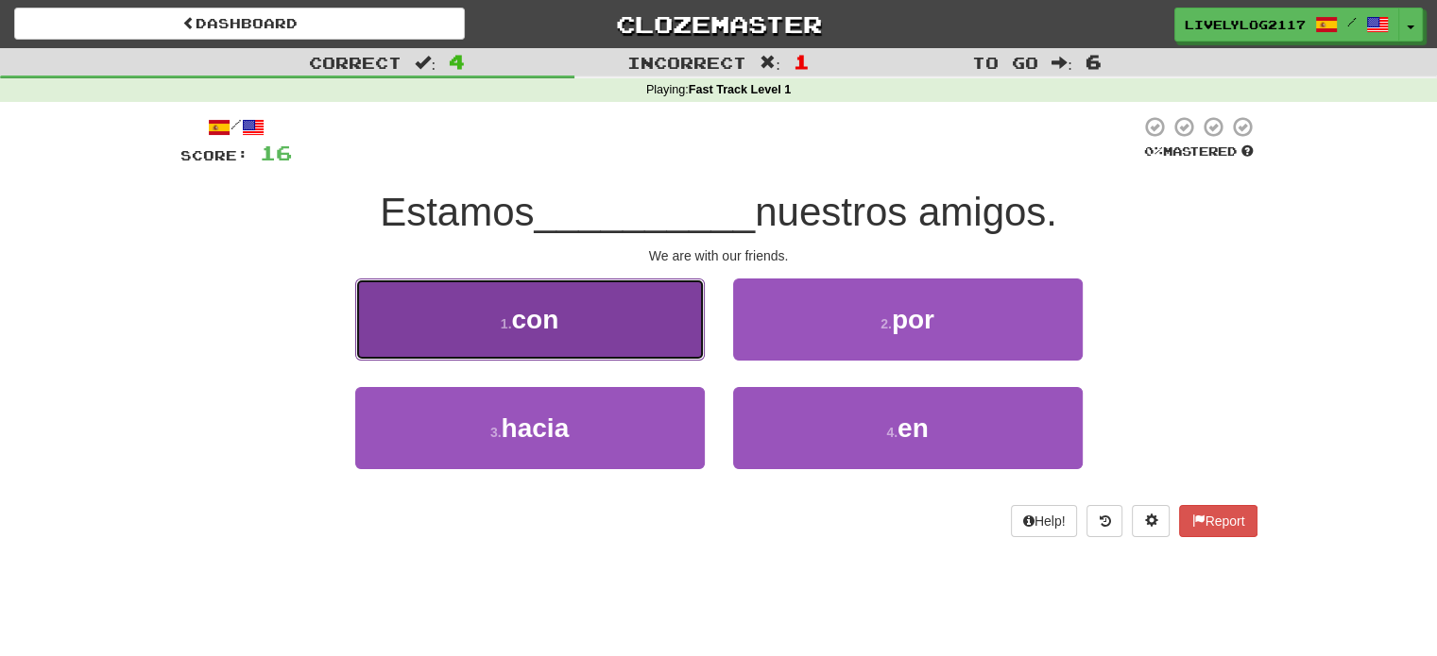
click at [595, 314] on button "1 . con" at bounding box center [529, 320] width 349 height 82
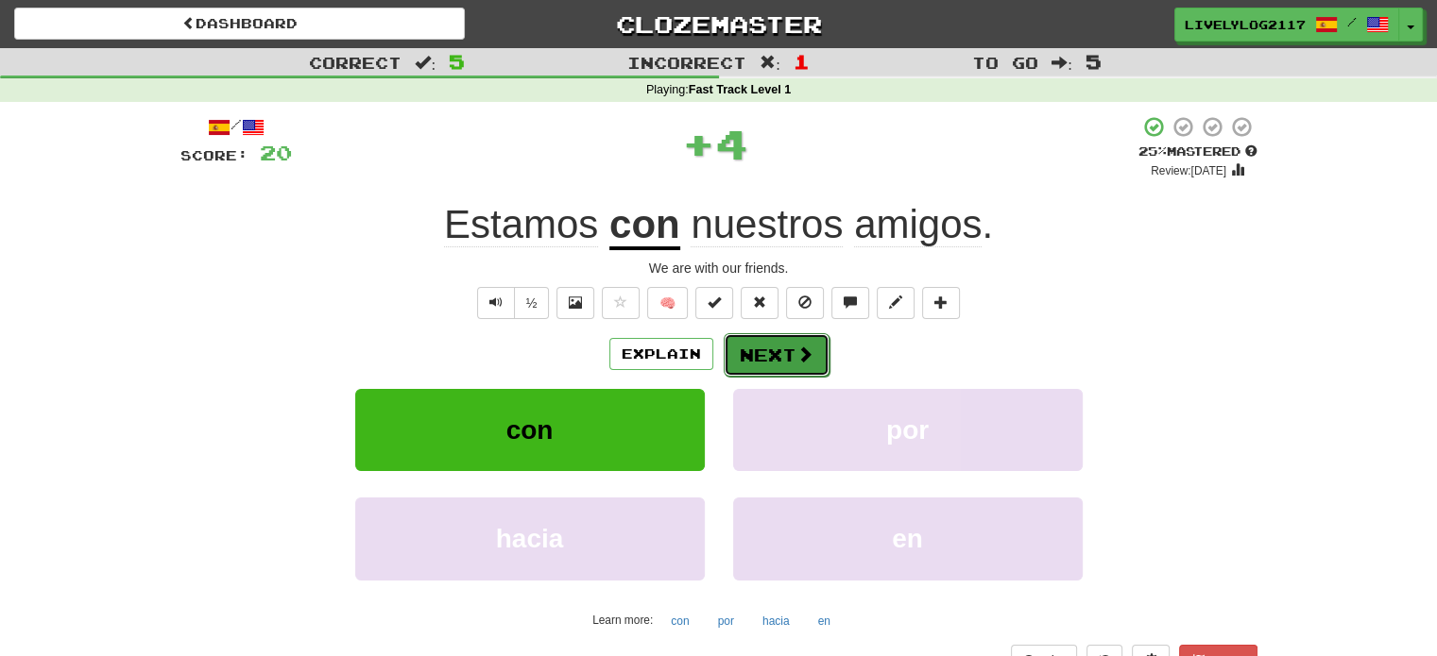
click at [778, 362] on button "Next" at bounding box center [776, 354] width 106 height 43
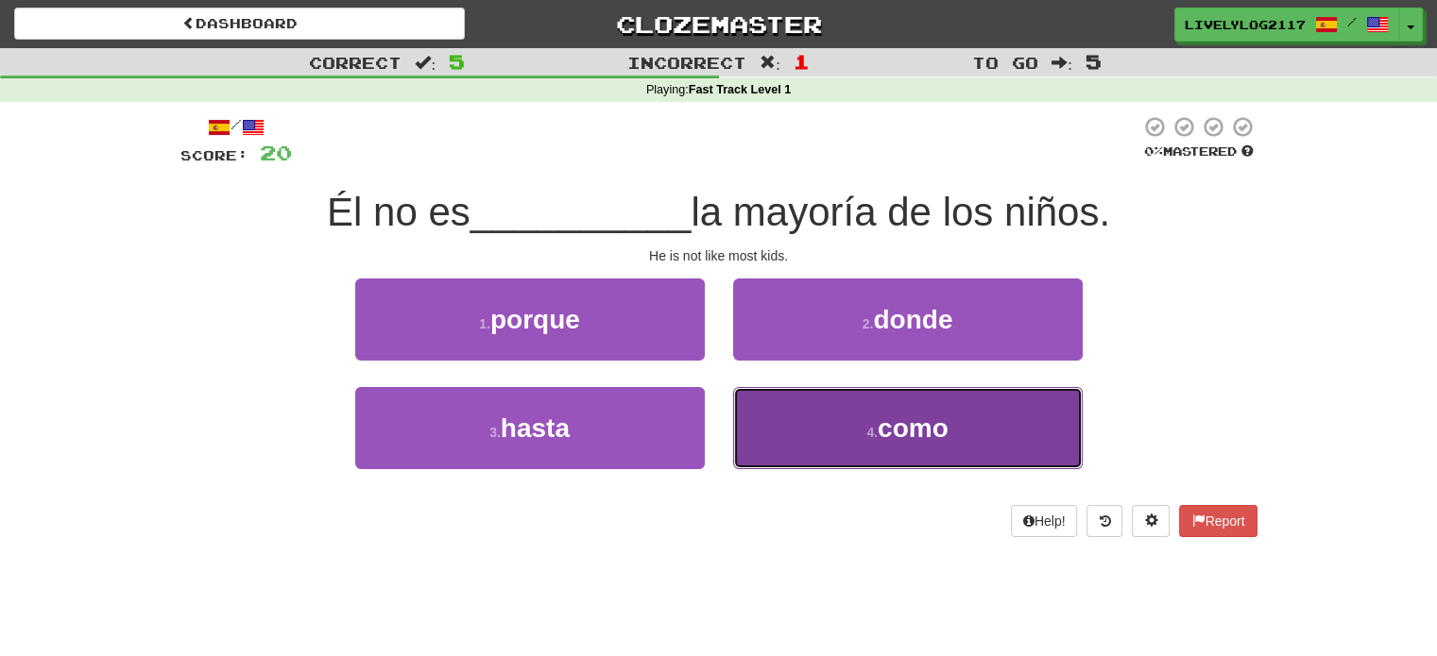
click at [862, 418] on button "4 . como" at bounding box center [907, 428] width 349 height 82
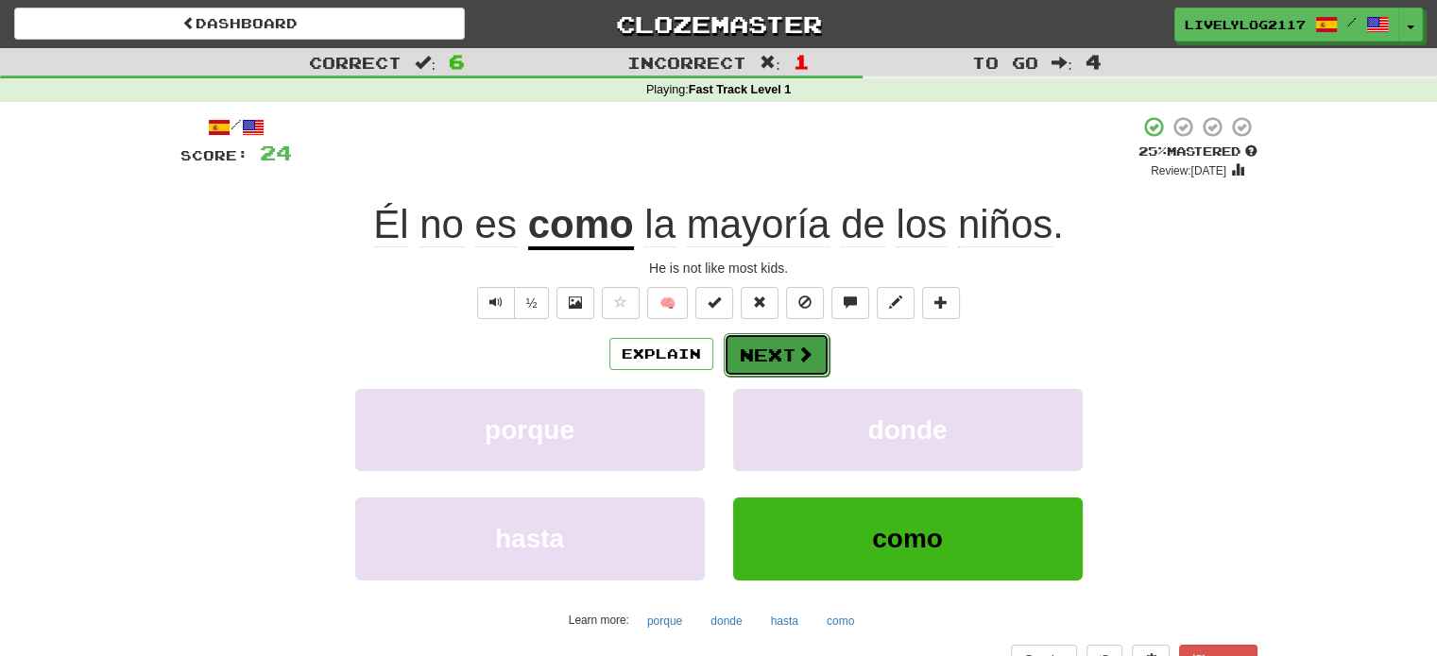
click at [763, 347] on button "Next" at bounding box center [776, 354] width 106 height 43
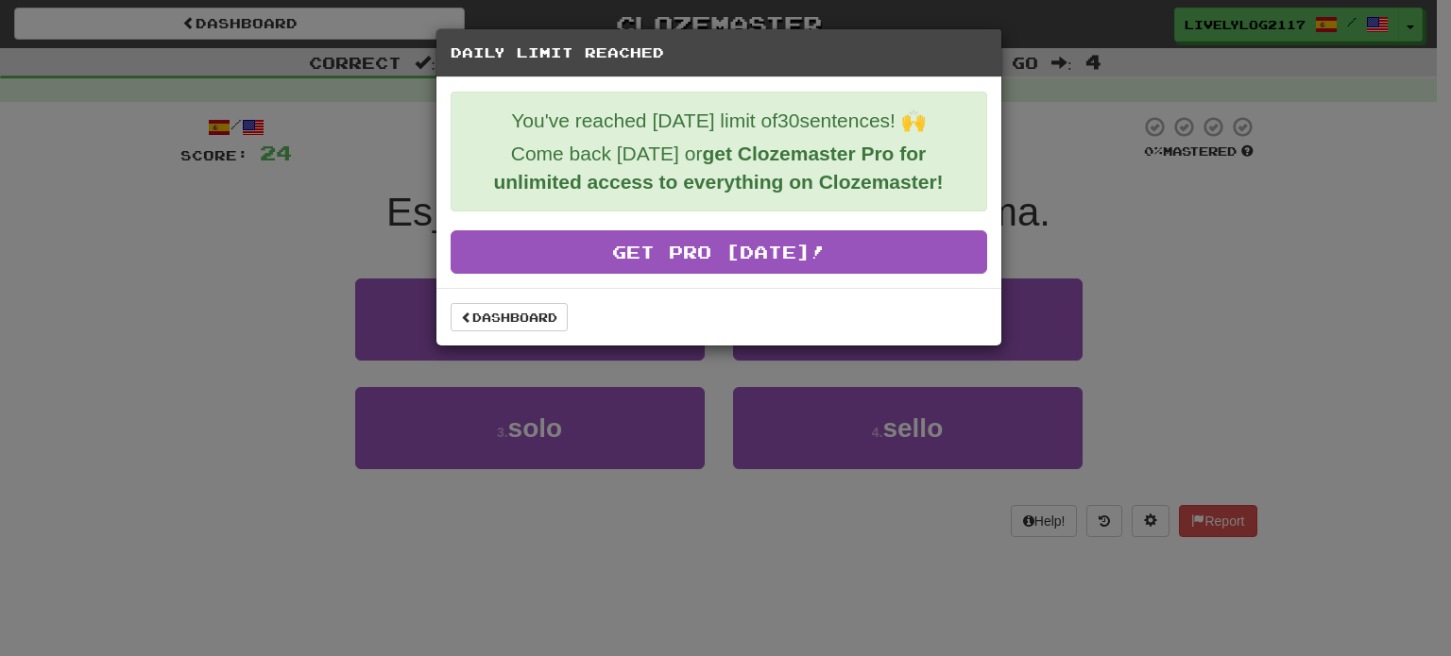
click at [775, 387] on div "Daily Limit Reached You've reached today's limit of 30 sentences! 🙌 Come back t…" at bounding box center [725, 328] width 1451 height 656
click at [1078, 456] on div "Daily Limit Reached You've reached today's limit of 30 sentences! 🙌 Come back t…" at bounding box center [725, 328] width 1451 height 656
click at [486, 311] on link "Dashboard" at bounding box center [509, 317] width 117 height 28
